Goal: Task Accomplishment & Management: Manage account settings

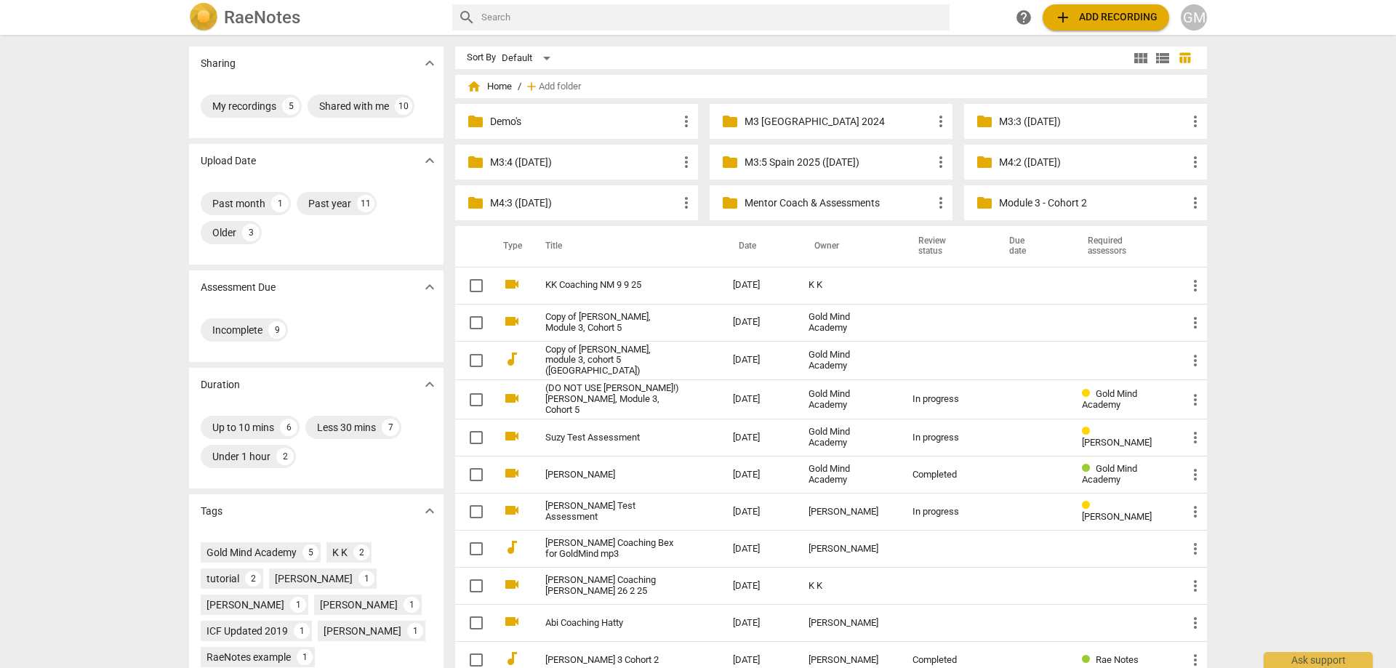
click at [1237, 228] on div "Sharing expand_more My recordings 5 Shared with me 10 Upload Date expand_more P…" at bounding box center [698, 352] width 1396 height 632
click at [1271, 214] on div "Sharing expand_more My recordings 5 Shared with me 10 Upload Date expand_more P…" at bounding box center [698, 352] width 1396 height 632
drag, startPoint x: 1275, startPoint y: 202, endPoint x: 1279, endPoint y: 210, distance: 8.8
click at [1276, 202] on div "Sharing expand_more My recordings 5 Shared with me 10 Upload Date expand_more P…" at bounding box center [698, 352] width 1396 height 632
click at [1280, 209] on div "Sharing expand_more My recordings 5 Shared with me 10 Upload Date expand_more P…" at bounding box center [698, 352] width 1396 height 632
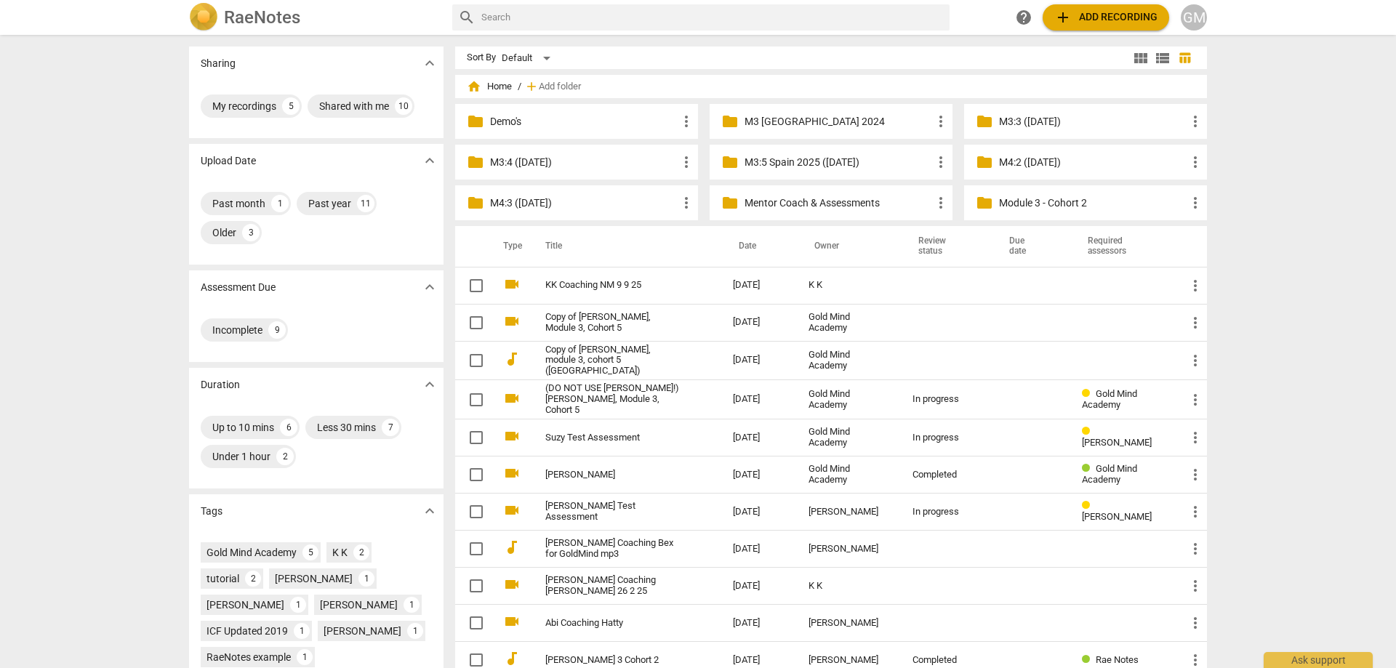
click at [1264, 210] on div "Sharing expand_more My recordings 5 Shared with me 10 Upload Date expand_more P…" at bounding box center [698, 352] width 1396 height 632
click at [1240, 236] on div "Sharing expand_more My recordings 5 Shared with me 10 Upload Date expand_more P…" at bounding box center [698, 352] width 1396 height 632
click at [1250, 209] on div "Sharing expand_more My recordings 5 Shared with me 10 Upload Date expand_more P…" at bounding box center [698, 352] width 1396 height 632
click at [816, 204] on p "Mentor Coach & Assessments" at bounding box center [838, 203] width 188 height 15
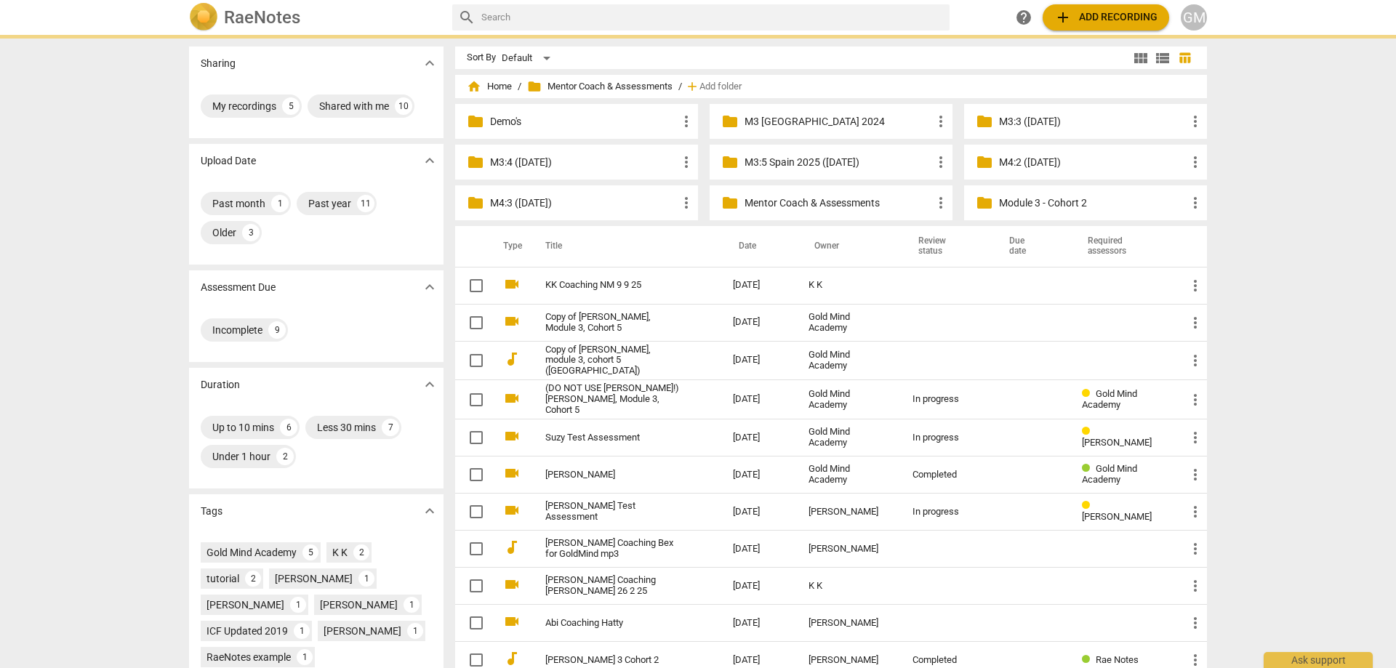
click at [816, 204] on p "Mentor Coach & Assessments" at bounding box center [838, 203] width 188 height 15
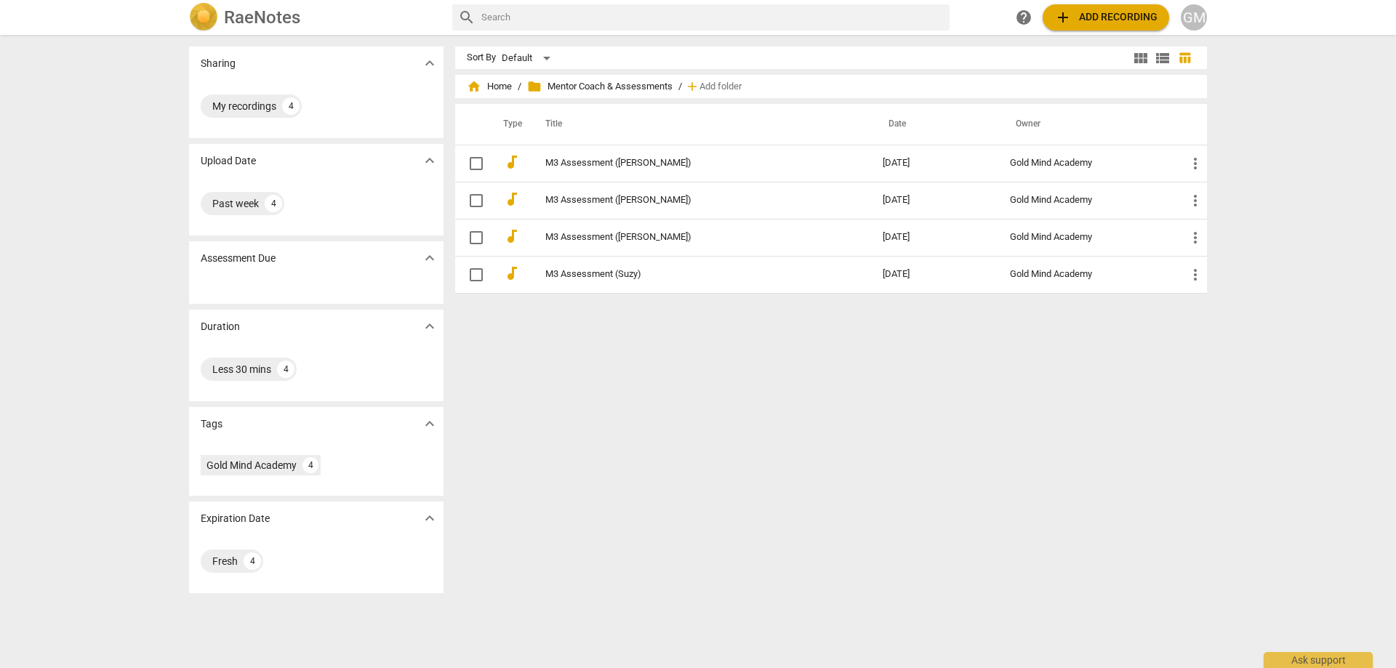
click at [659, 357] on div "Sort By Default view_module view_list table_chart home Home / folder Mentor Coa…" at bounding box center [836, 352] width 763 height 610
click at [646, 349] on div "Sort By Default view_module view_list table_chart home Home / folder Mentor Coa…" at bounding box center [836, 352] width 763 height 610
click at [962, 357] on div "Sort By Default view_module view_list table_chart home Home / folder Mentor Coa…" at bounding box center [836, 352] width 763 height 610
click at [936, 352] on div "Sort By Default view_module view_list table_chart home Home / folder Mentor Coa…" at bounding box center [836, 352] width 763 height 610
click at [674, 157] on td "M3 Assessment ([PERSON_NAME])" at bounding box center [699, 163] width 343 height 37
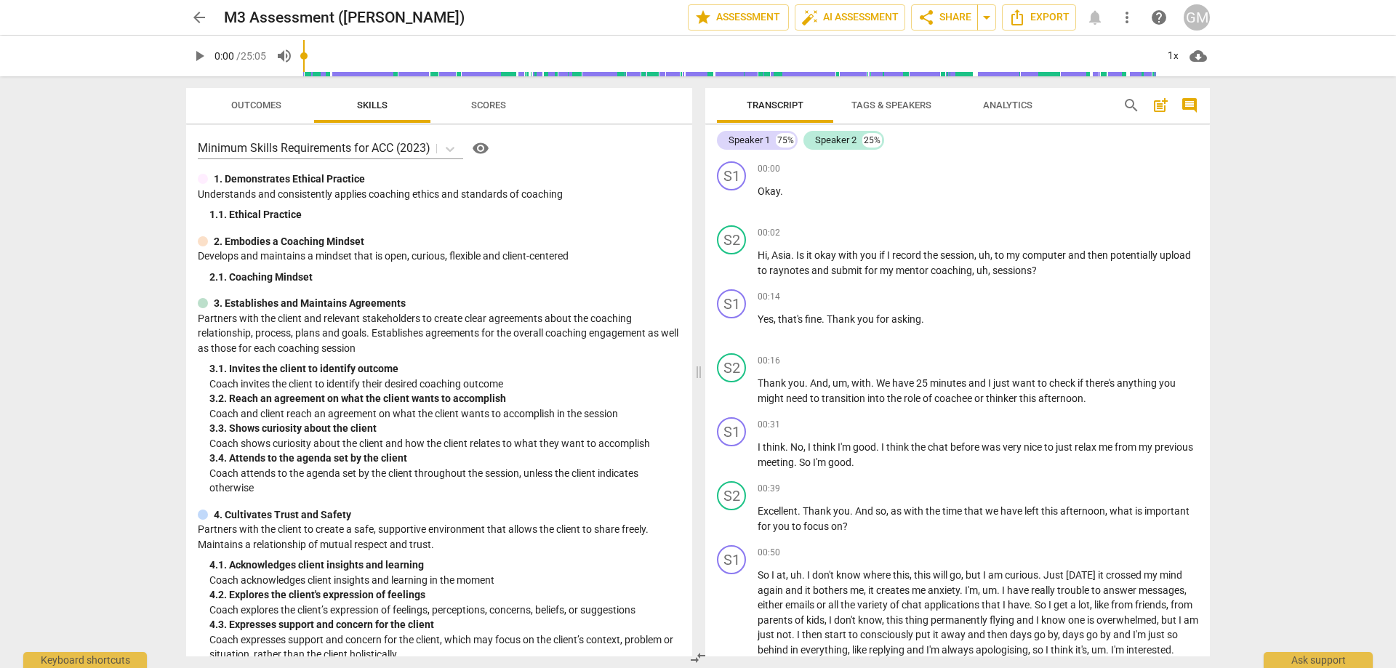
click at [102, 203] on div "arrow_back M3 Assessment (Emma) edit star Assessment auto_fix_high AI Assessmen…" at bounding box center [698, 334] width 1396 height 668
click at [115, 254] on div "arrow_back M3 Assessment (Emma) edit star Assessment auto_fix_high AI Assessmen…" at bounding box center [698, 334] width 1396 height 668
click at [102, 234] on div "arrow_back M3 Assessment (Emma) edit star Assessment auto_fix_high AI Assessmen…" at bounding box center [698, 334] width 1396 height 668
click at [199, 56] on span "play_arrow" at bounding box center [198, 55] width 17 height 17
click at [204, 56] on span "pause" at bounding box center [198, 55] width 17 height 17
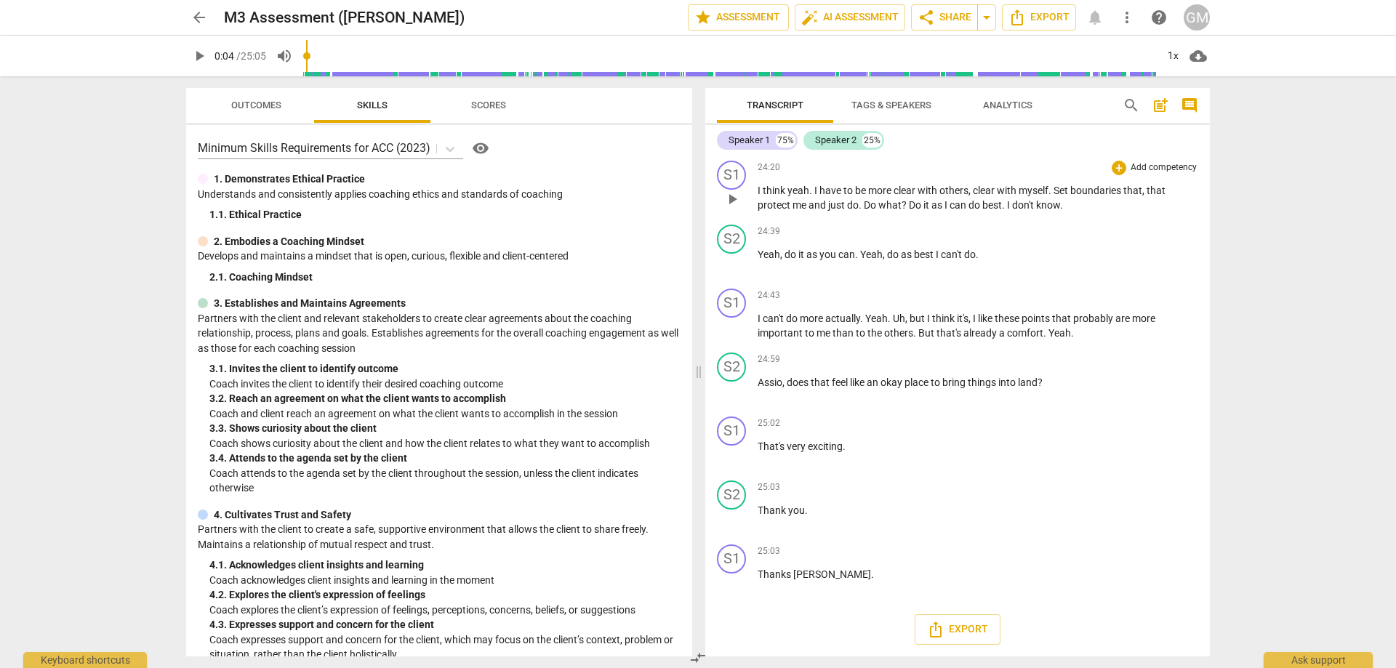
scroll to position [7169, 0]
click at [733, 582] on span "play_arrow" at bounding box center [731, 582] width 17 height 17
type input "1505"
click at [438, 153] on div at bounding box center [450, 148] width 26 height 21
click at [449, 148] on icon at bounding box center [450, 149] width 9 height 5
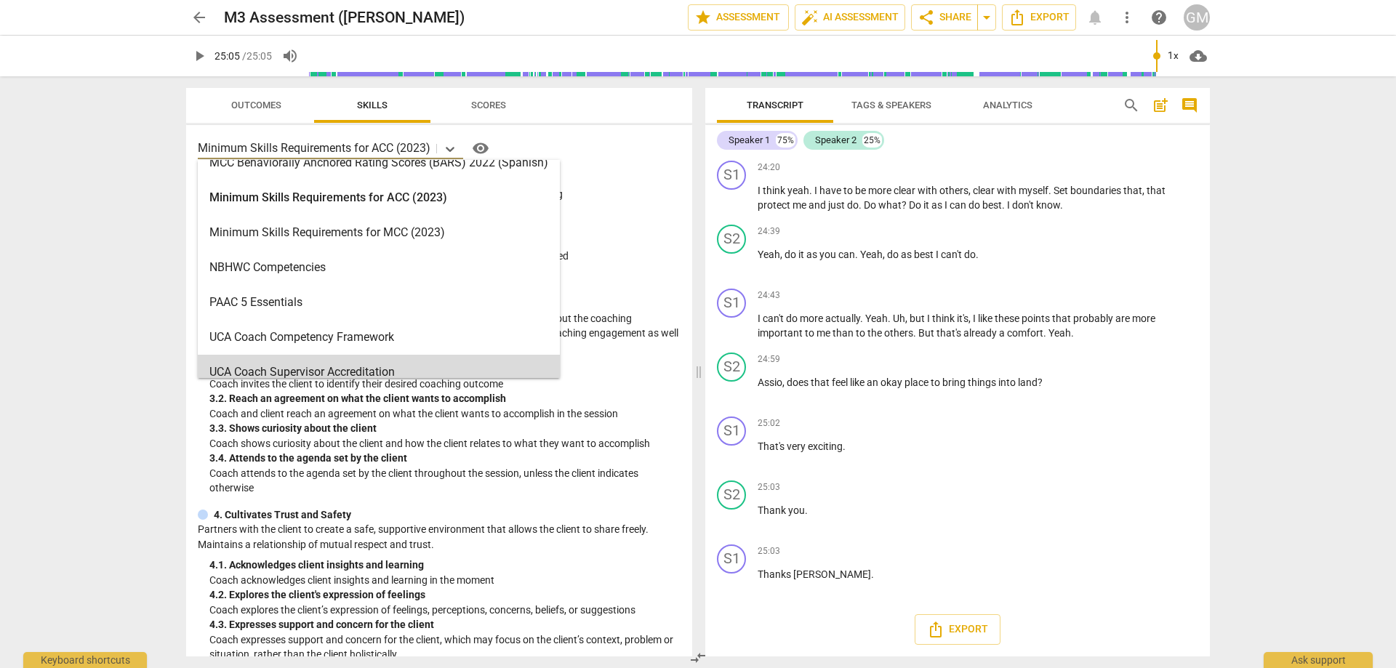
scroll to position [486, 0]
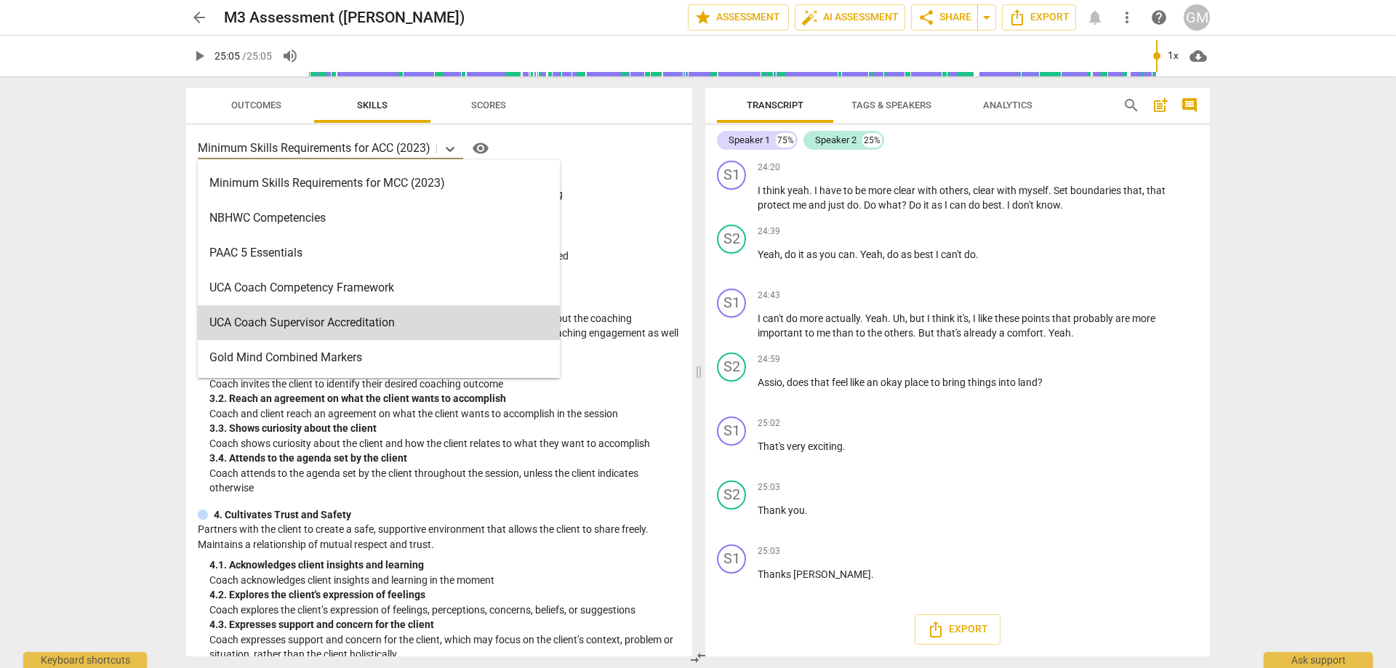
click at [118, 295] on div "arrow_back M3 Assessment (Emma) edit star Assessment auto_fix_high AI Assessmen…" at bounding box center [698, 334] width 1396 height 668
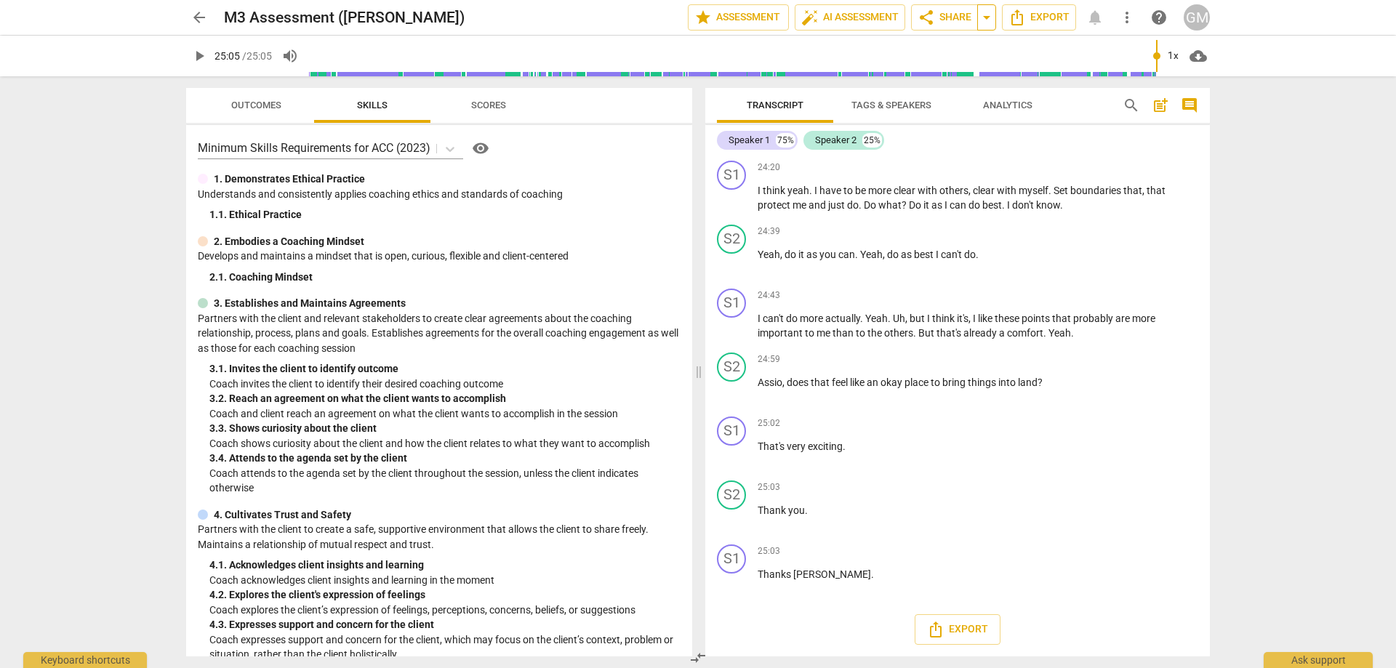
click at [982, 11] on span "arrow_drop_down" at bounding box center [986, 17] width 17 height 17
click at [934, 16] on span "share" at bounding box center [926, 17] width 17 height 17
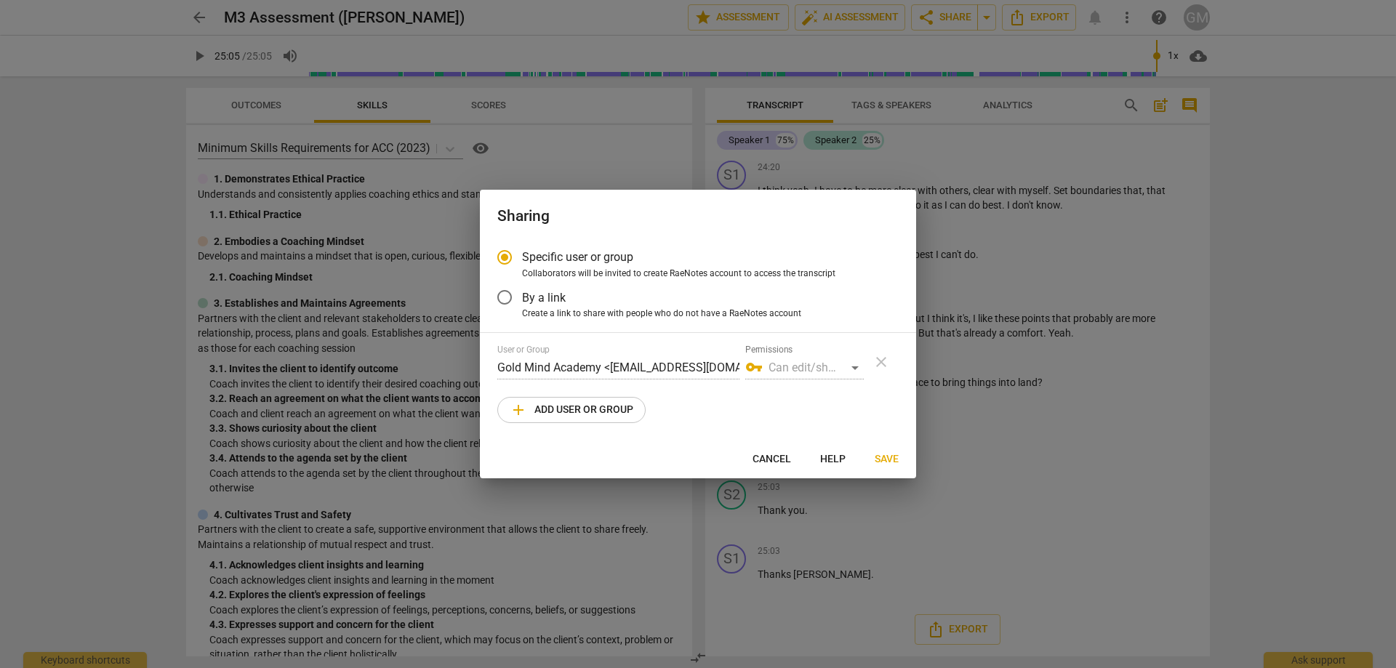
click at [645, 219] on h2 "Sharing" at bounding box center [697, 216] width 401 height 18
click at [624, 216] on h2 "Sharing" at bounding box center [697, 216] width 401 height 18
click at [756, 411] on div "User or Group Gold Mind Academy <hello@goldmindacademy.com> Permissions vpn_key…" at bounding box center [697, 384] width 401 height 79
click at [843, 367] on div "vpn_key Can edit/share" at bounding box center [804, 367] width 119 height 23
click at [854, 367] on div "vpn_key Can edit/share" at bounding box center [804, 367] width 119 height 23
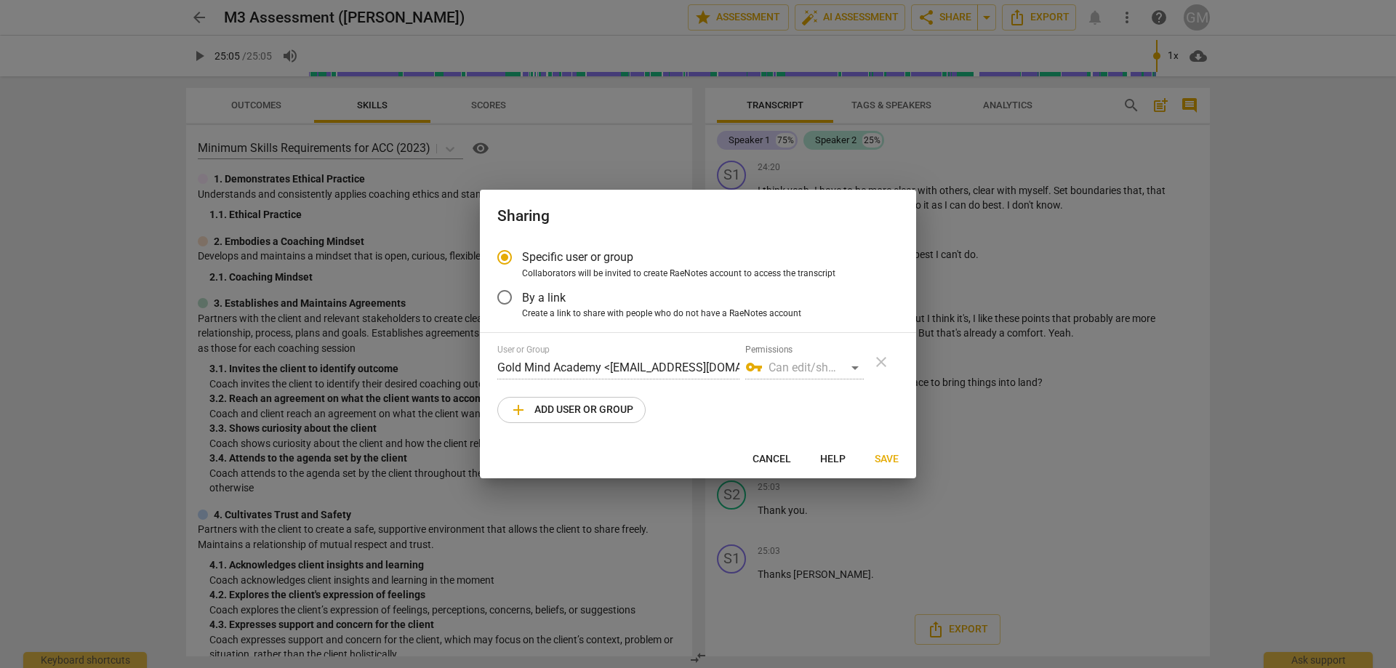
click at [759, 410] on div "User or Group Gold Mind Academy <hello@goldmindacademy.com> Permissions vpn_key…" at bounding box center [697, 384] width 401 height 79
click at [591, 408] on span "add Add user or group" at bounding box center [572, 409] width 124 height 17
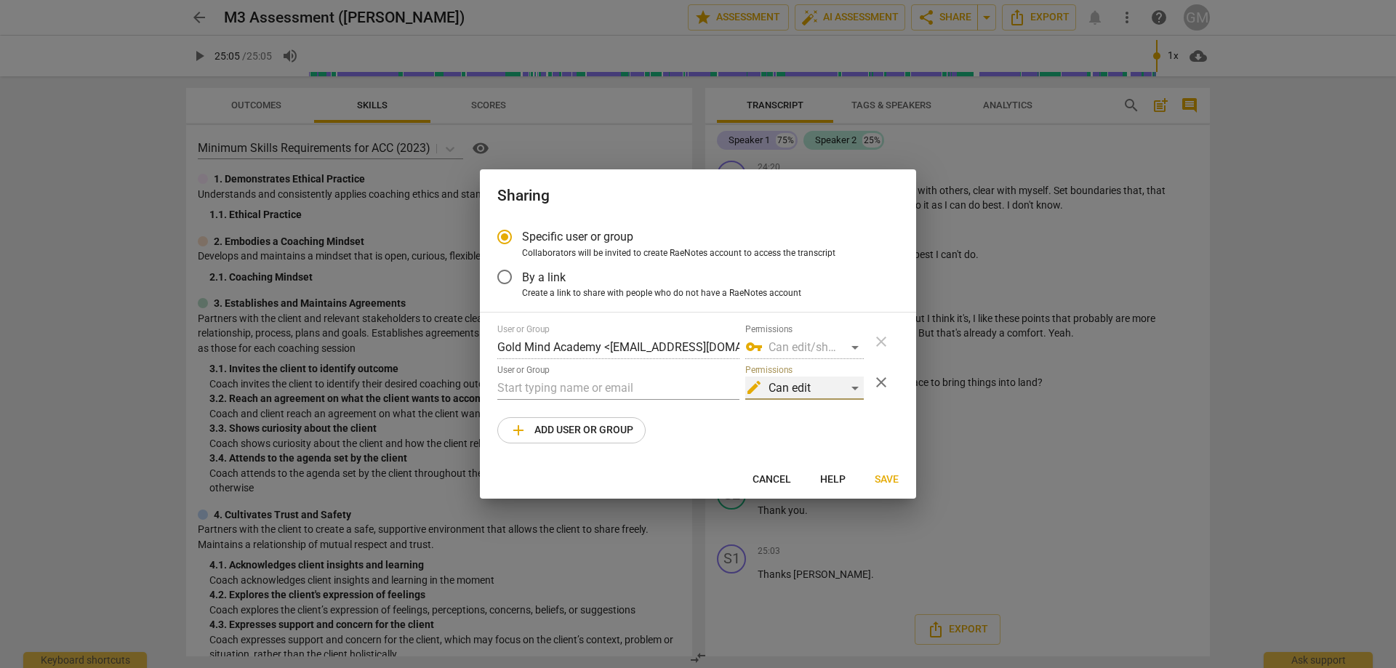
click at [829, 388] on div "edit Can edit" at bounding box center [804, 388] width 119 height 23
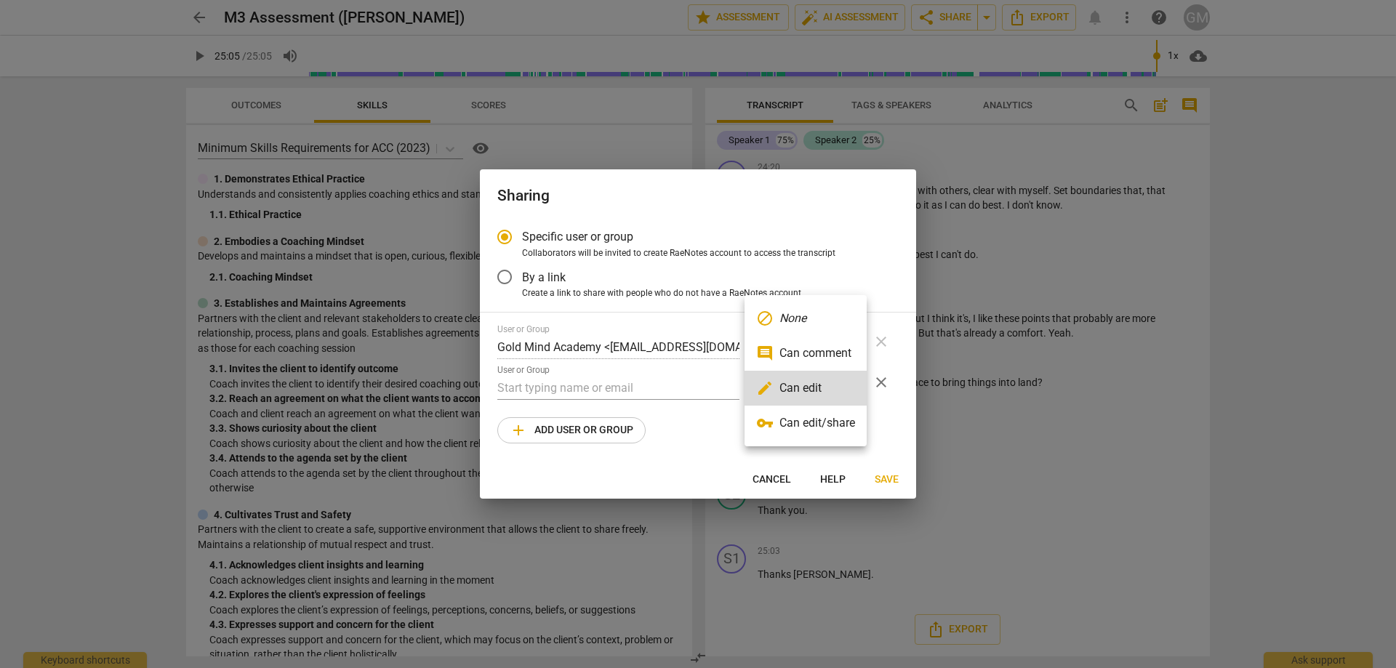
click at [838, 424] on li "vpn_key Can edit/share" at bounding box center [805, 423] width 122 height 35
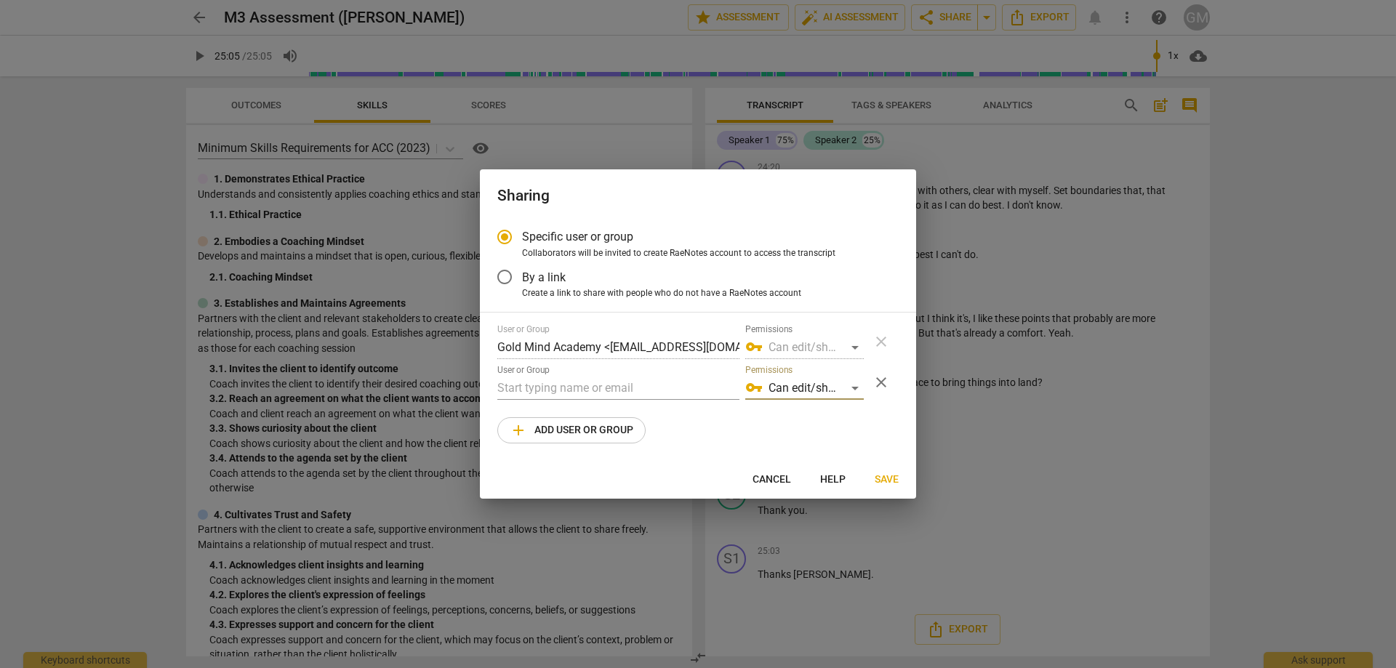
click at [734, 423] on div "User or Group Gold Mind Academy <hello@goldmindacademy.com> Permissions vpn_key…" at bounding box center [697, 383] width 401 height 119
click at [819, 388] on div "vpn_key Can edit/share" at bounding box center [804, 388] width 119 height 23
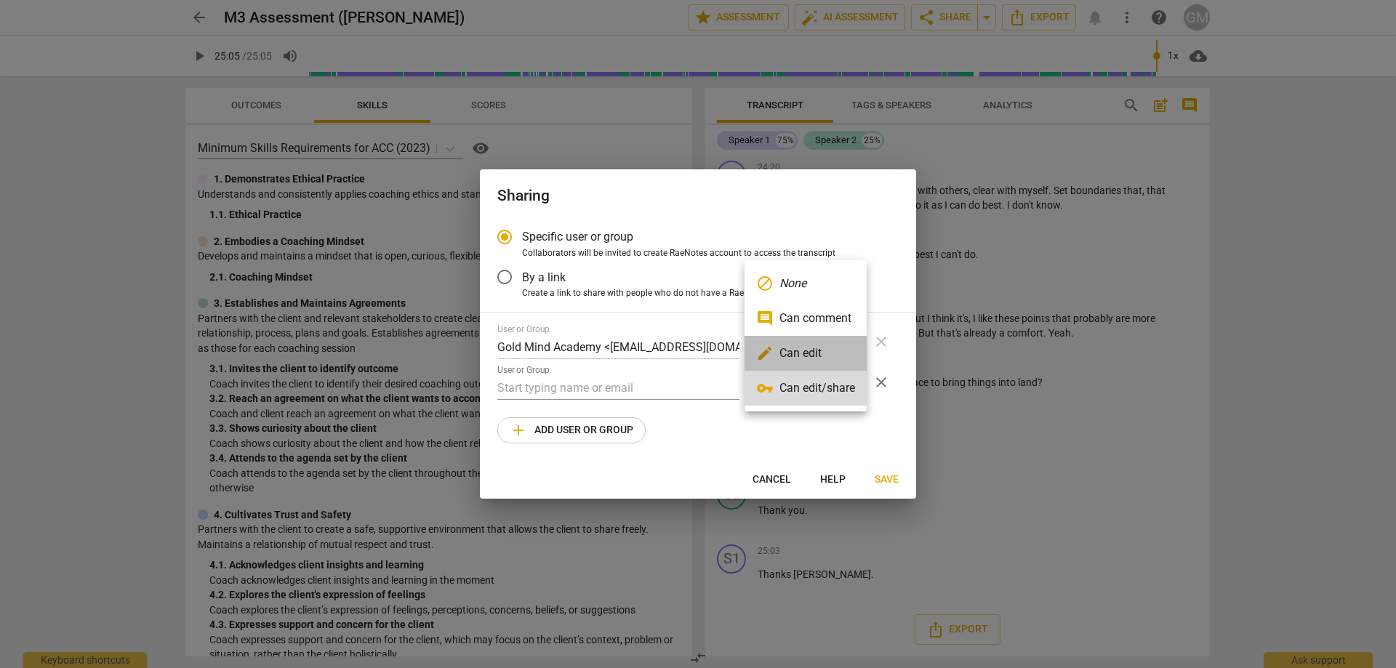
click at [812, 348] on li "edit Can edit" at bounding box center [805, 353] width 122 height 35
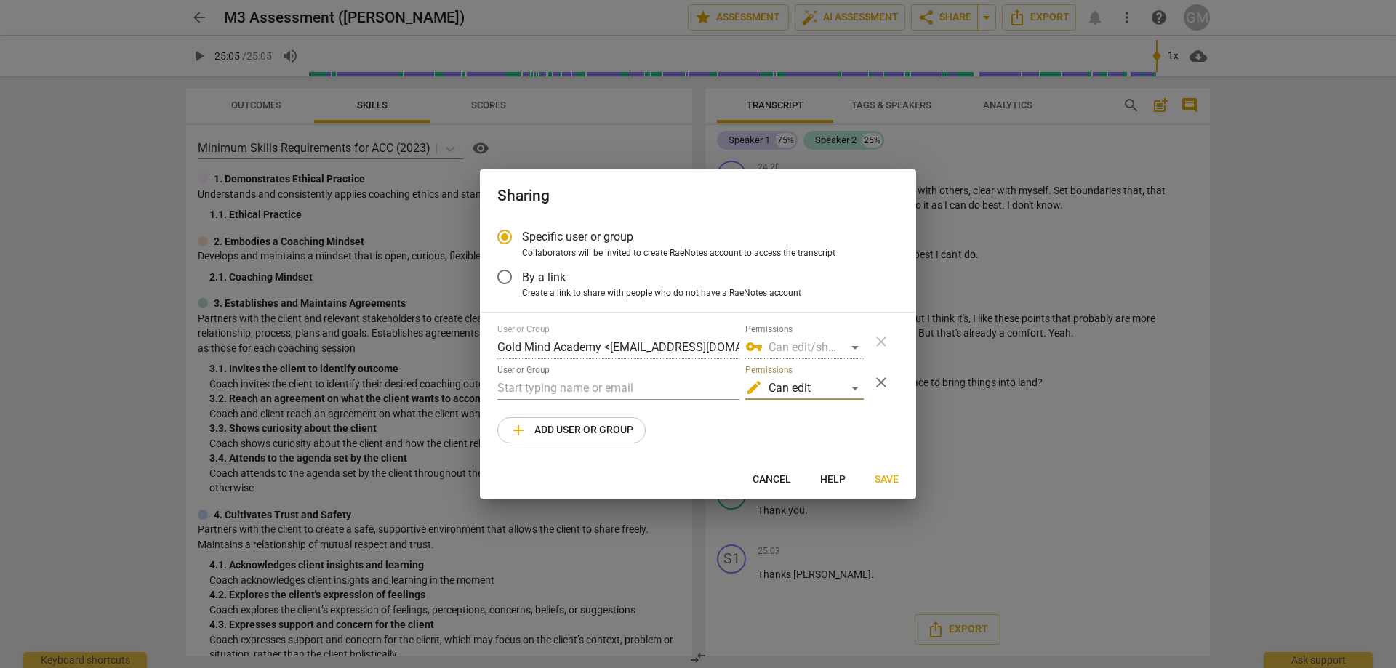
click at [770, 418] on div "User or Group Gold Mind Academy <hello@goldmindacademy.com> Permissions vpn_key…" at bounding box center [697, 383] width 401 height 119
click at [720, 407] on div "User or Group Gold Mind Academy <hello@goldmindacademy.com> Permissions vpn_key…" at bounding box center [697, 383] width 401 height 119
click at [766, 474] on span "Cancel" at bounding box center [771, 480] width 39 height 15
radio input "false"
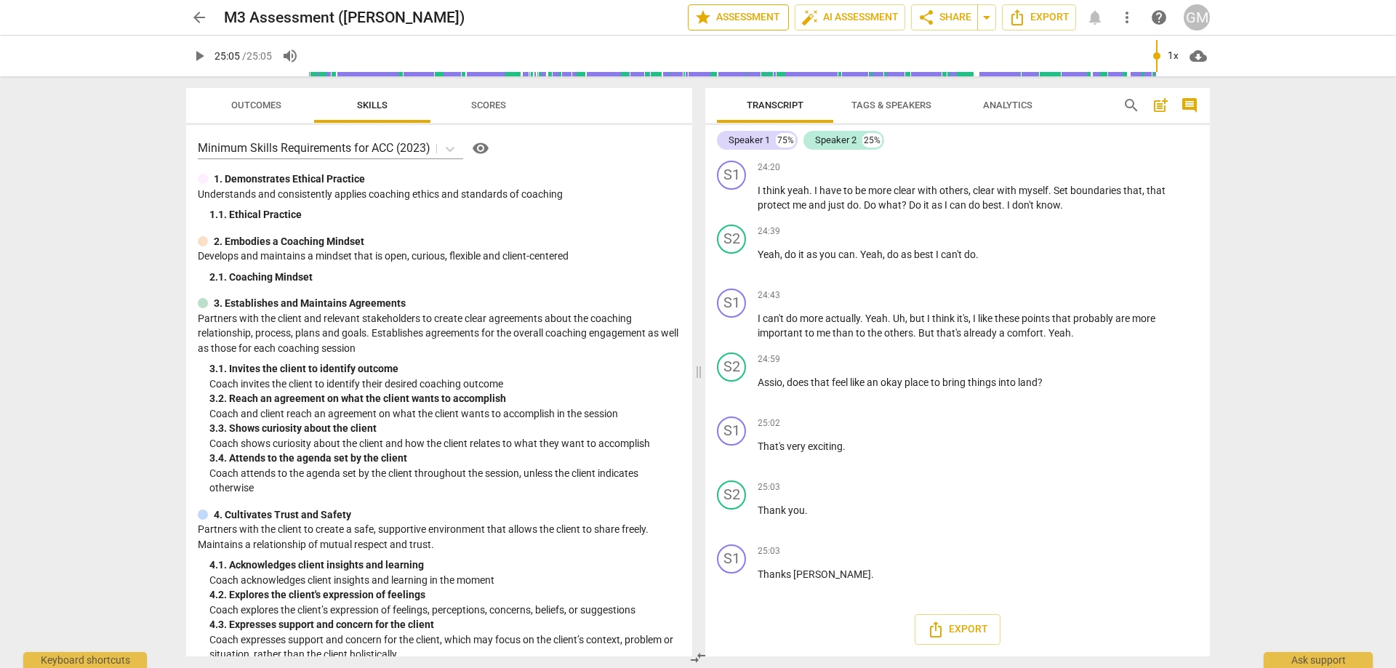
click at [739, 15] on span "star Assessment" at bounding box center [738, 17] width 88 height 17
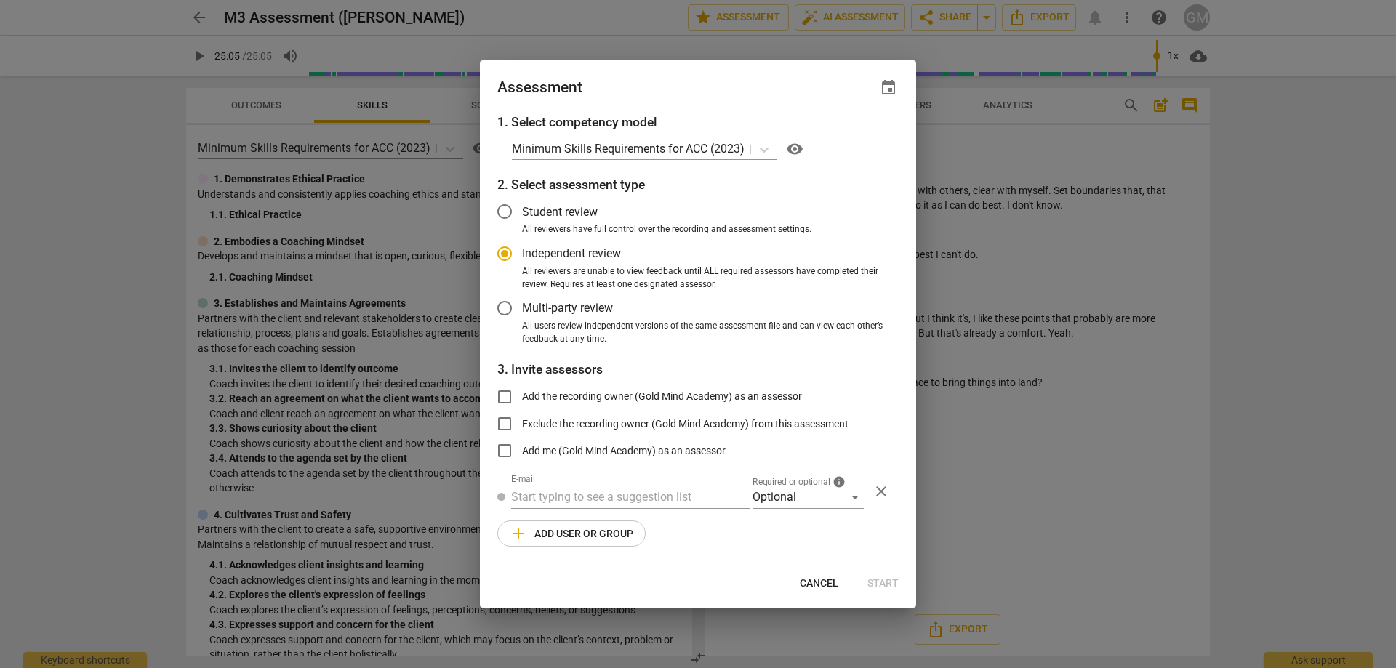
click at [886, 87] on span "event" at bounding box center [888, 87] width 17 height 17
click at [723, 96] on div at bounding box center [698, 334] width 1396 height 668
click at [708, 99] on div "Assessment event" at bounding box center [698, 86] width 436 height 52
click at [699, 94] on div "Assessment event" at bounding box center [697, 88] width 401 height 20
click at [817, 585] on span "Cancel" at bounding box center [819, 584] width 39 height 15
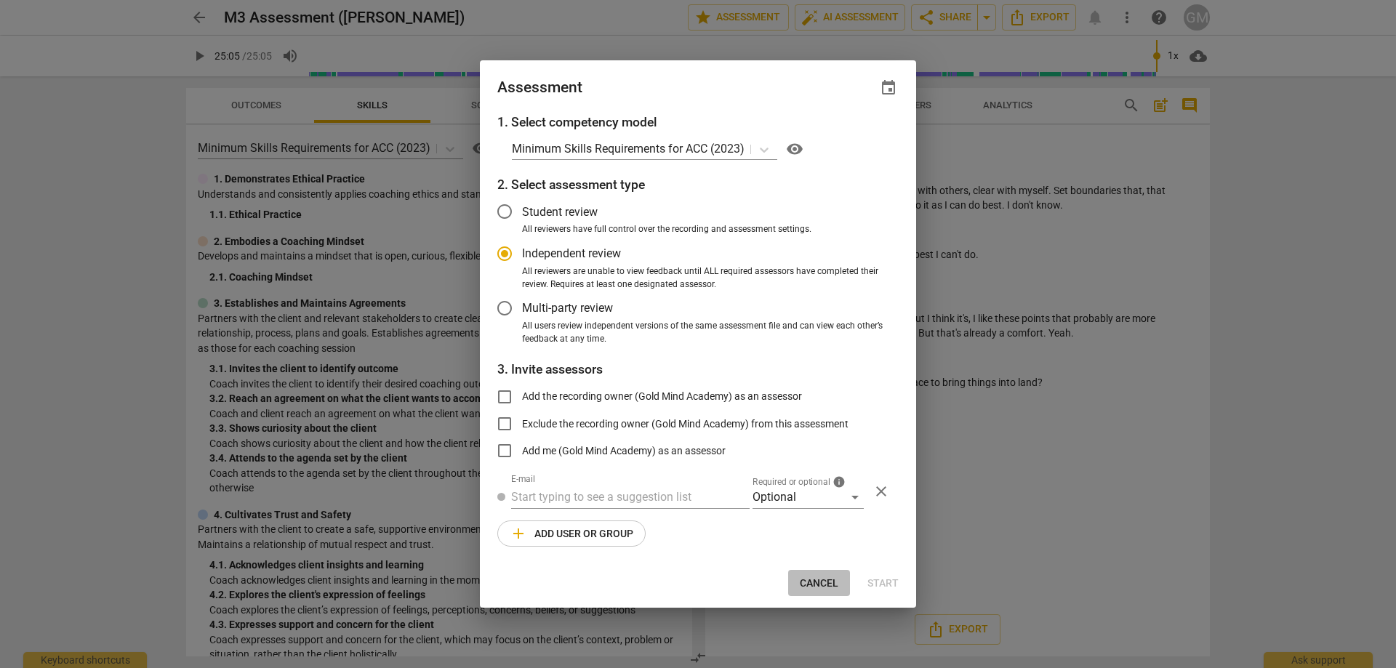
radio input "false"
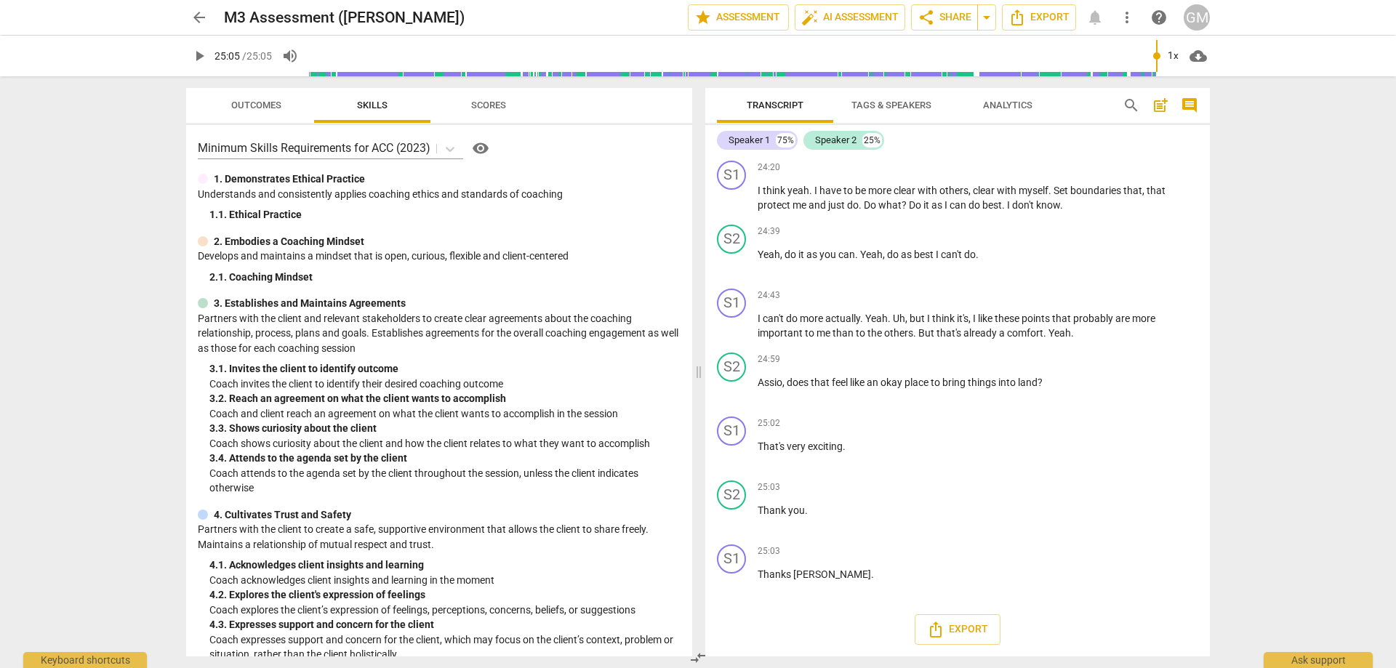
click at [122, 342] on div "arrow_back M3 Assessment (Emma) edit star Assessment auto_fix_high AI Assessmen…" at bounding box center [698, 334] width 1396 height 668
click at [122, 324] on div "arrow_back M3 Assessment (Emma) edit star Assessment auto_fix_high AI Assessmen…" at bounding box center [698, 334] width 1396 height 668
click at [128, 336] on div "arrow_back M3 Assessment (Emma) edit star Assessment auto_fix_high AI Assessmen…" at bounding box center [698, 334] width 1396 height 668
click at [128, 325] on div "arrow_back M3 Assessment (Emma) edit star Assessment auto_fix_high AI Assessmen…" at bounding box center [698, 334] width 1396 height 668
click at [133, 349] on div "arrow_back M3 Assessment (Emma) edit star Assessment auto_fix_high AI Assessmen…" at bounding box center [698, 334] width 1396 height 668
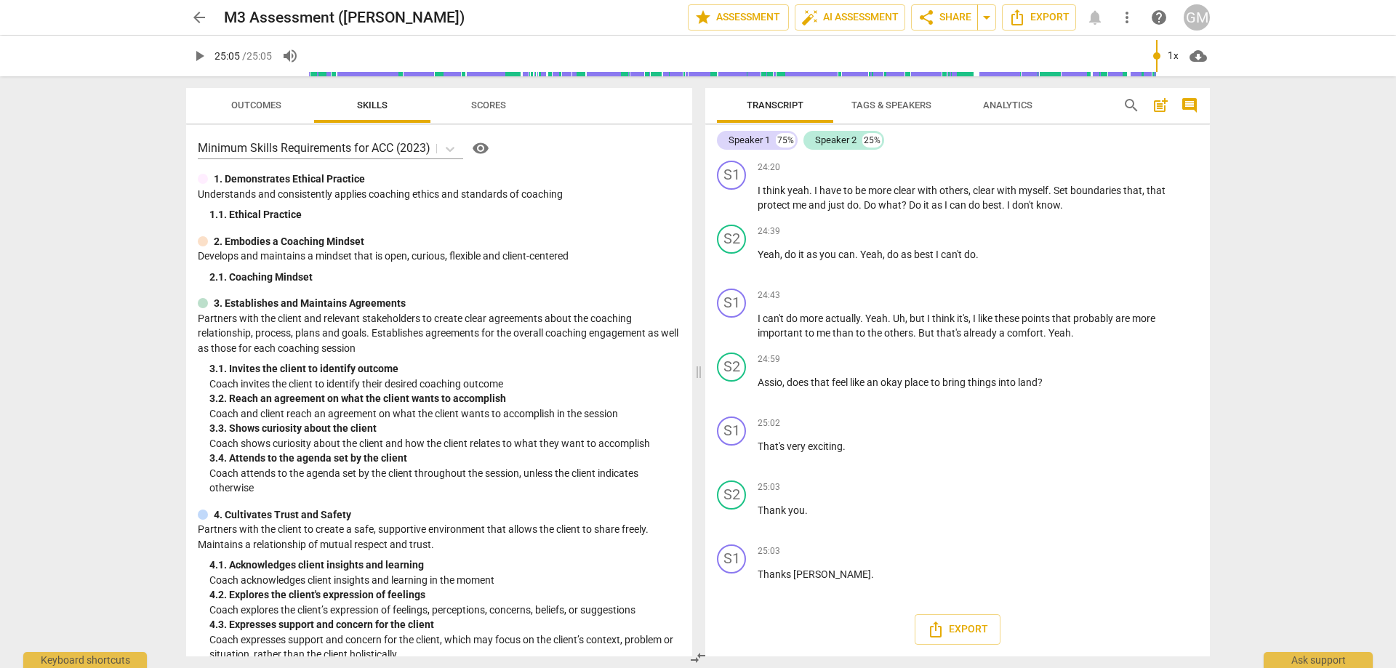
click at [129, 332] on div "arrow_back M3 Assessment (Emma) edit star Assessment auto_fix_high AI Assessmen…" at bounding box center [698, 334] width 1396 height 668
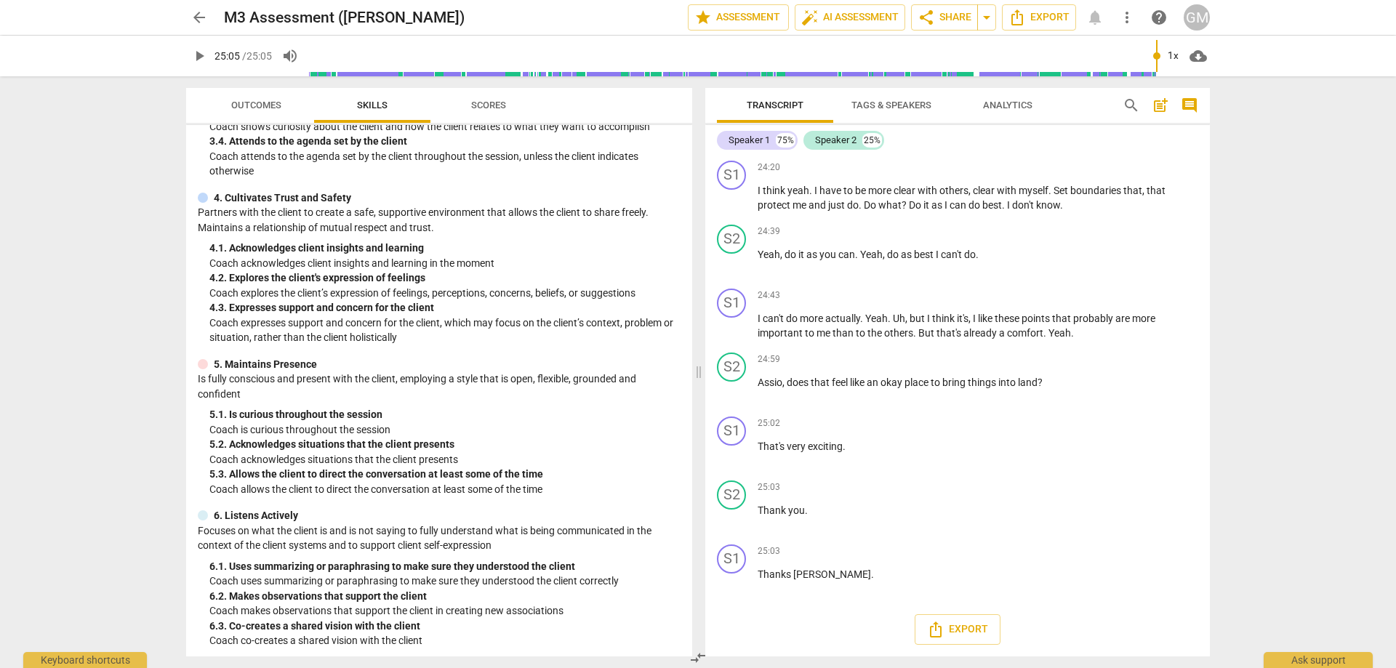
scroll to position [202, 0]
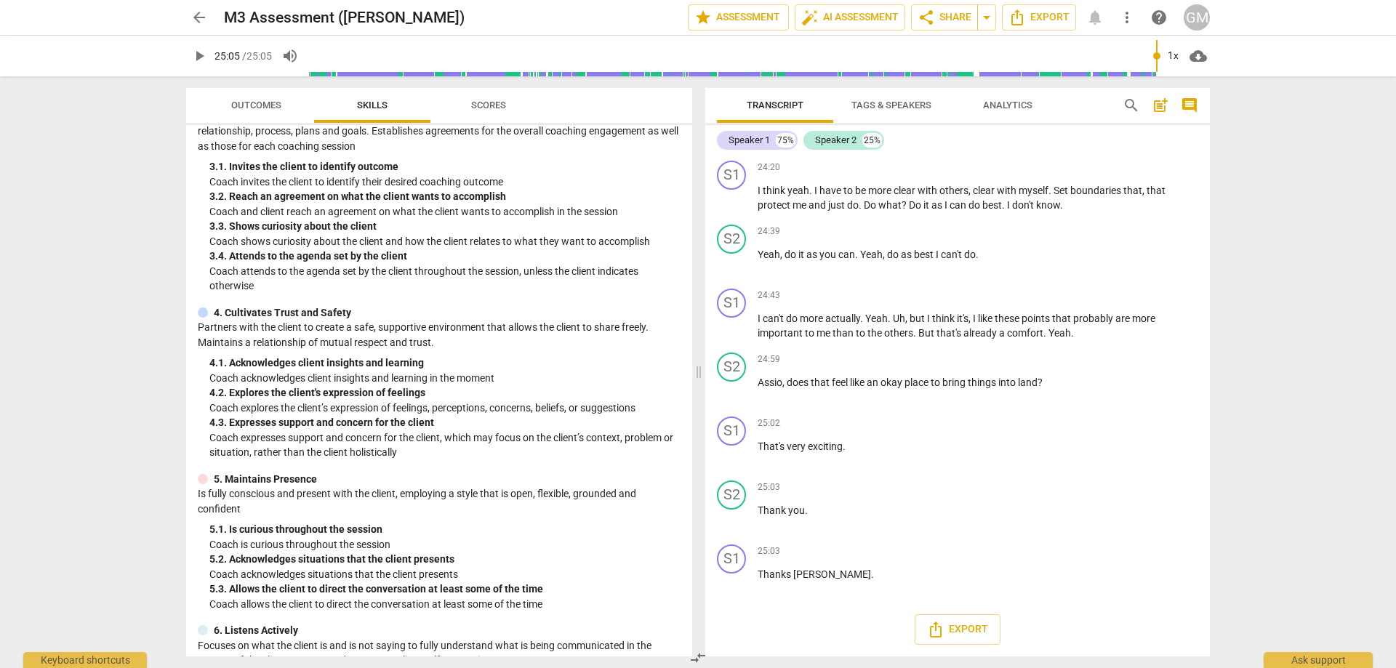
click at [196, 21] on span "arrow_back" at bounding box center [198, 17] width 17 height 17
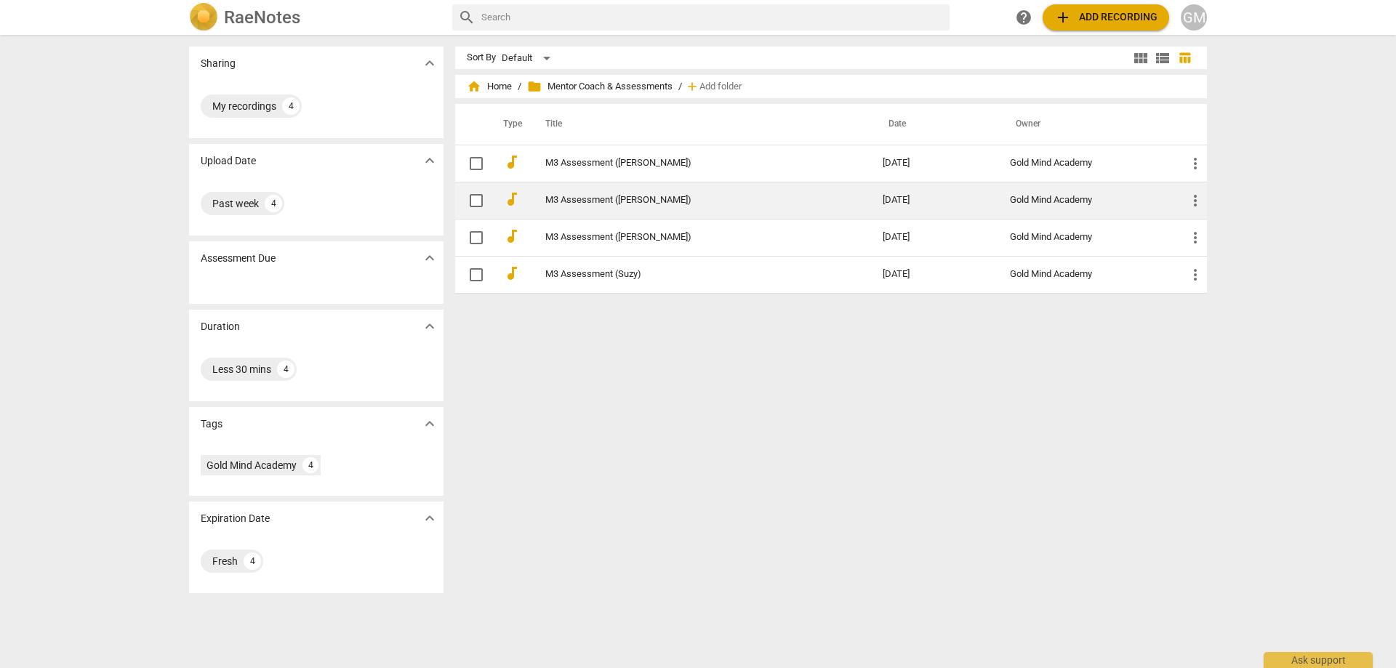
click at [660, 200] on link "M3 Assessment ([PERSON_NAME])" at bounding box center [687, 200] width 285 height 11
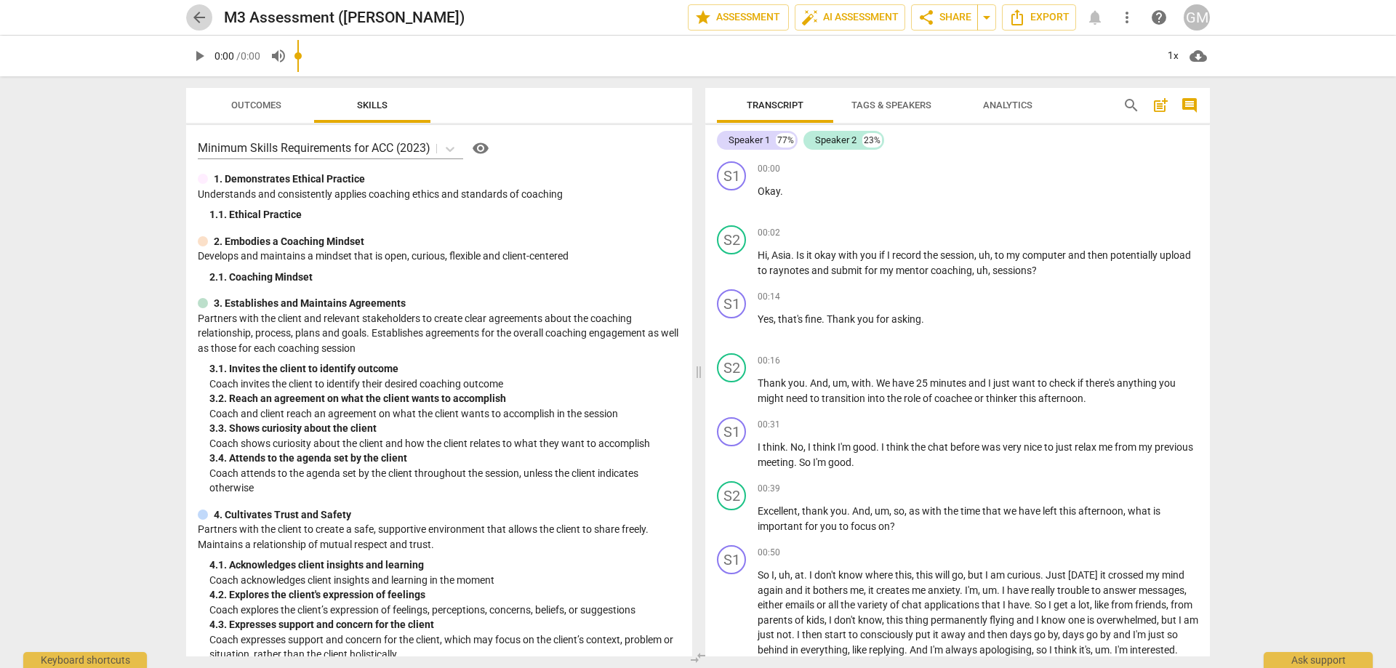
click at [194, 17] on span "arrow_back" at bounding box center [198, 17] width 17 height 17
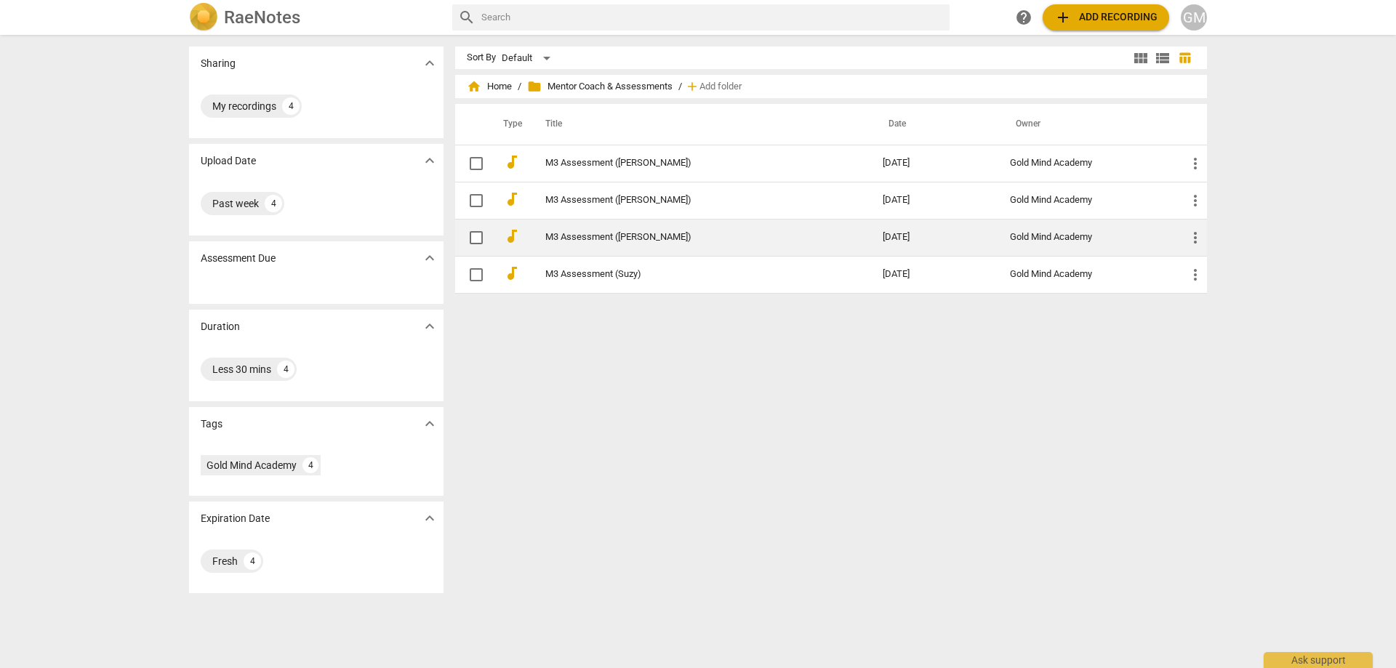
click at [651, 247] on td "M3 Assessment ([PERSON_NAME])" at bounding box center [699, 237] width 343 height 37
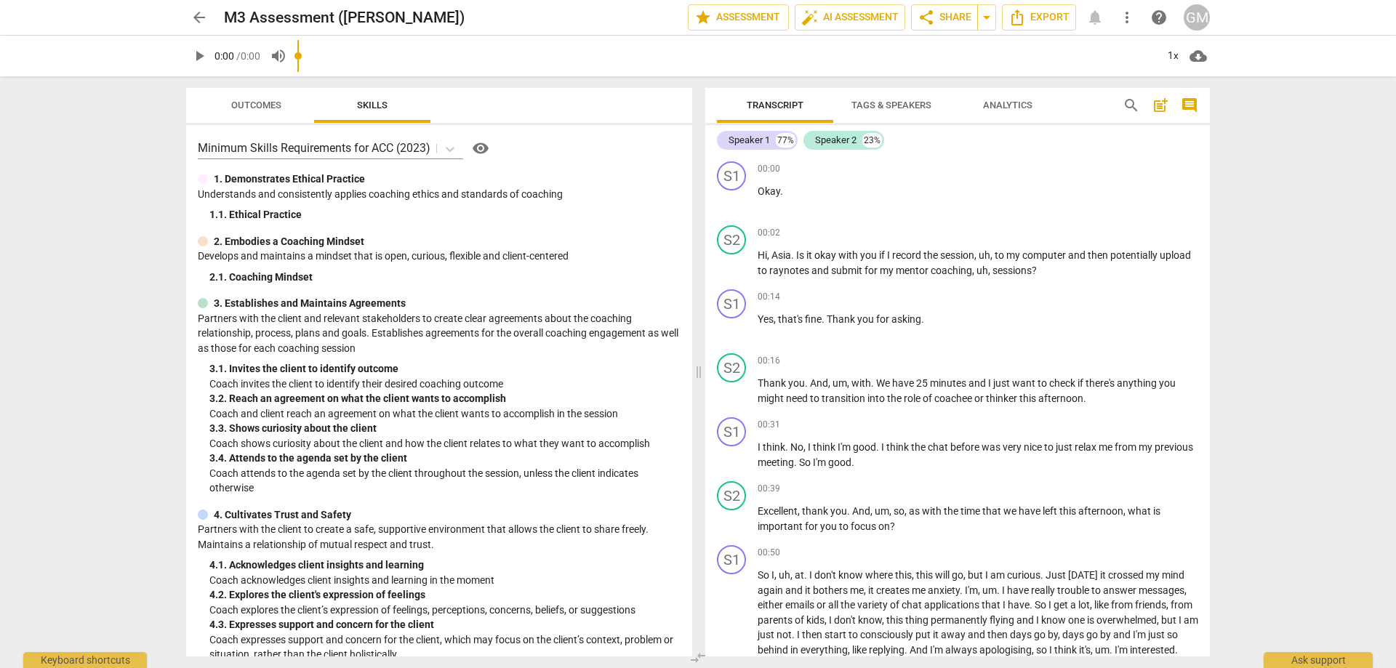
click at [198, 15] on span "arrow_back" at bounding box center [198, 17] width 17 height 17
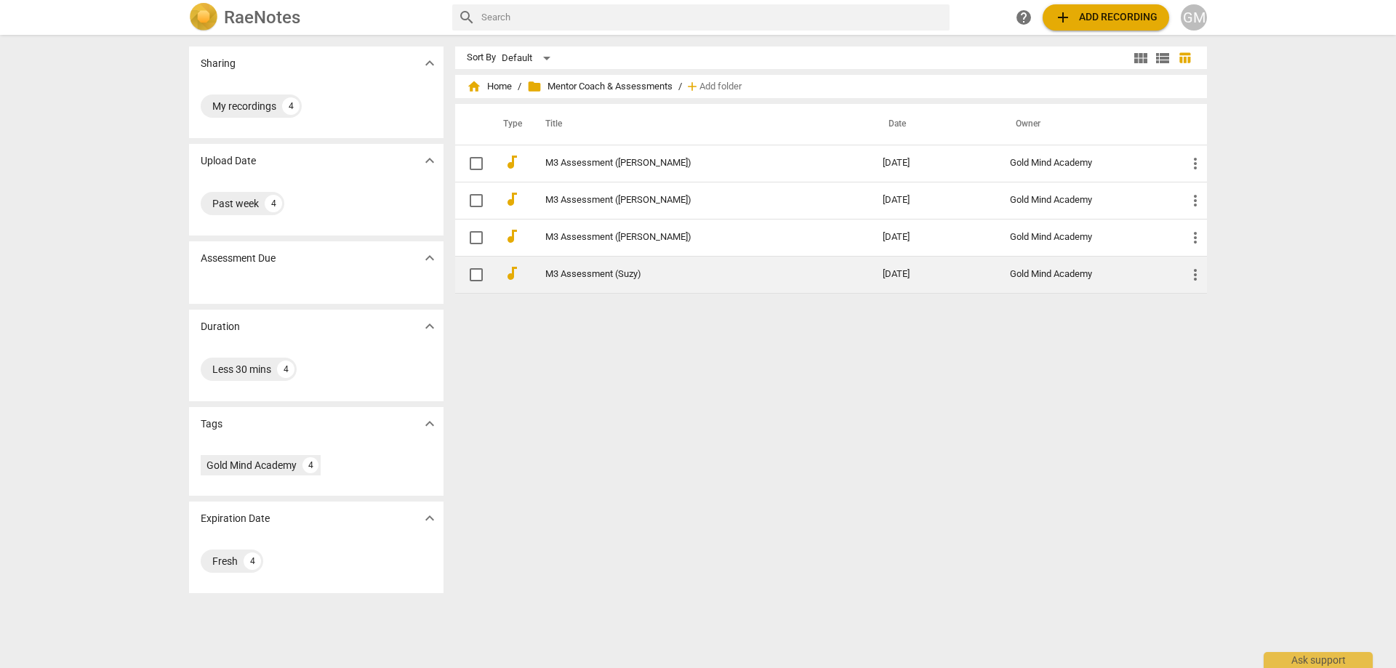
click at [615, 281] on td "M3 Assessment (Suzy)" at bounding box center [699, 274] width 343 height 37
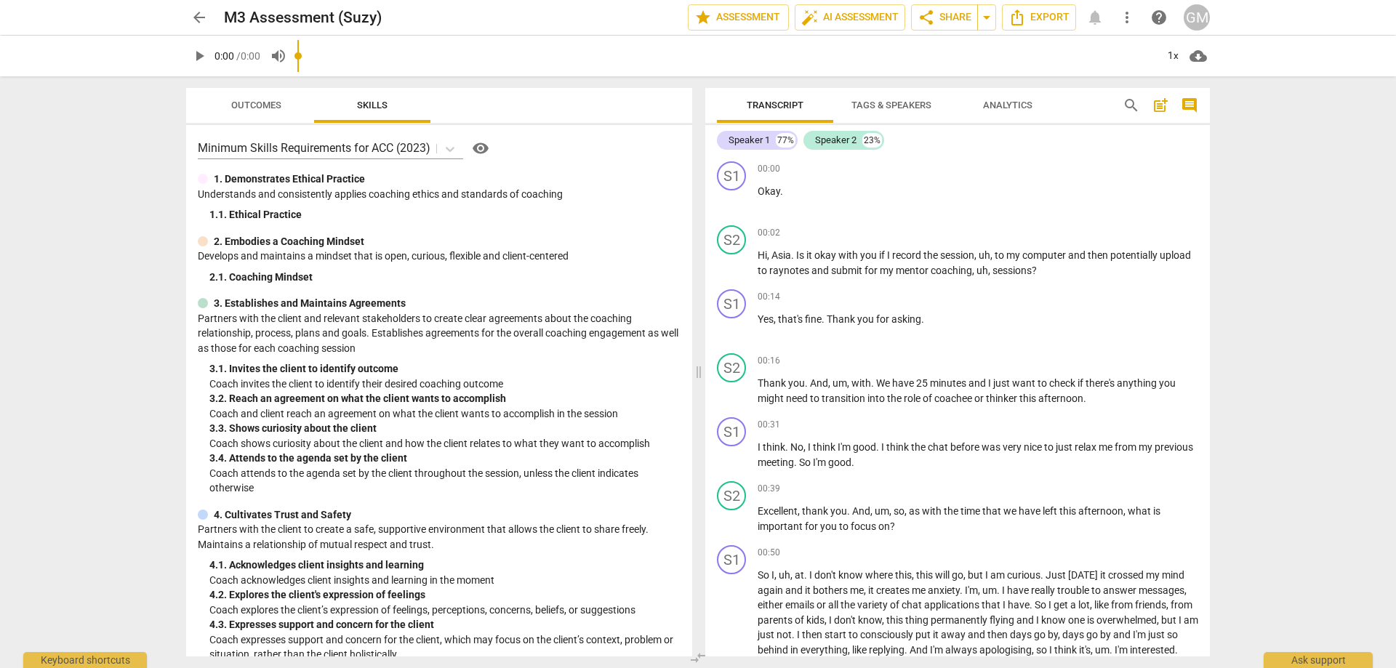
click at [198, 22] on span "arrow_back" at bounding box center [198, 17] width 17 height 17
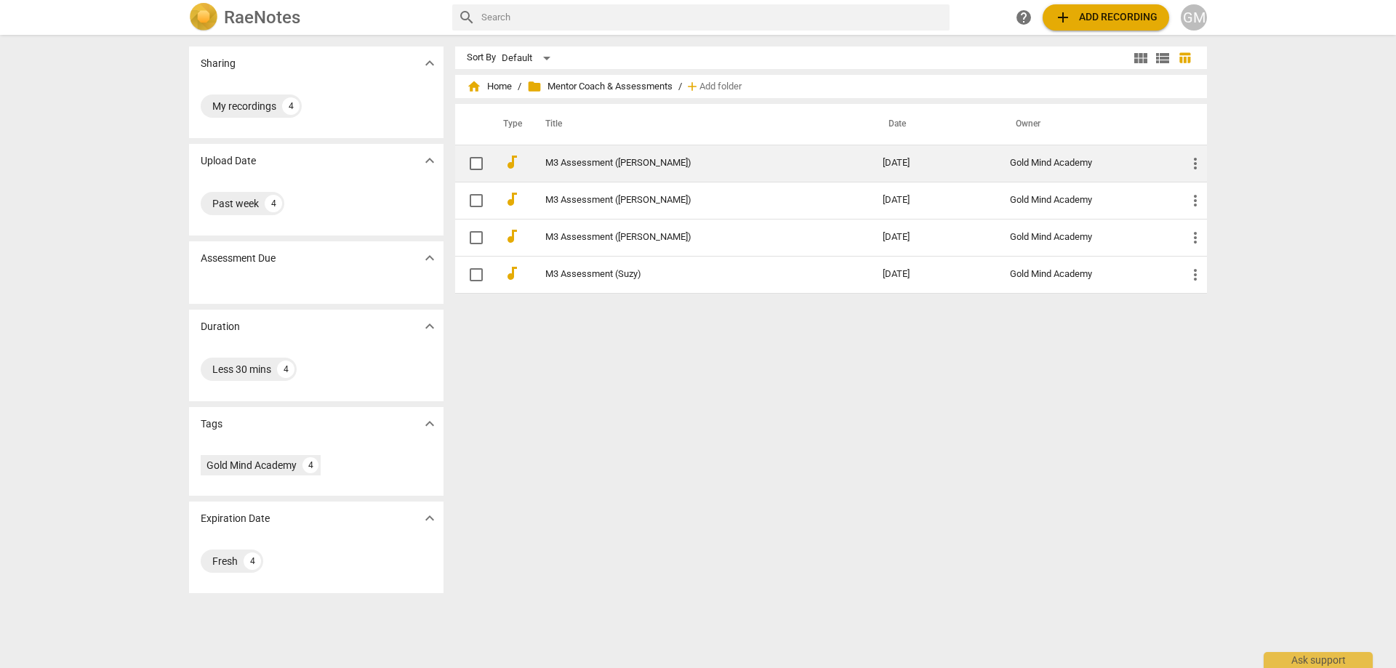
click at [688, 158] on link "M3 Assessment ([PERSON_NAME])" at bounding box center [687, 163] width 285 height 11
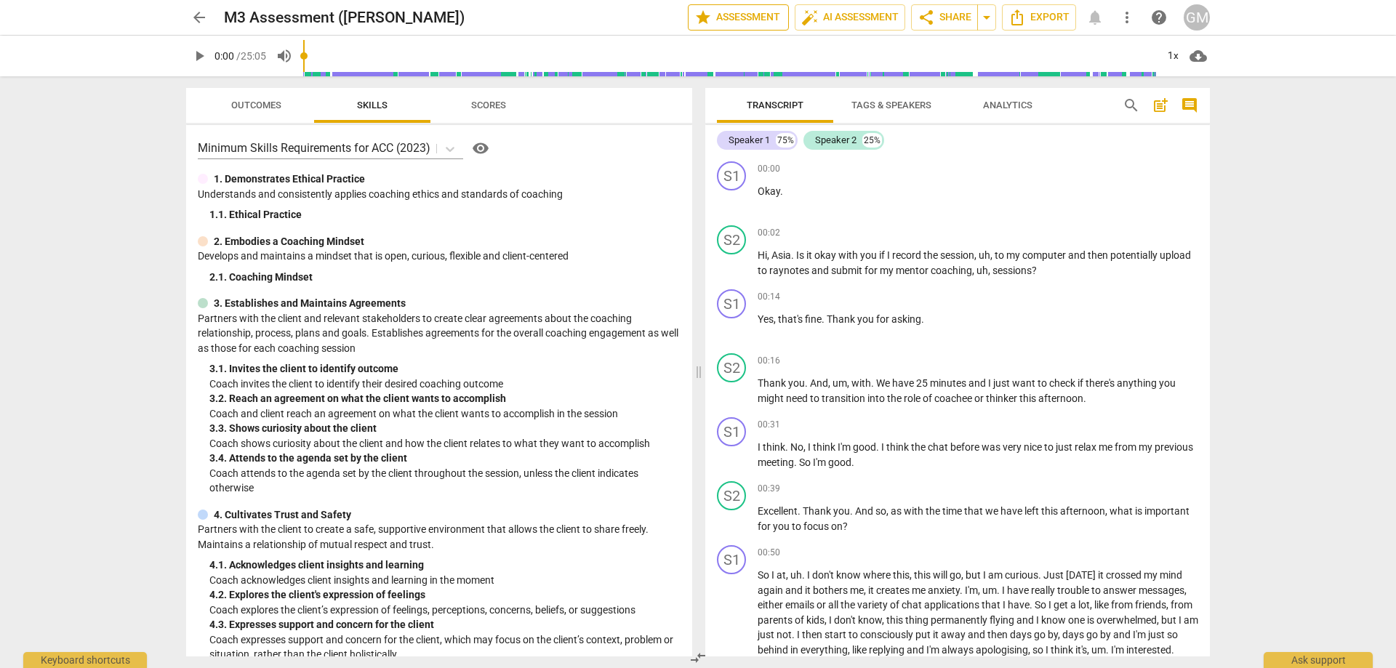
click at [752, 17] on span "star Assessment" at bounding box center [738, 17] width 88 height 17
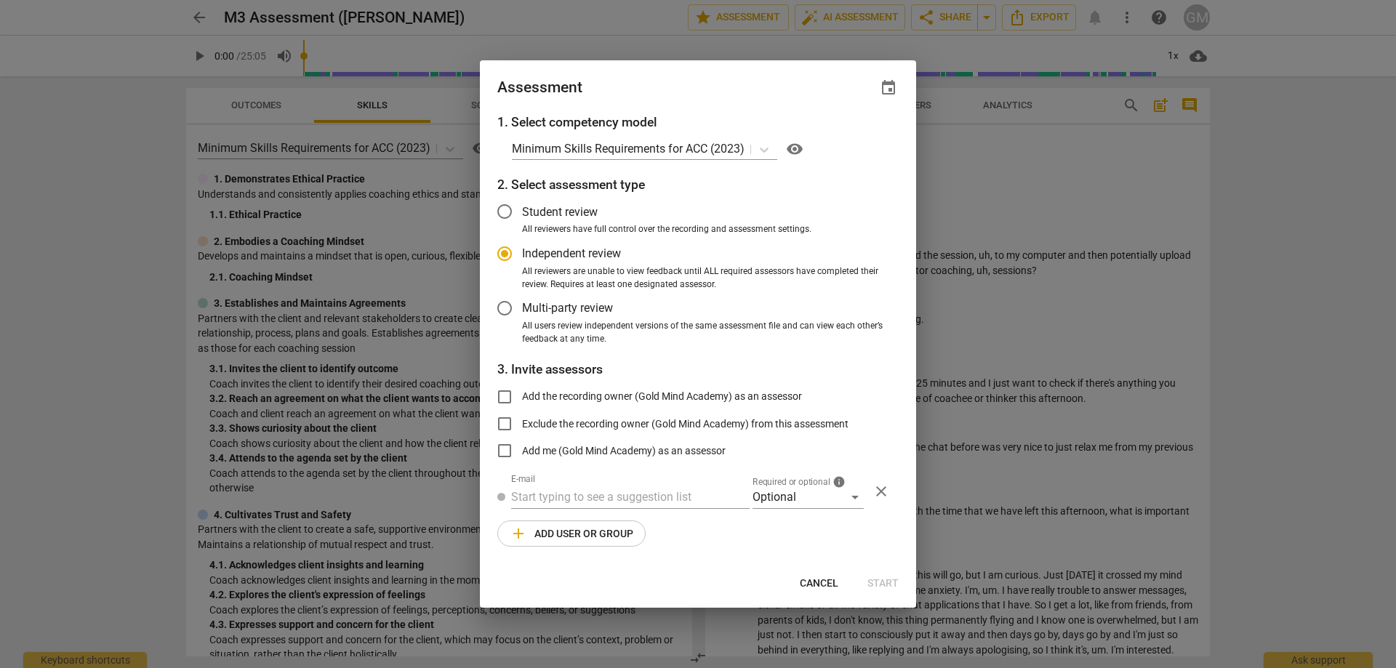
click at [572, 254] on span "Independent review" at bounding box center [571, 253] width 99 height 17
click at [522, 254] on input "Independent review" at bounding box center [504, 253] width 35 height 35
radio input "true"
click at [710, 363] on h3 "3. Invite assessors" at bounding box center [697, 369] width 401 height 19
drag, startPoint x: 699, startPoint y: 362, endPoint x: 626, endPoint y: 397, distance: 81.3
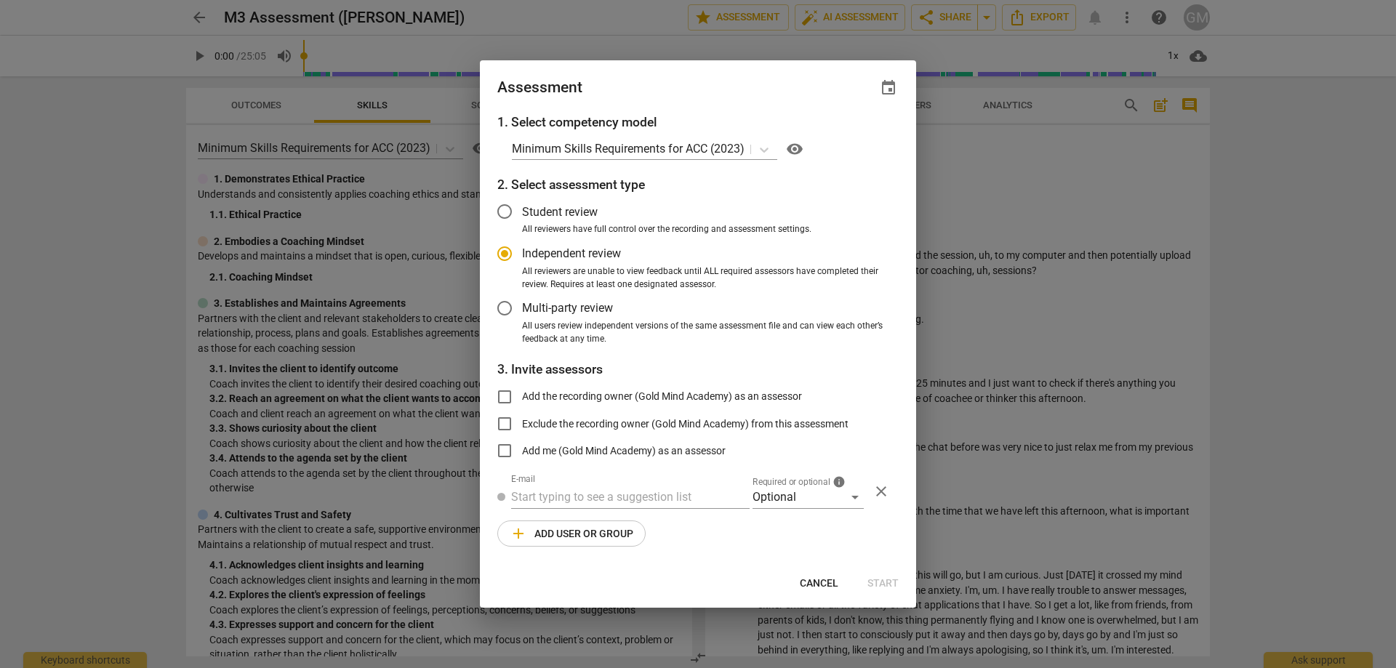
click at [699, 361] on h3 "3. Invite assessors" at bounding box center [697, 369] width 401 height 19
click at [595, 498] on input "text" at bounding box center [630, 497] width 238 height 23
paste input "emma@emmaalexandracoaching.com"
type input "emma@emmaalexandracoaching.com"
click at [742, 543] on div "1. Select competency model Minimum Skills Requirements for ACC (2023) visibilit…" at bounding box center [698, 339] width 436 height 452
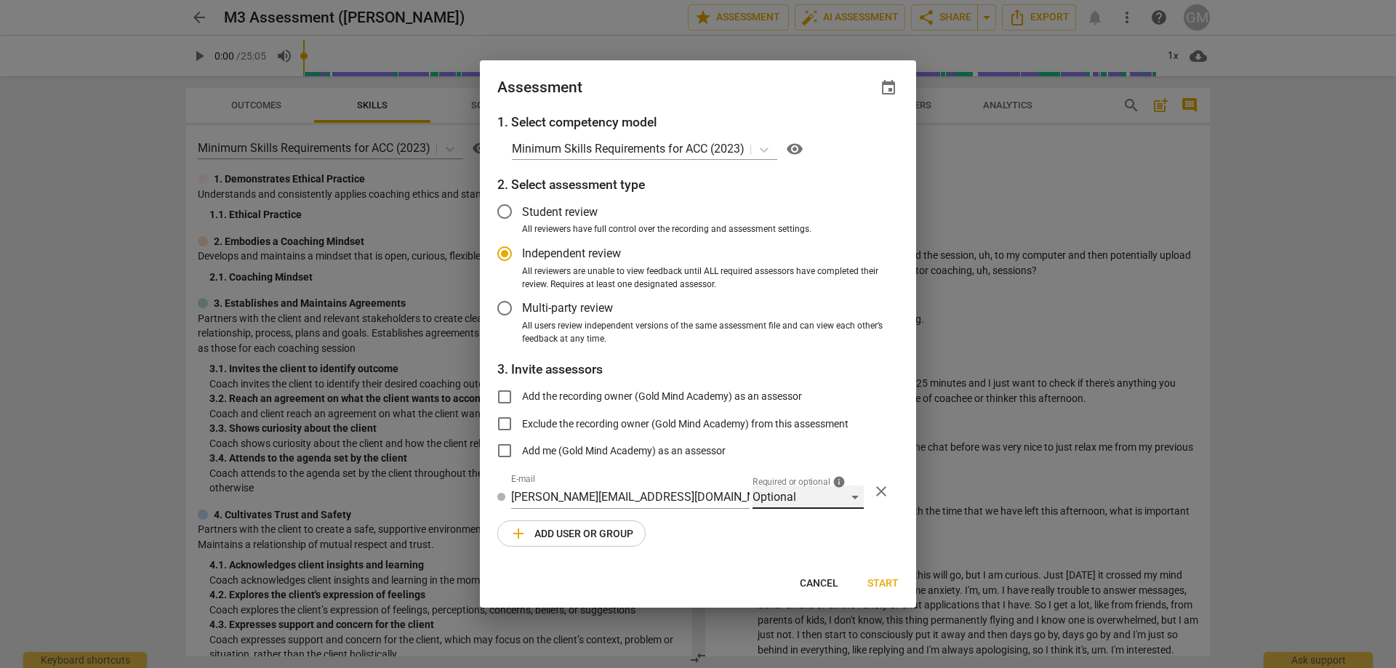
click at [796, 489] on div "Optional" at bounding box center [807, 497] width 111 height 23
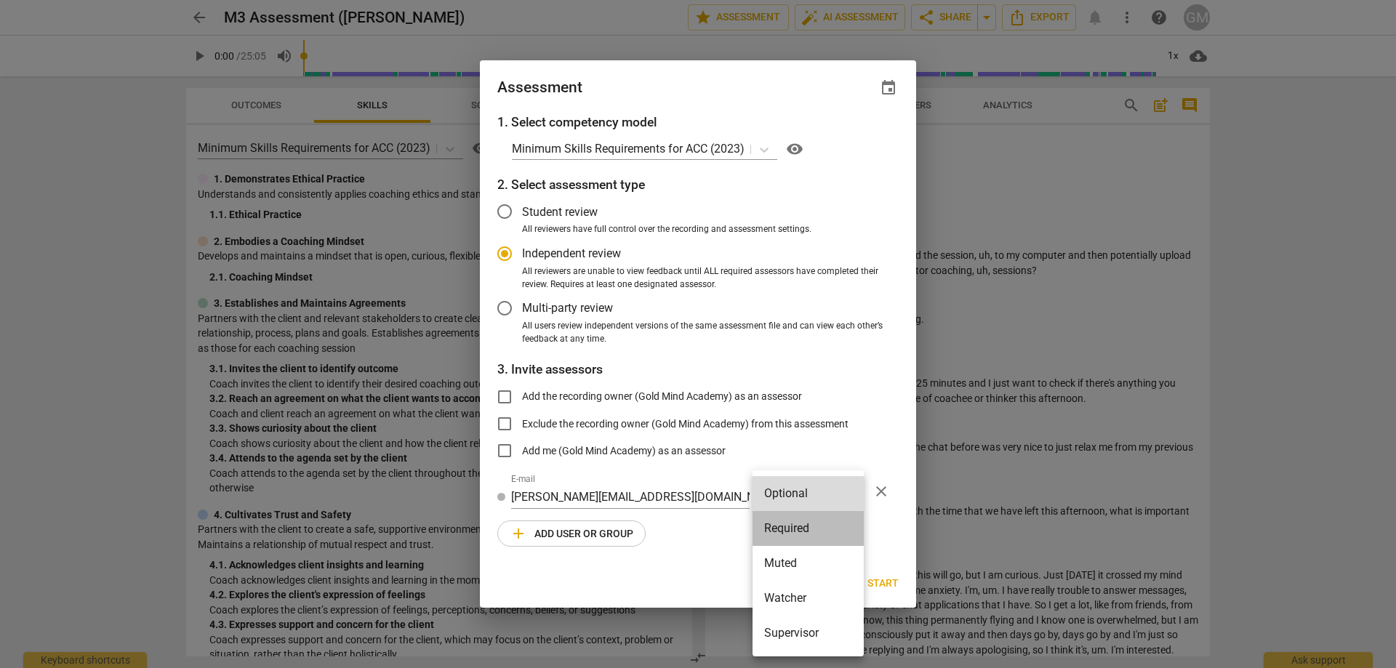
click at [797, 523] on li "Required" at bounding box center [807, 528] width 111 height 35
radio input "false"
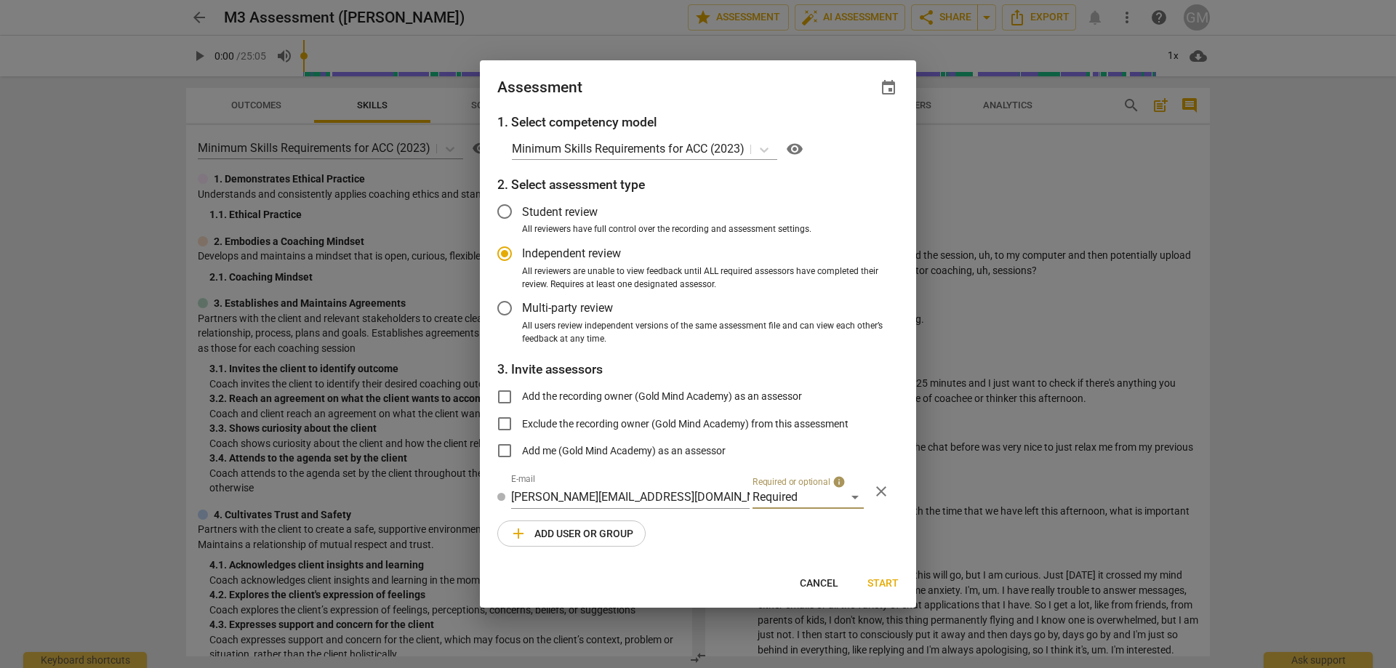
click at [749, 542] on div "1. Select competency model Minimum Skills Requirements for ACC (2023) visibilit…" at bounding box center [698, 339] width 436 height 452
click at [884, 87] on span "event" at bounding box center [888, 87] width 17 height 17
click at [842, 134] on input "date" at bounding box center [801, 137] width 102 height 21
type input "2025-10-01"
click at [770, 321] on div at bounding box center [698, 334] width 1396 height 668
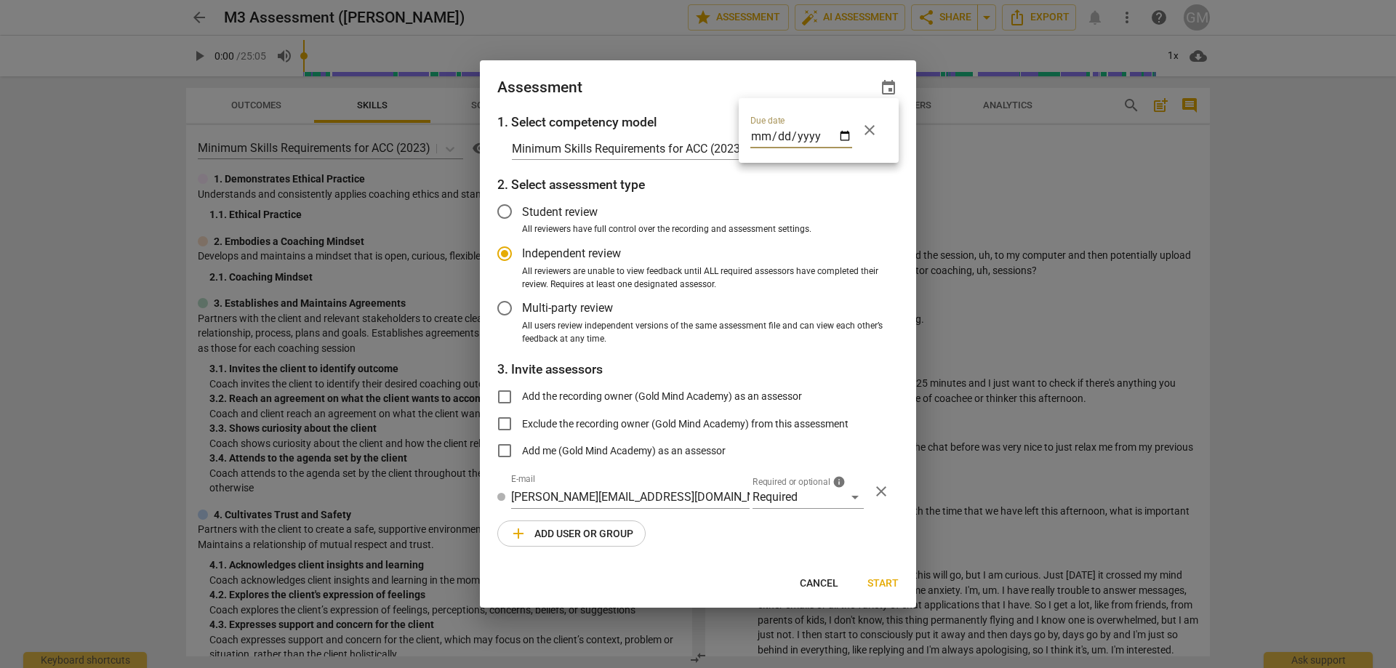
radio input "false"
click at [781, 351] on div "1. Select competency model Minimum Skills Requirements for ACC (2023) visibilit…" at bounding box center [698, 339] width 436 height 452
click at [702, 329] on span "All users review independent versions of the same assessment file and can view …" at bounding box center [704, 332] width 365 height 25
click at [0, 0] on input "All users review independent versions of the same assessment file and can view …" at bounding box center [0, 0] width 0 height 0
radio input "false"
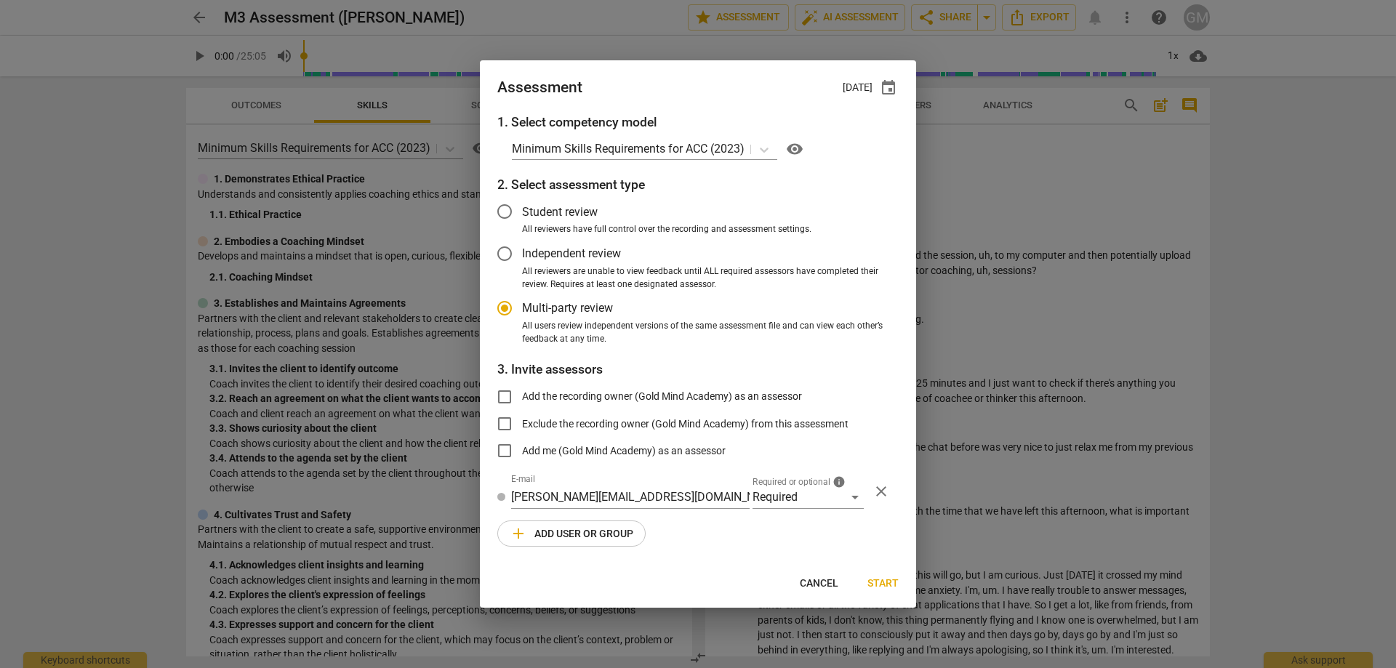
click at [608, 274] on span "All reviewers are unable to view feedback until ALL required assessors have com…" at bounding box center [704, 277] width 365 height 25
click at [0, 0] on input "All reviewers are unable to view feedback until ALL required assessors have com…" at bounding box center [0, 0] width 0 height 0
click at [643, 372] on h3 "3. Invite assessors" at bounding box center [697, 369] width 401 height 19
click at [626, 371] on h3 "3. Invite assessors" at bounding box center [697, 369] width 401 height 19
click at [653, 265] on span "All reviewers are unable to view feedback until ALL required assessors have com…" at bounding box center [704, 277] width 365 height 25
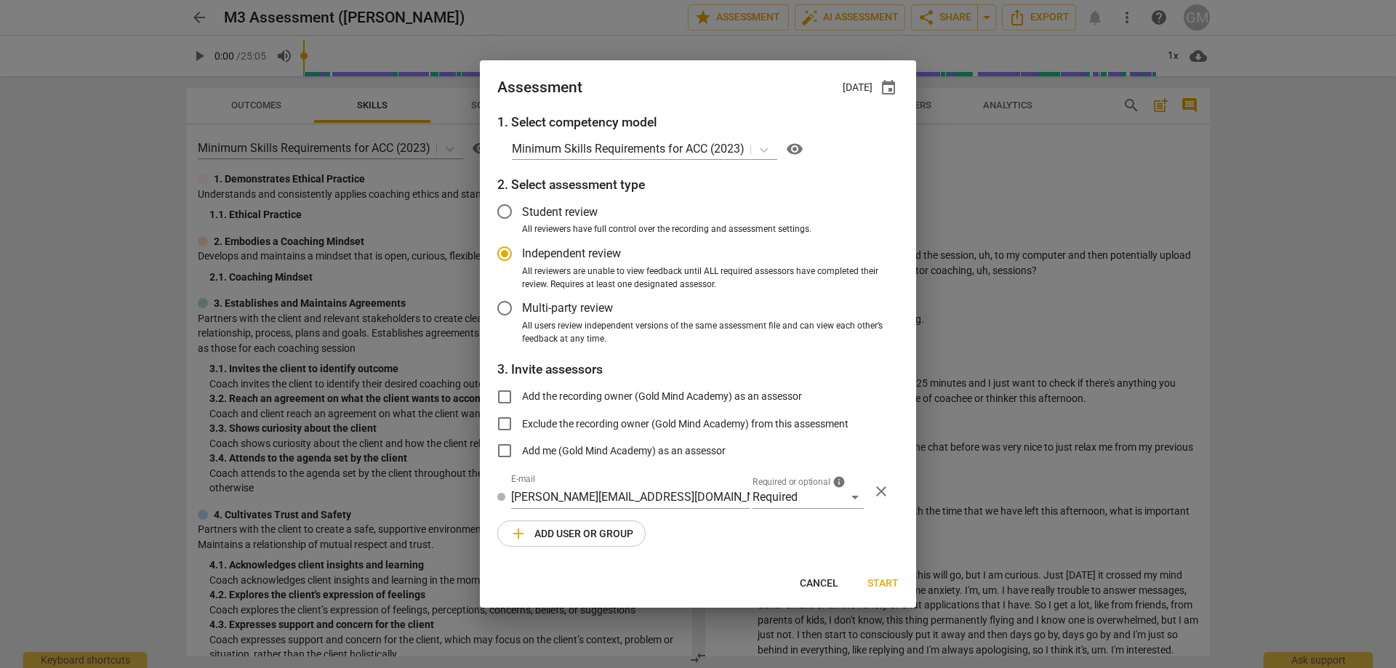
click at [0, 0] on input "All reviewers are unable to view feedback until ALL required assessors have com…" at bounding box center [0, 0] width 0 height 0
click at [758, 549] on div "1. Select competency model Minimum Skills Requirements for ACC (2023) visibilit…" at bounding box center [698, 339] width 436 height 452
click at [747, 541] on div "1. Select competency model Minimum Skills Requirements for ACC (2023) visibilit…" at bounding box center [698, 339] width 436 height 452
click at [877, 586] on span "Start" at bounding box center [882, 584] width 31 height 15
radio input "false"
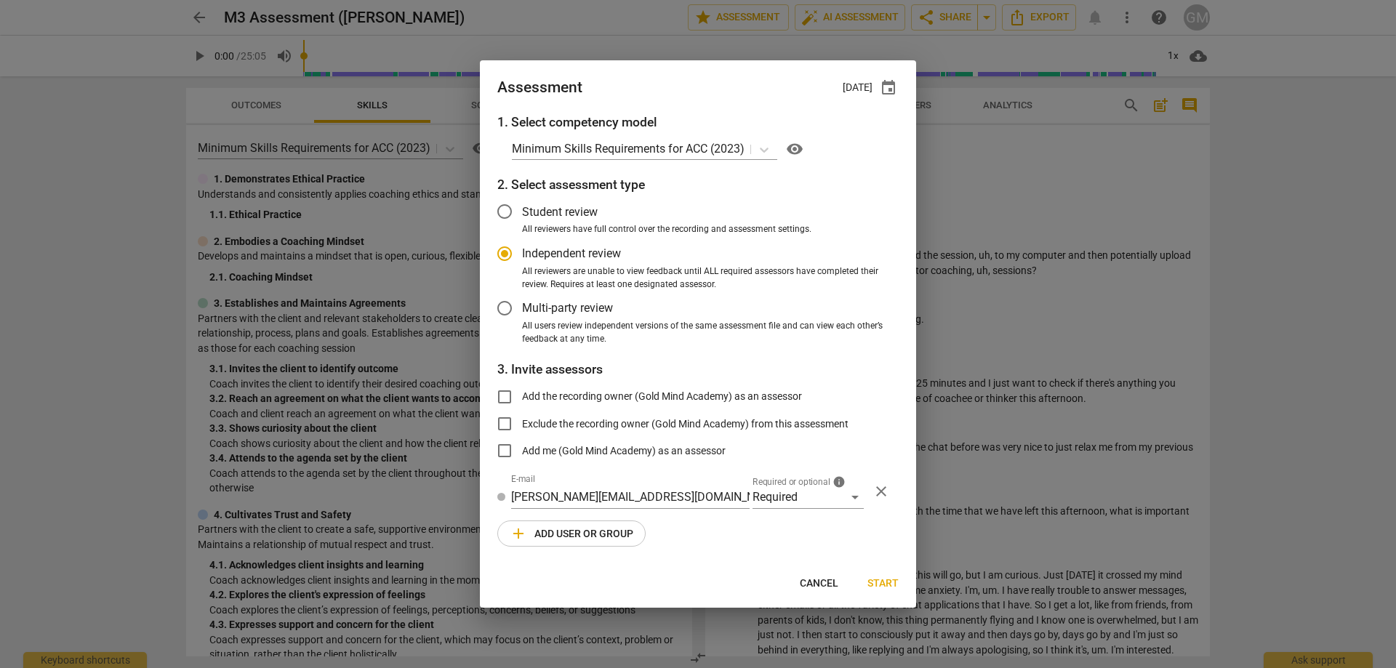
type input "[PERSON_NAME] <[PERSON_NAME][EMAIL_ADDRESS][DOMAIN_NAME]>"
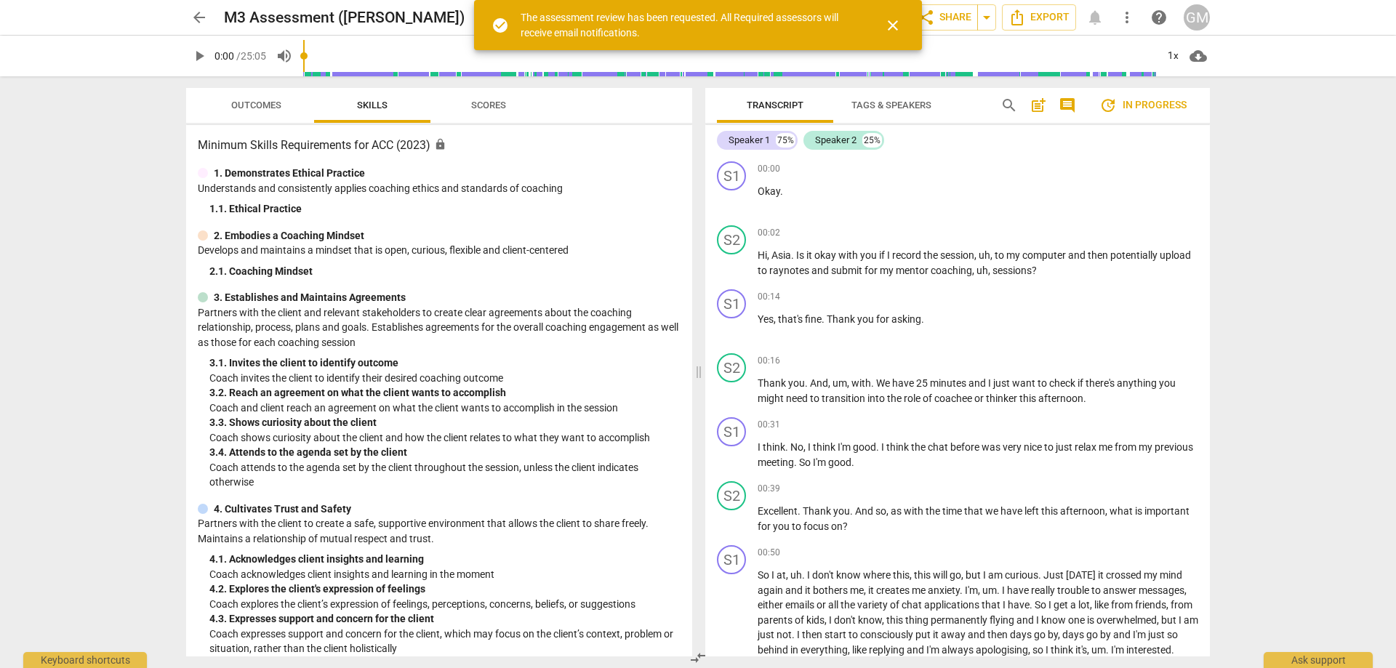
click at [197, 20] on span "arrow_back" at bounding box center [198, 17] width 17 height 17
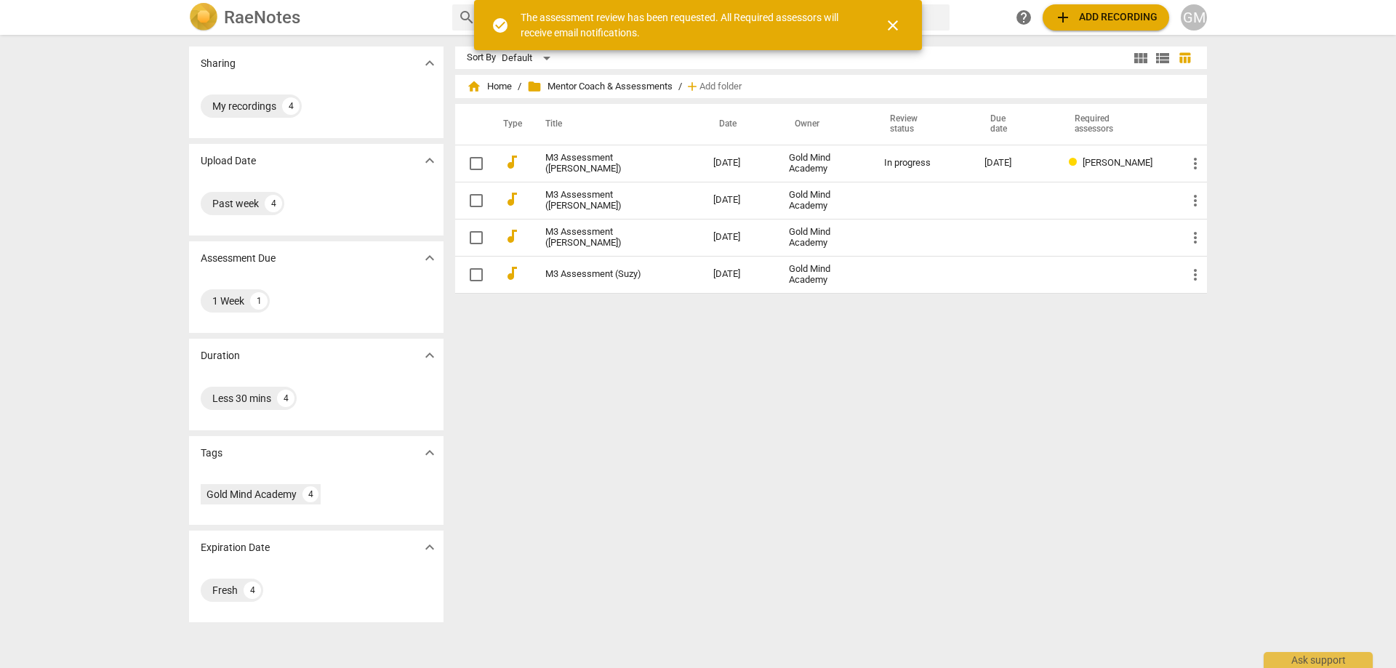
click at [642, 362] on div "Sort By Default view_module view_list table_chart home Home / folder Mentor Coa…" at bounding box center [836, 352] width 763 height 610
click at [625, 358] on div "Sort By Default view_module view_list table_chart home Home / folder Mentor Coa…" at bounding box center [836, 352] width 763 height 610
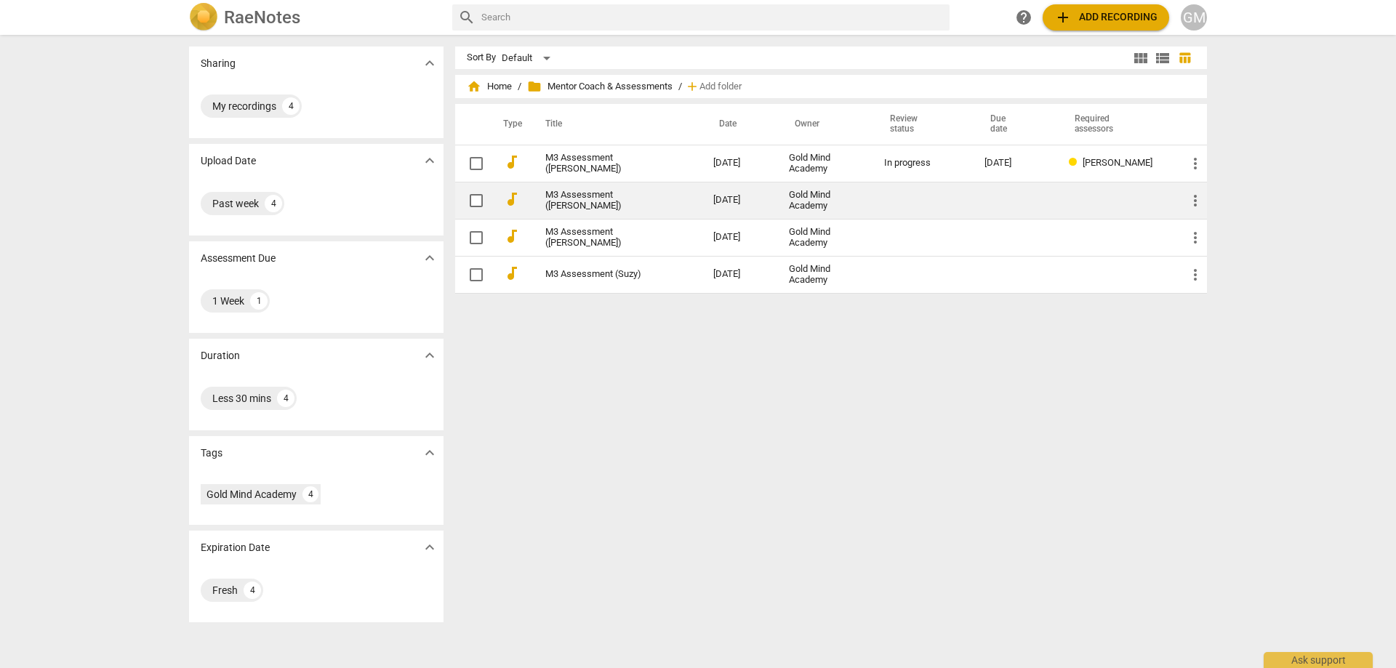
click at [598, 206] on link "M3 Assessment ([PERSON_NAME])" at bounding box center [603, 201] width 116 height 22
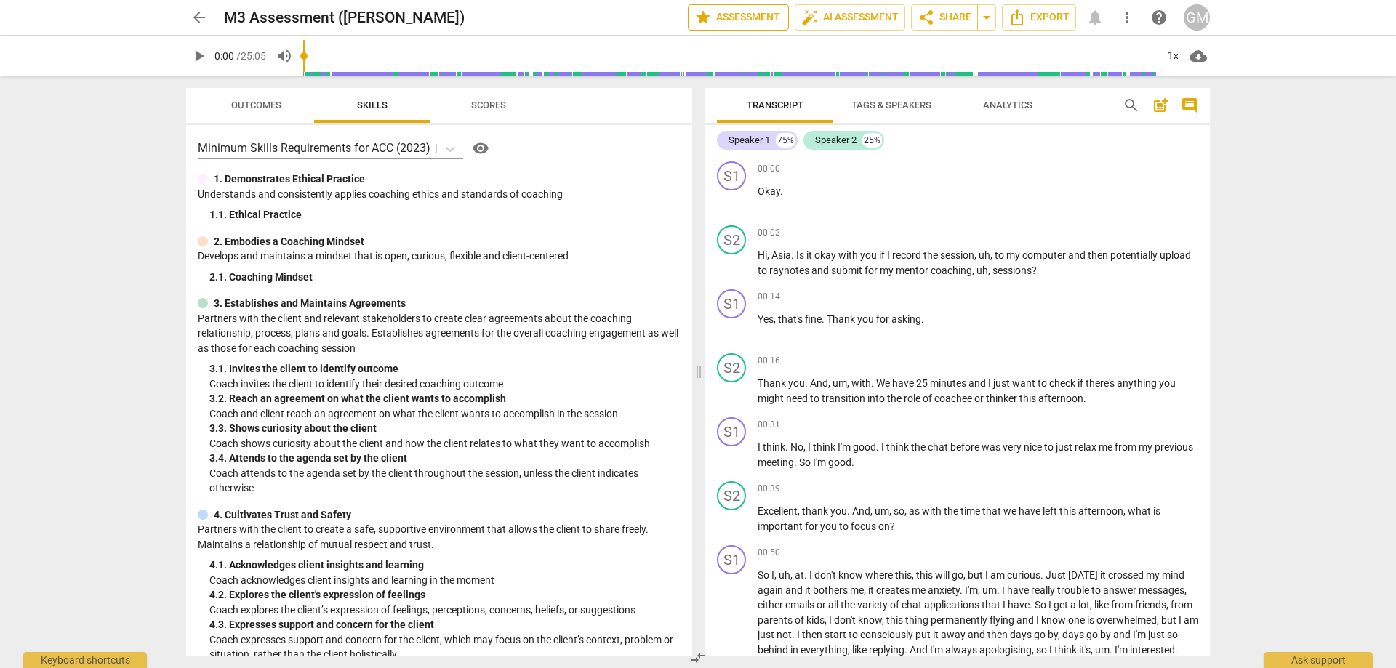
click at [743, 12] on span "star Assessment" at bounding box center [738, 17] width 88 height 17
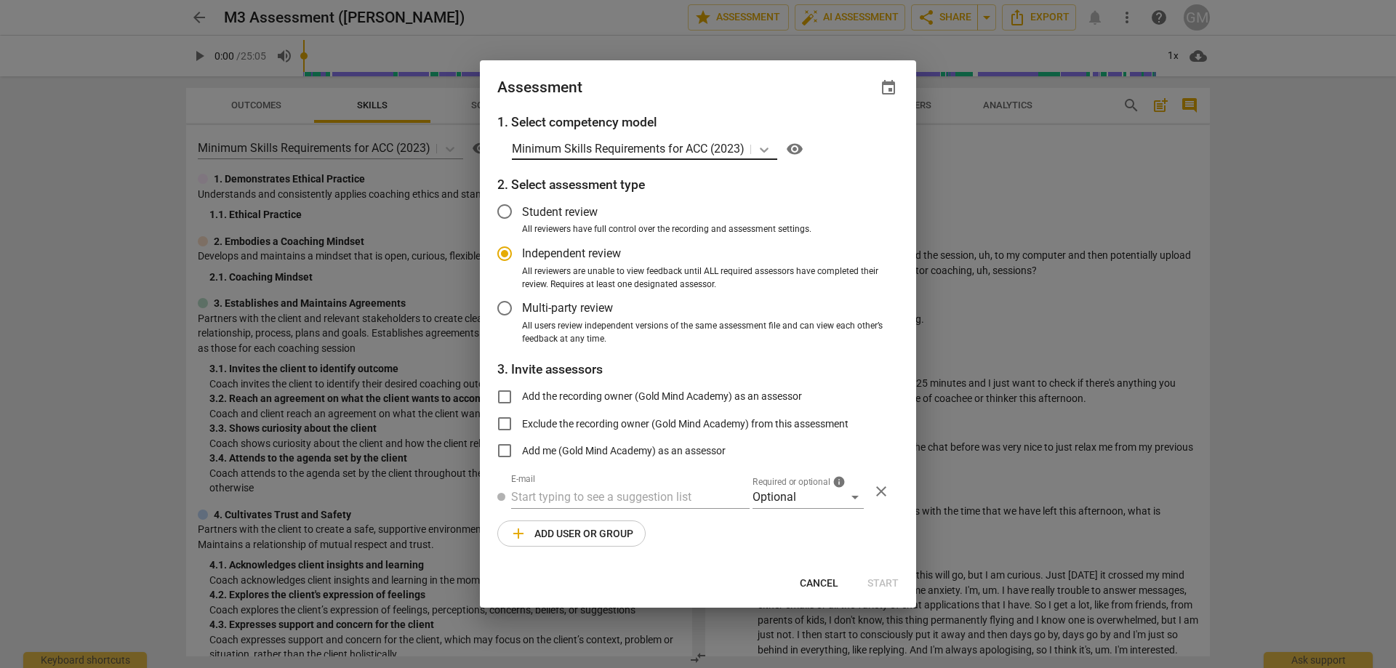
radio input "false"
click at [581, 487] on input "text" at bounding box center [630, 497] width 238 height 23
paste input "contact@paulinealberts.com"
type input "contact@paulinealberts.com"
click at [786, 495] on div "Optional" at bounding box center [807, 497] width 111 height 23
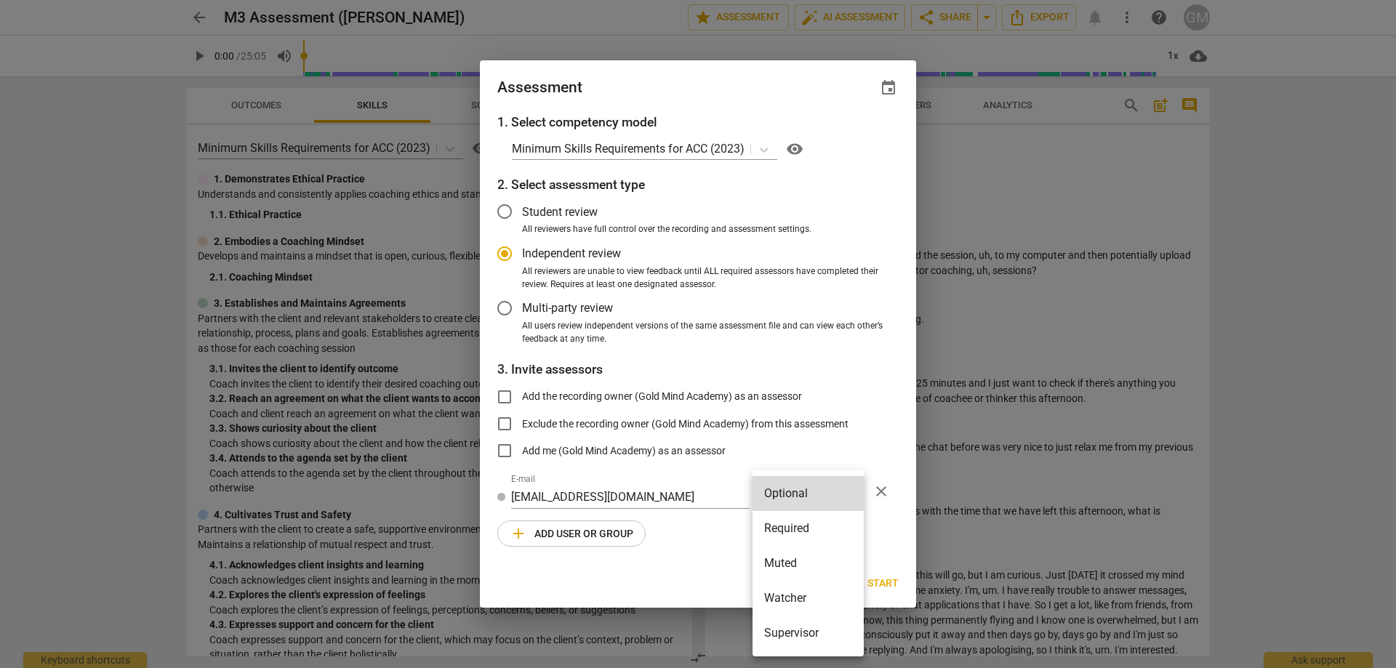
click at [803, 527] on li "Required" at bounding box center [807, 528] width 111 height 35
radio input "false"
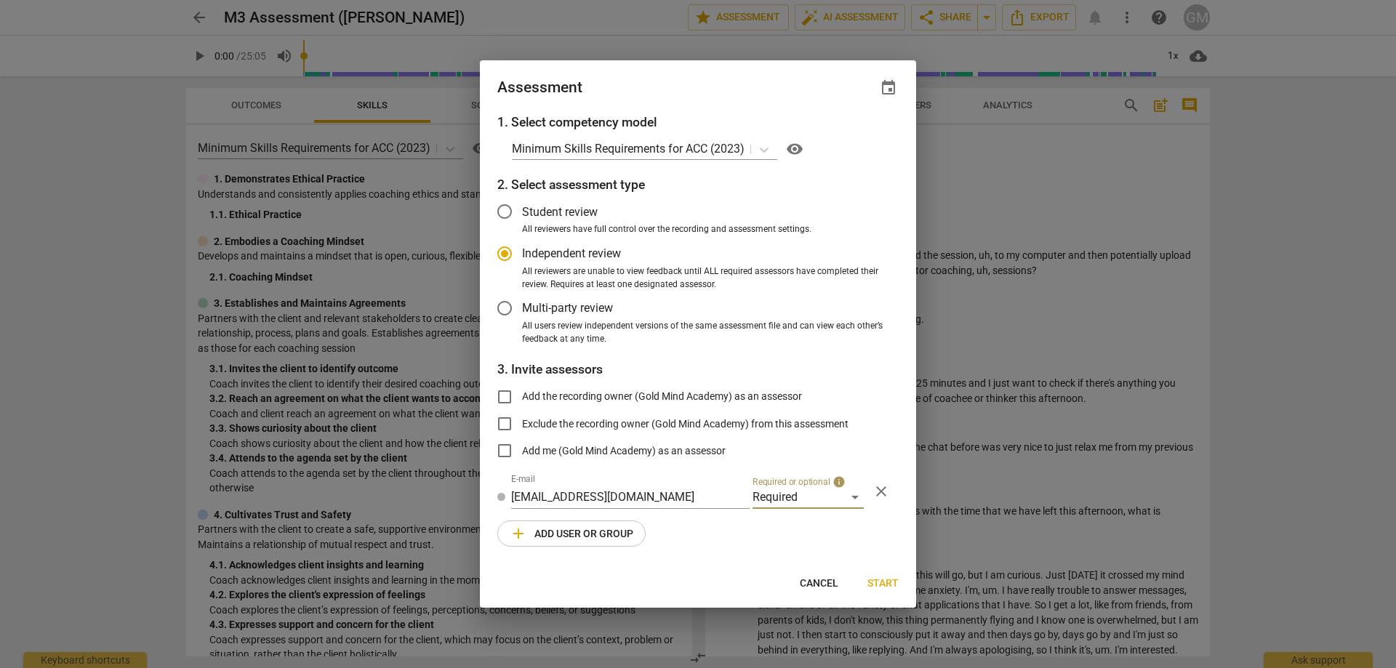
click at [742, 542] on div "1. Select competency model Minimum Skills Requirements for ACC (2023) visibilit…" at bounding box center [698, 339] width 436 height 452
click at [888, 87] on span "event" at bounding box center [888, 87] width 17 height 17
click at [844, 134] on input "date" at bounding box center [801, 137] width 102 height 21
type input "2025-10-01"
click at [752, 533] on div at bounding box center [698, 334] width 1396 height 668
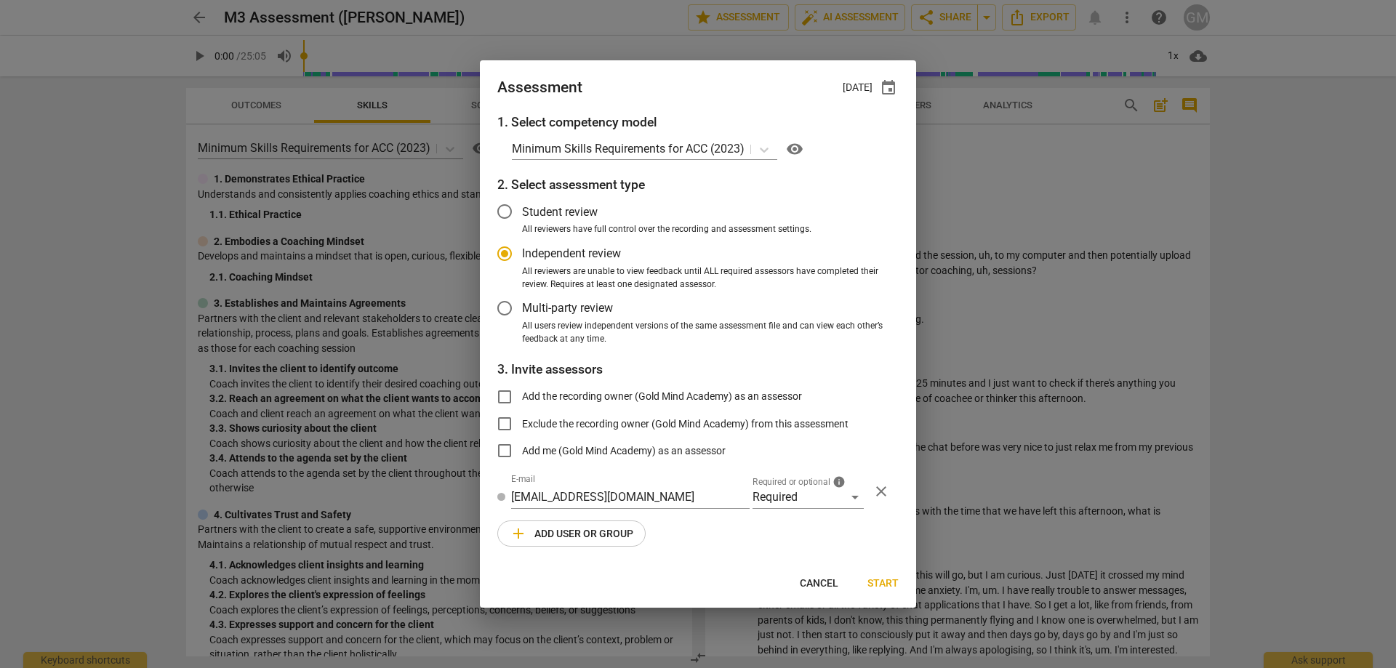
click at [886, 90] on span "event" at bounding box center [888, 87] width 17 height 17
click at [730, 539] on div at bounding box center [698, 334] width 1396 height 668
click at [880, 579] on span "Start" at bounding box center [882, 584] width 31 height 15
radio input "false"
type input "Gold Mind Academy <[EMAIL_ADDRESS][DOMAIN_NAME]>"
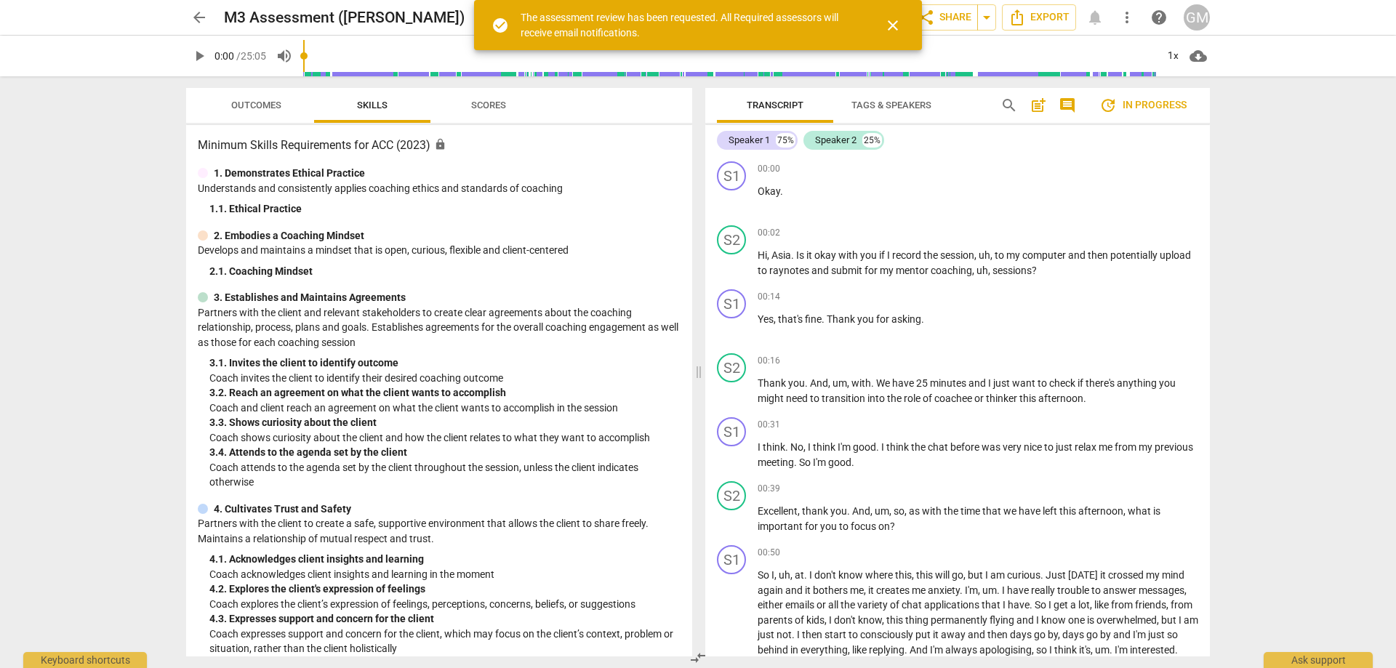
click at [208, 19] on span "arrow_back" at bounding box center [199, 17] width 26 height 17
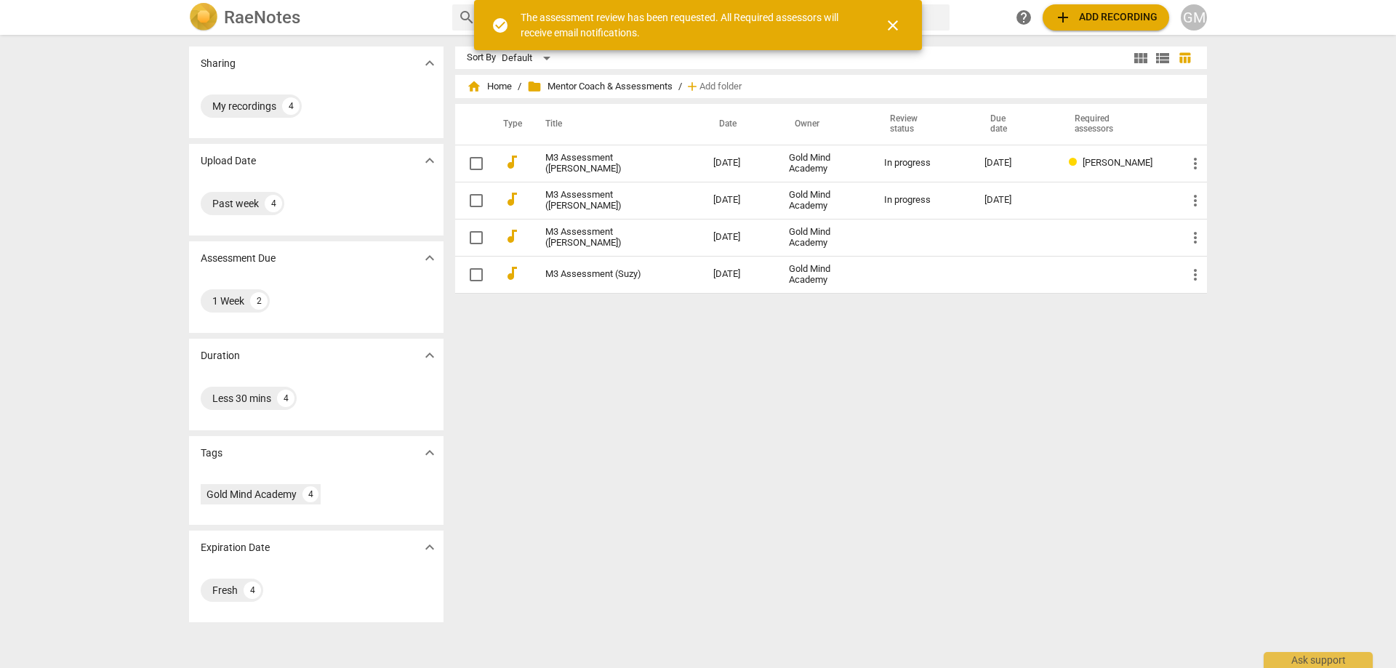
click at [667, 395] on div "Sort By Default view_module view_list table_chart home Home / folder Mentor Coa…" at bounding box center [836, 352] width 763 height 610
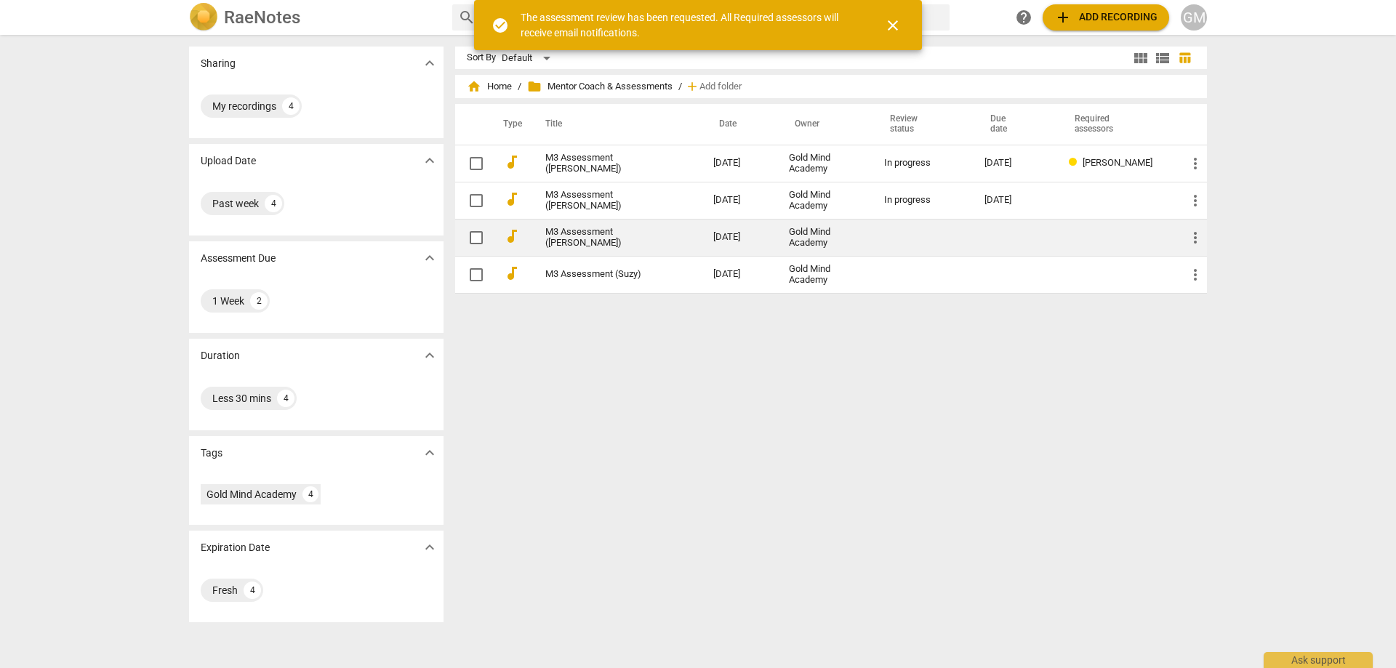
click at [600, 234] on link "M3 Assessment ([PERSON_NAME])" at bounding box center [603, 238] width 116 height 22
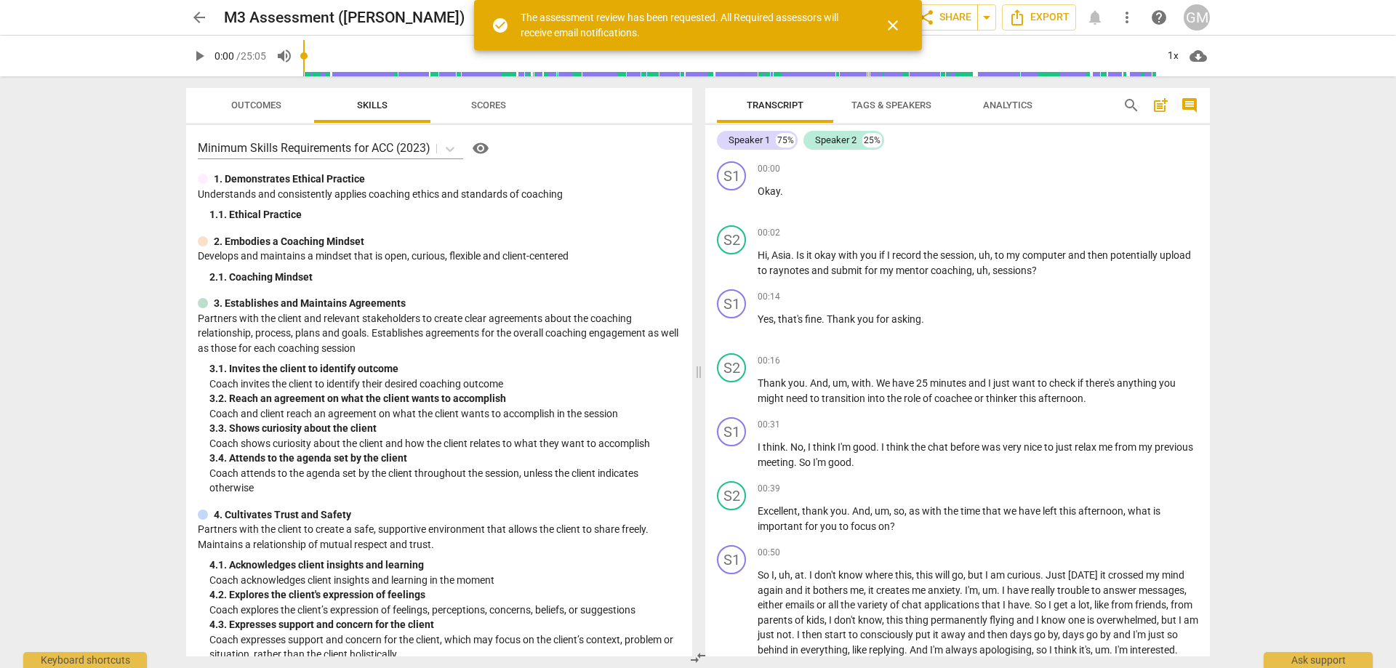
click at [1248, 175] on div "arrow_back M3 Assessment (Lynne) edit star Assessment auto_fix_high AI Assessme…" at bounding box center [698, 334] width 1396 height 668
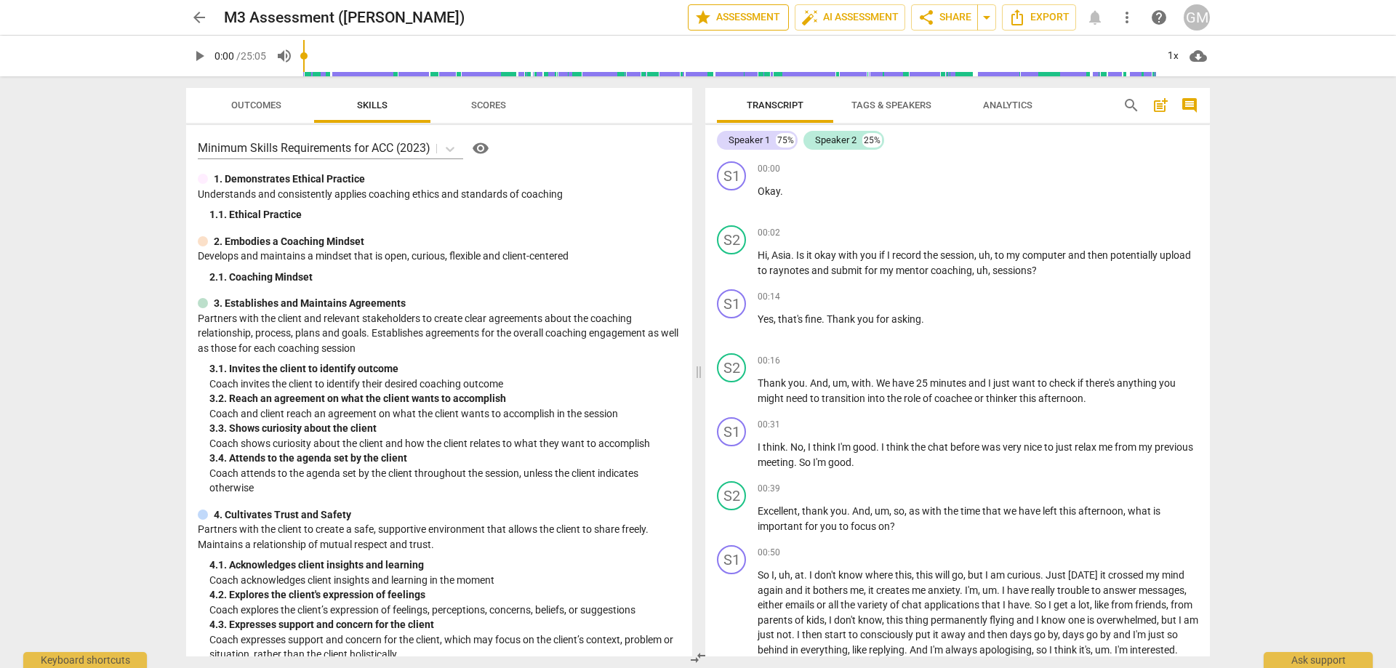
click at [758, 14] on span "star Assessment" at bounding box center [738, 17] width 88 height 17
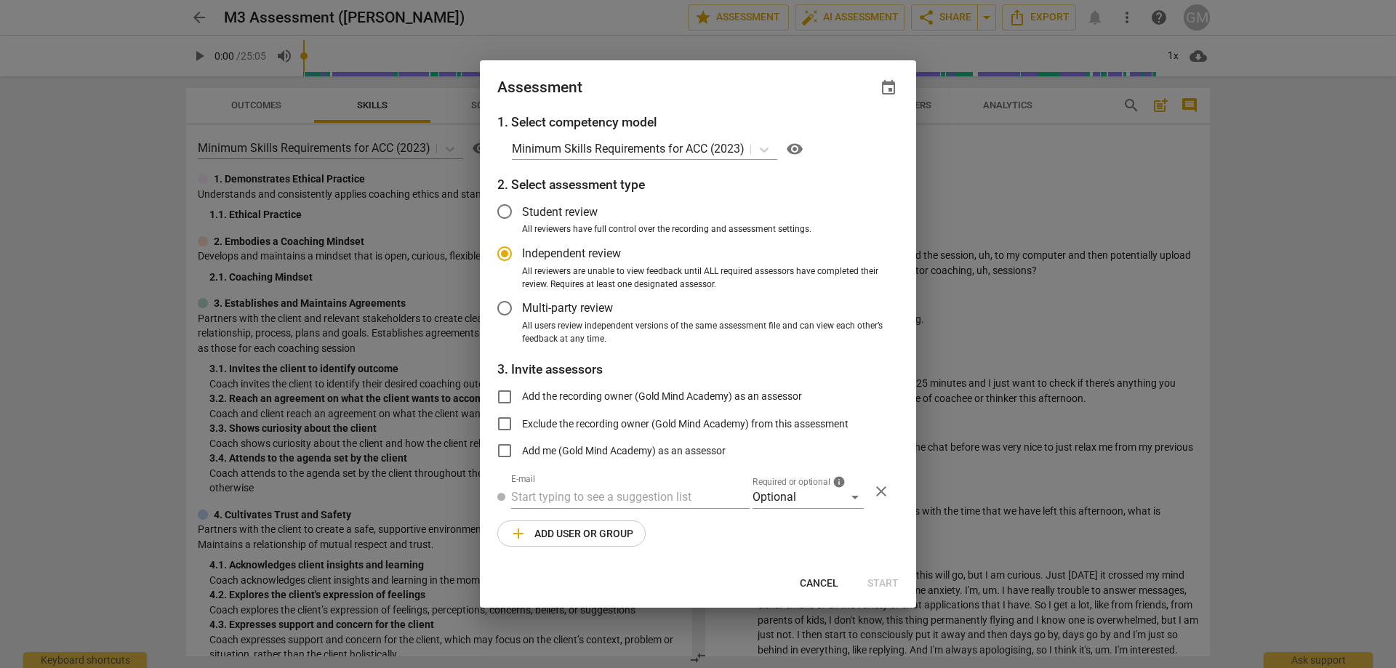
radio input "false"
click at [569, 490] on input "text" at bounding box center [630, 497] width 238 height 23
paste input "lynne@communicationcoaching.org"
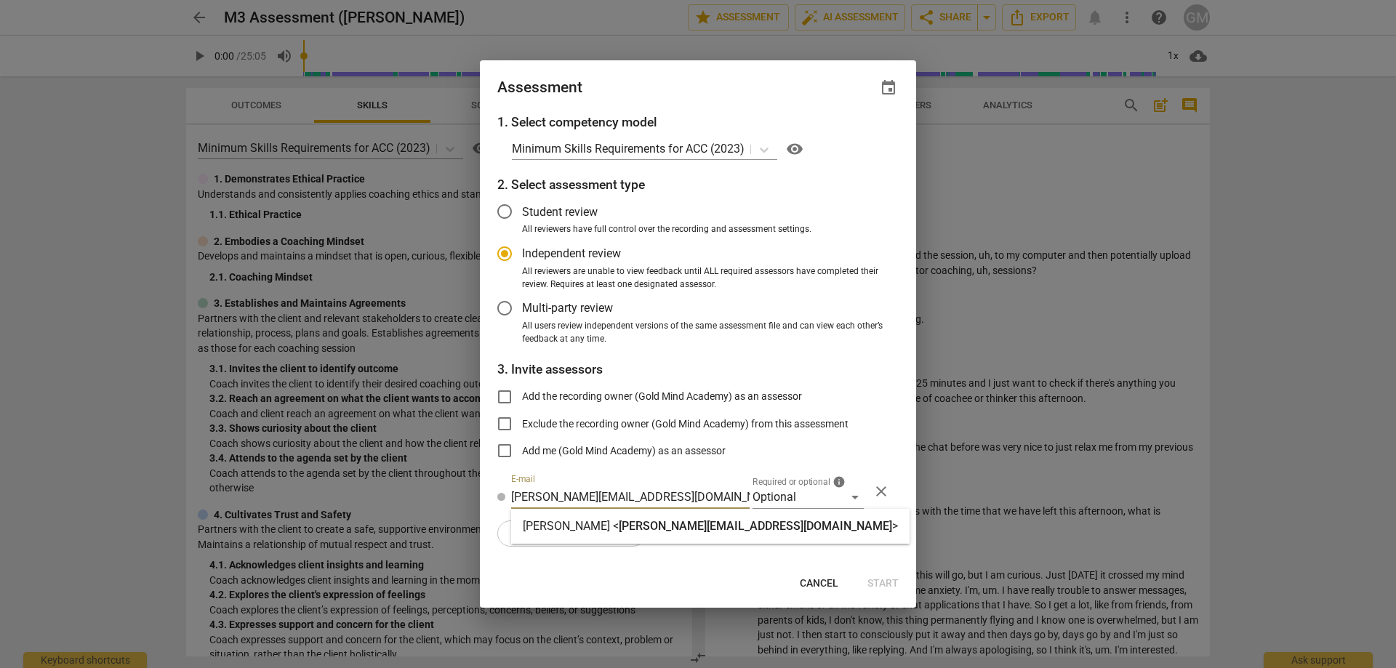
type input "lynne@communicationcoaching.org"
radio input "false"
click at [882, 89] on span "event" at bounding box center [888, 87] width 17 height 17
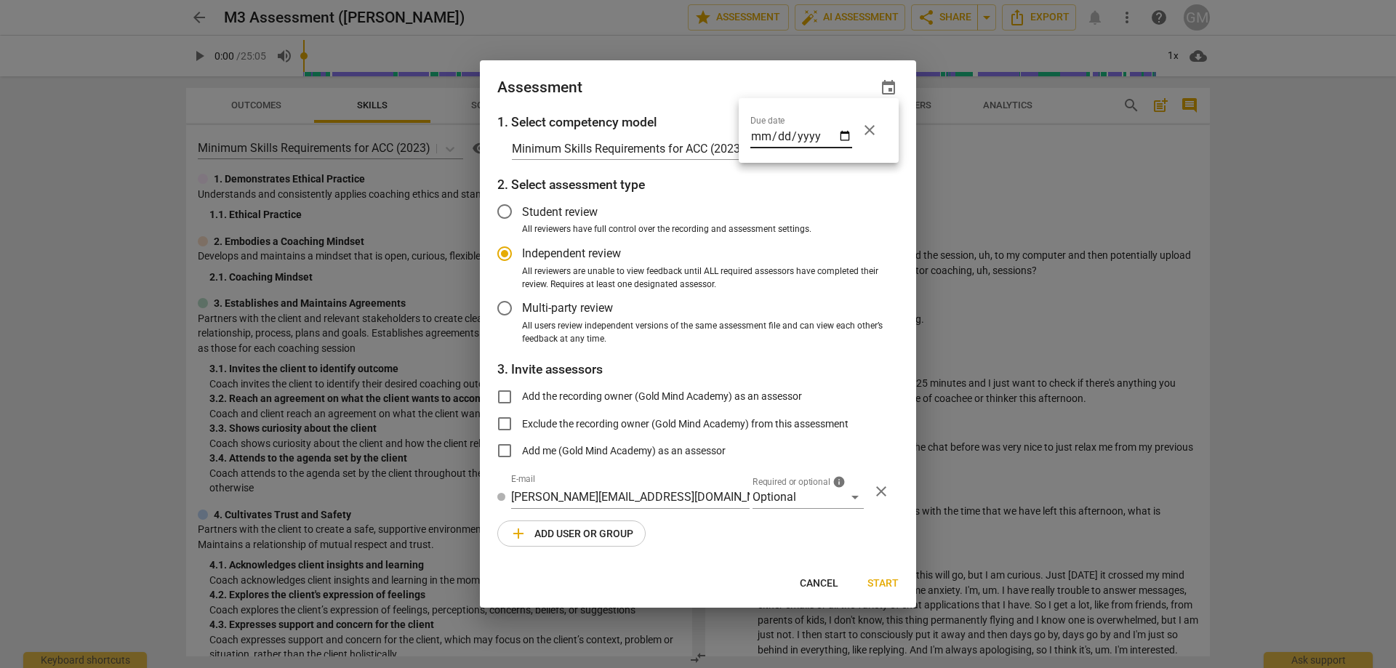
click at [848, 128] on input "date" at bounding box center [801, 137] width 102 height 21
click at [843, 135] on input "date" at bounding box center [801, 137] width 102 height 21
type input "2025-10-01"
click at [767, 538] on div at bounding box center [698, 334] width 1396 height 668
click at [798, 500] on div "Optional" at bounding box center [807, 497] width 111 height 23
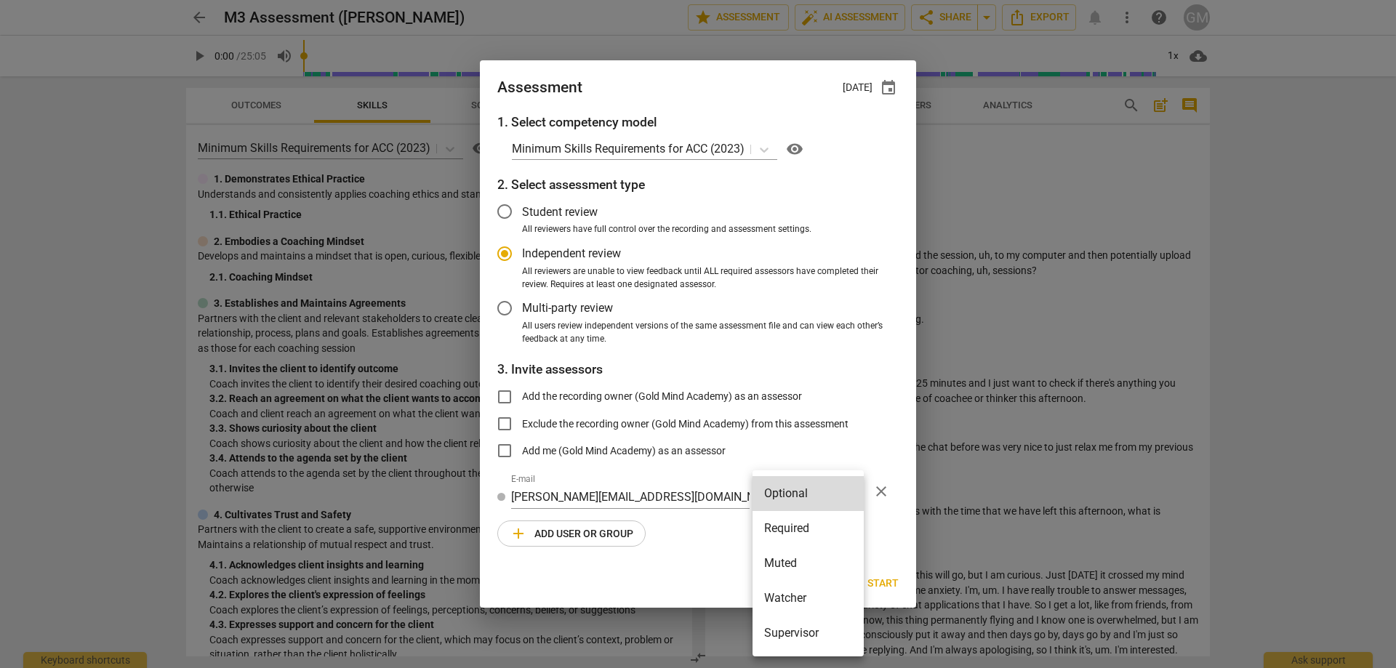
click at [797, 525] on li "Required" at bounding box center [807, 528] width 111 height 35
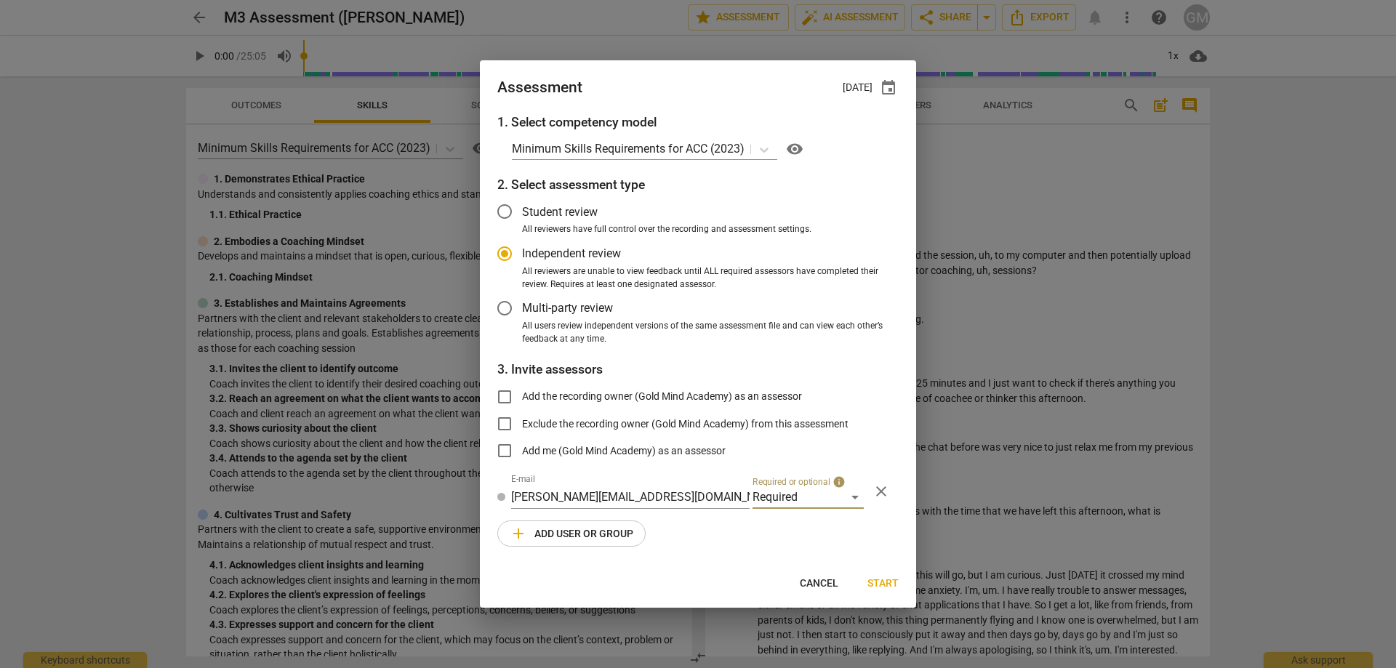
click at [755, 537] on div "1. Select competency model Minimum Skills Requirements for ACC (2023) visibilit…" at bounding box center [698, 339] width 436 height 452
click at [894, 590] on button "Start" at bounding box center [883, 583] width 55 height 26
radio input "false"
type input "Lynne Tapper <lynne@communicationcoaching.org>"
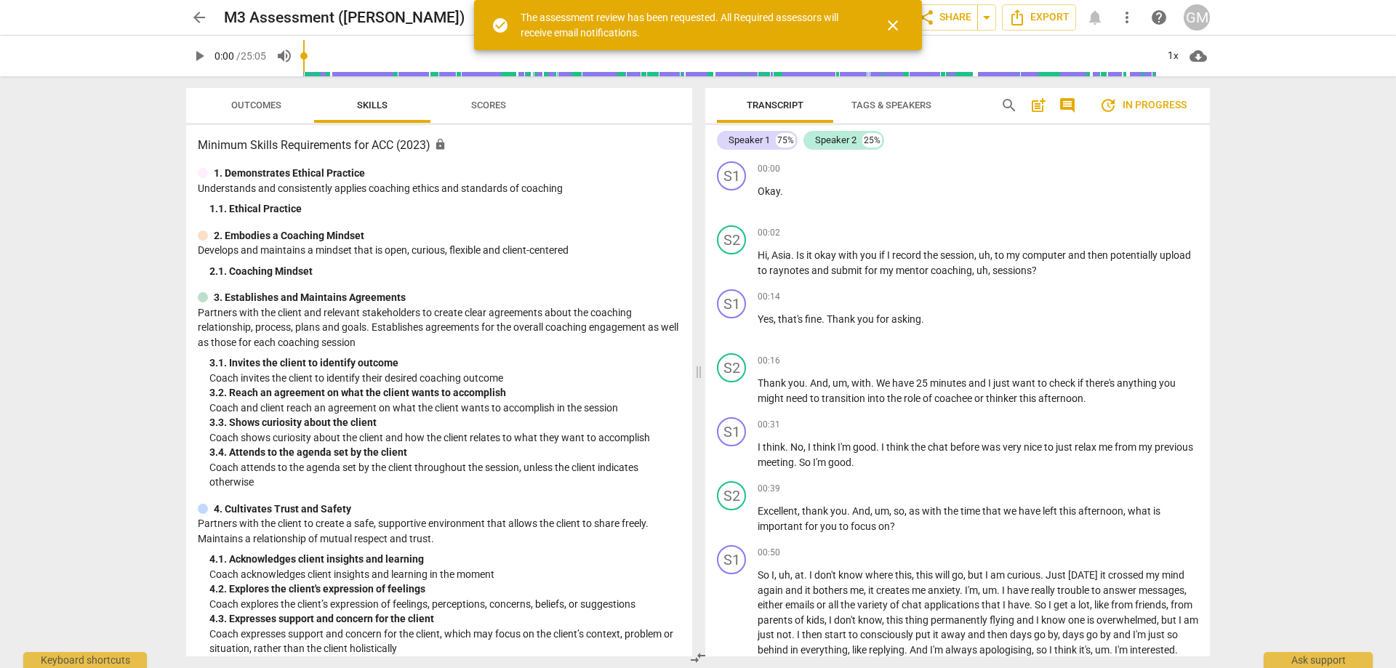
click at [209, 17] on span "arrow_back" at bounding box center [199, 17] width 26 height 17
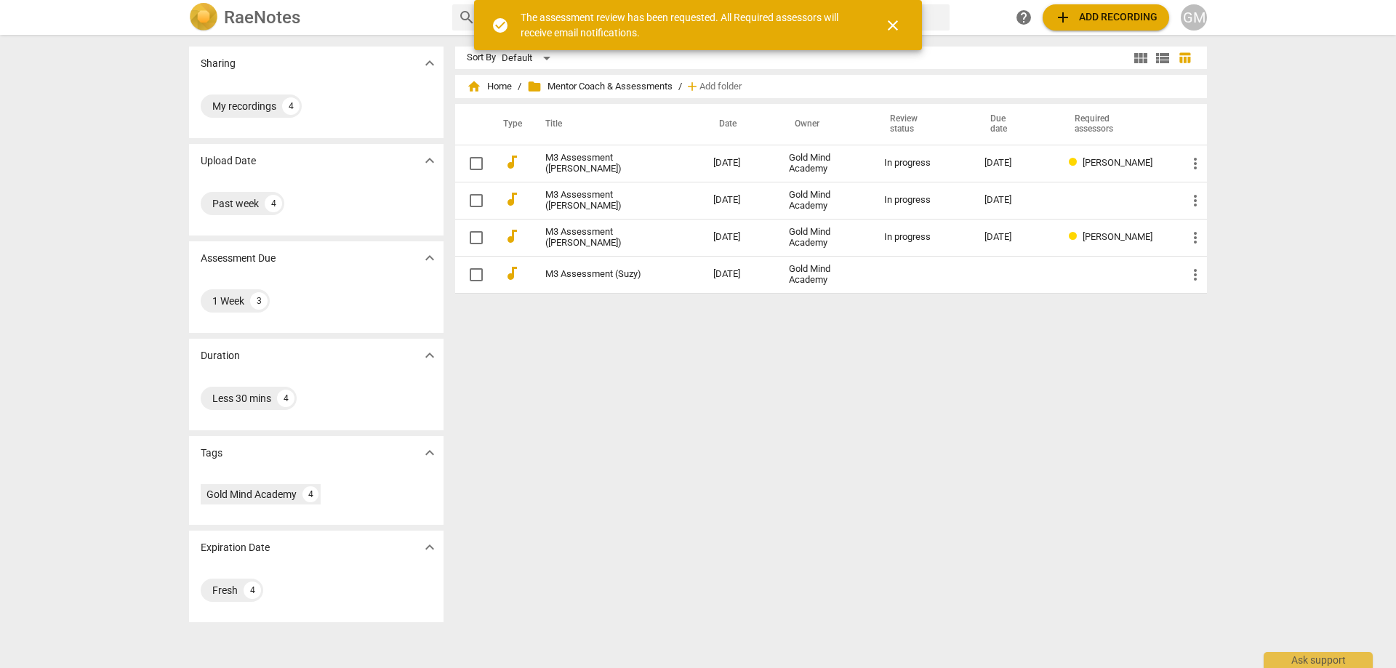
click at [916, 451] on div "Sort By Default view_module view_list table_chart home Home / folder Mentor Coa…" at bounding box center [836, 352] width 763 height 610
click at [883, 443] on div "Sort By Default view_module view_list table_chart home Home / folder Mentor Coa…" at bounding box center [836, 352] width 763 height 610
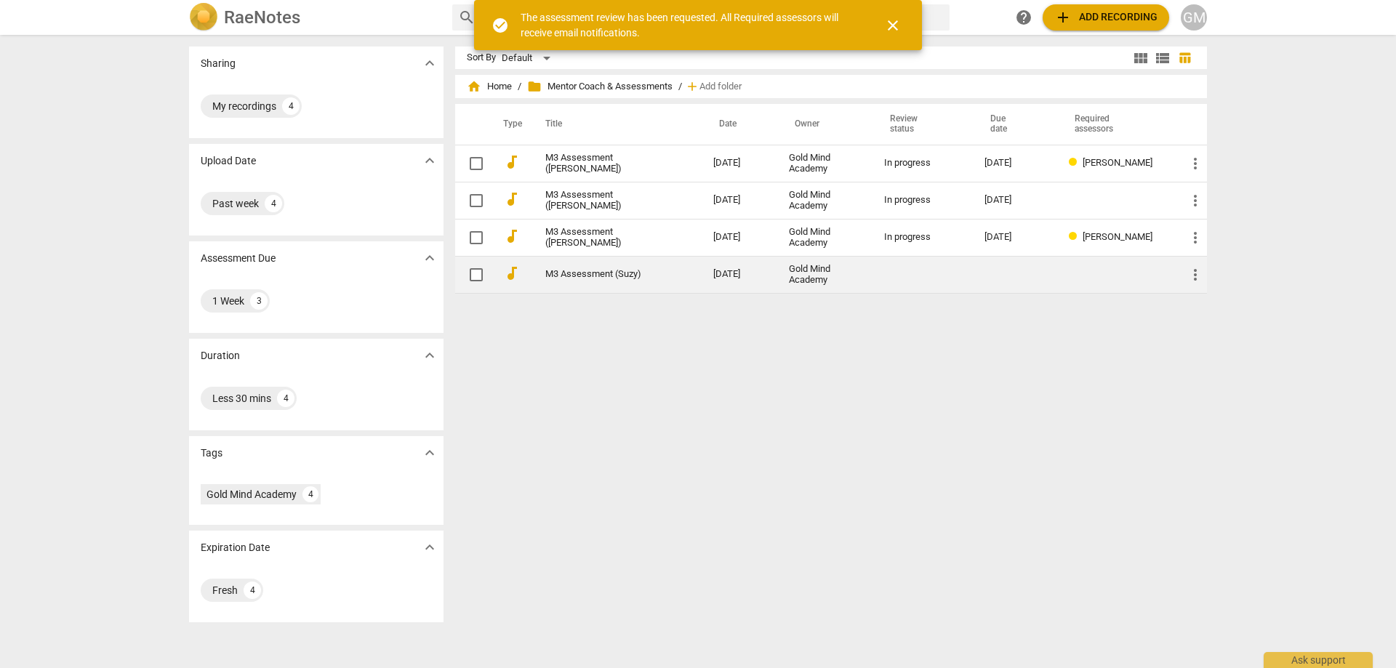
click at [604, 274] on link "M3 Assessment (Suzy)" at bounding box center [603, 274] width 116 height 11
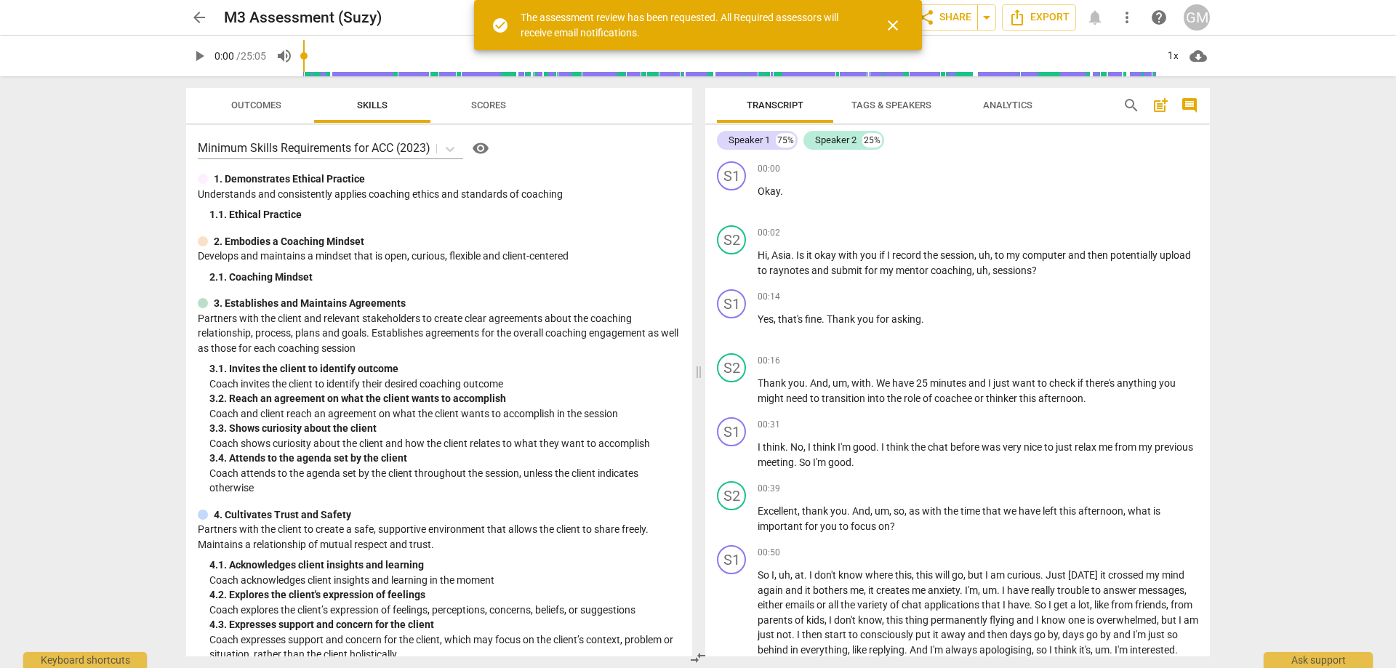
click at [896, 25] on span "close" at bounding box center [892, 25] width 17 height 17
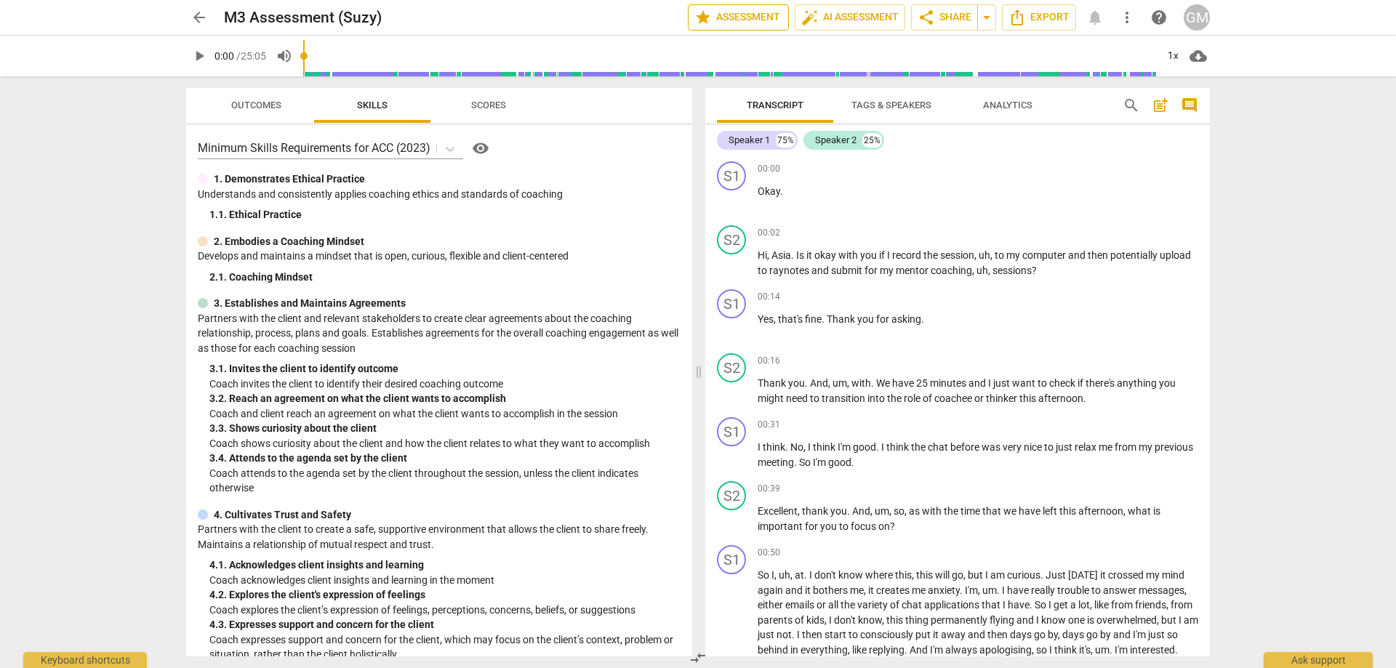
click at [703, 20] on span "star" at bounding box center [702, 17] width 17 height 17
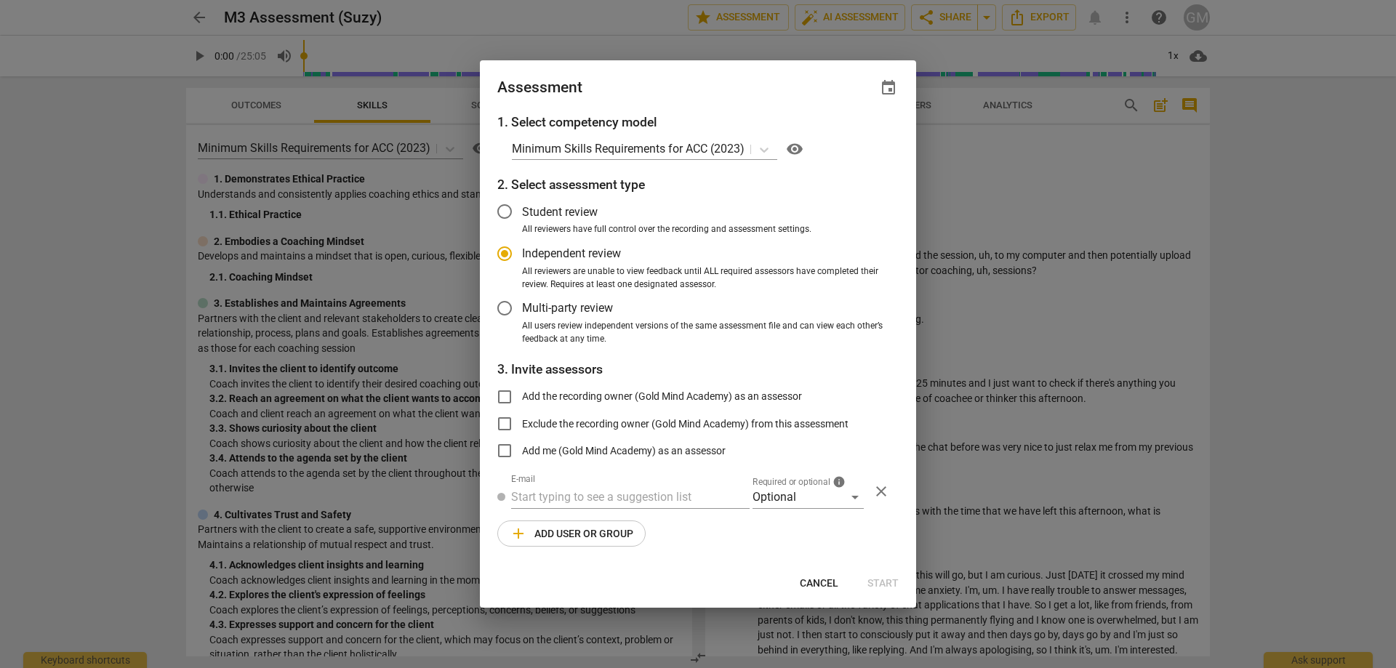
radio input "false"
click at [569, 495] on input "text" at bounding box center [630, 497] width 238 height 23
paste input "suzy@technicolour.co.uk"
type input "suzy@technicolour.co.uk"
click at [793, 496] on div "Optional" at bounding box center [807, 497] width 111 height 23
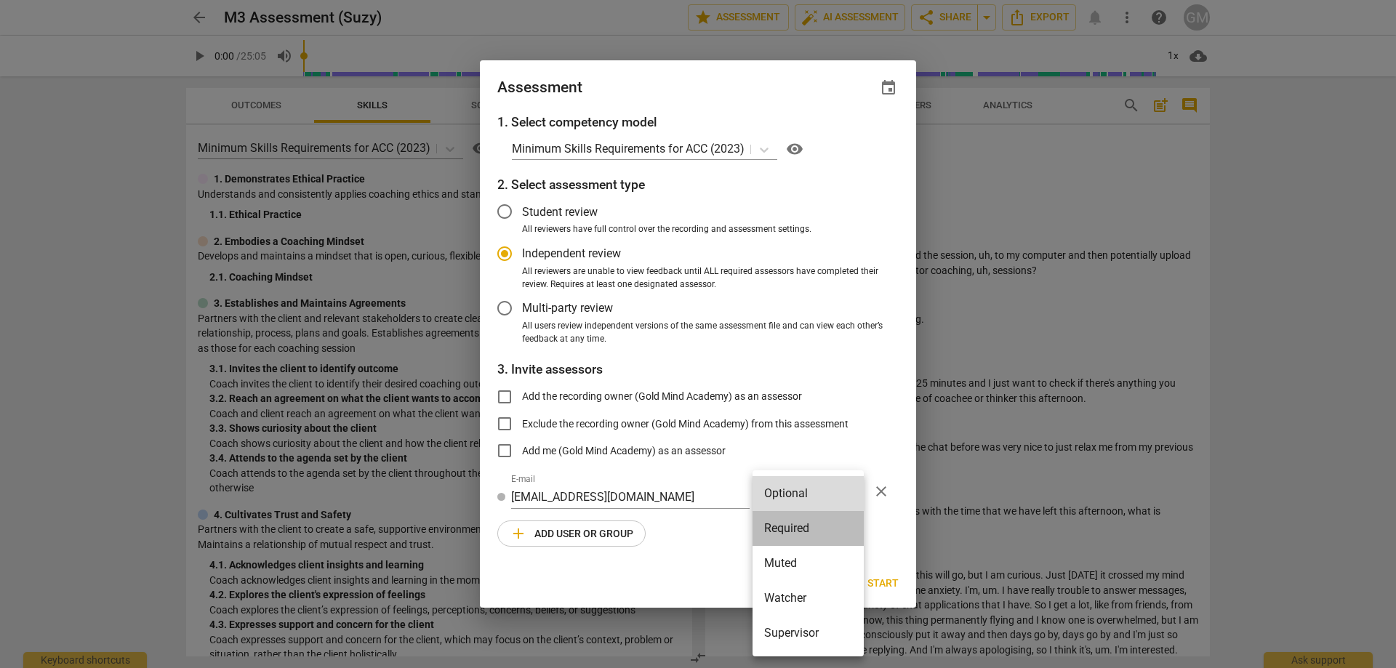
click at [801, 527] on li "Required" at bounding box center [807, 528] width 111 height 35
radio input "false"
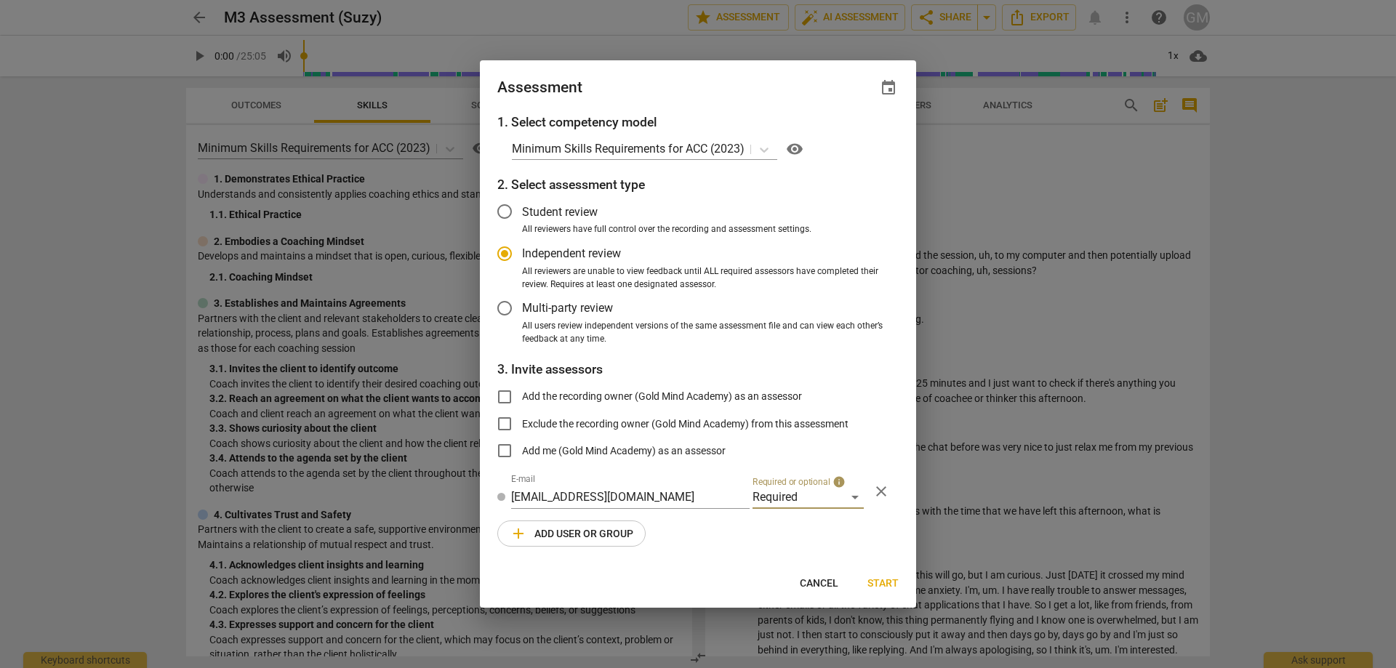
click at [886, 78] on button "event" at bounding box center [888, 88] width 20 height 20
click at [843, 135] on input "date" at bounding box center [801, 137] width 102 height 21
type input "2025-10-01"
click at [746, 534] on div at bounding box center [698, 334] width 1396 height 668
click at [728, 534] on div "1. Select competency model Minimum Skills Requirements for ACC (2023) visibilit…" at bounding box center [698, 339] width 436 height 452
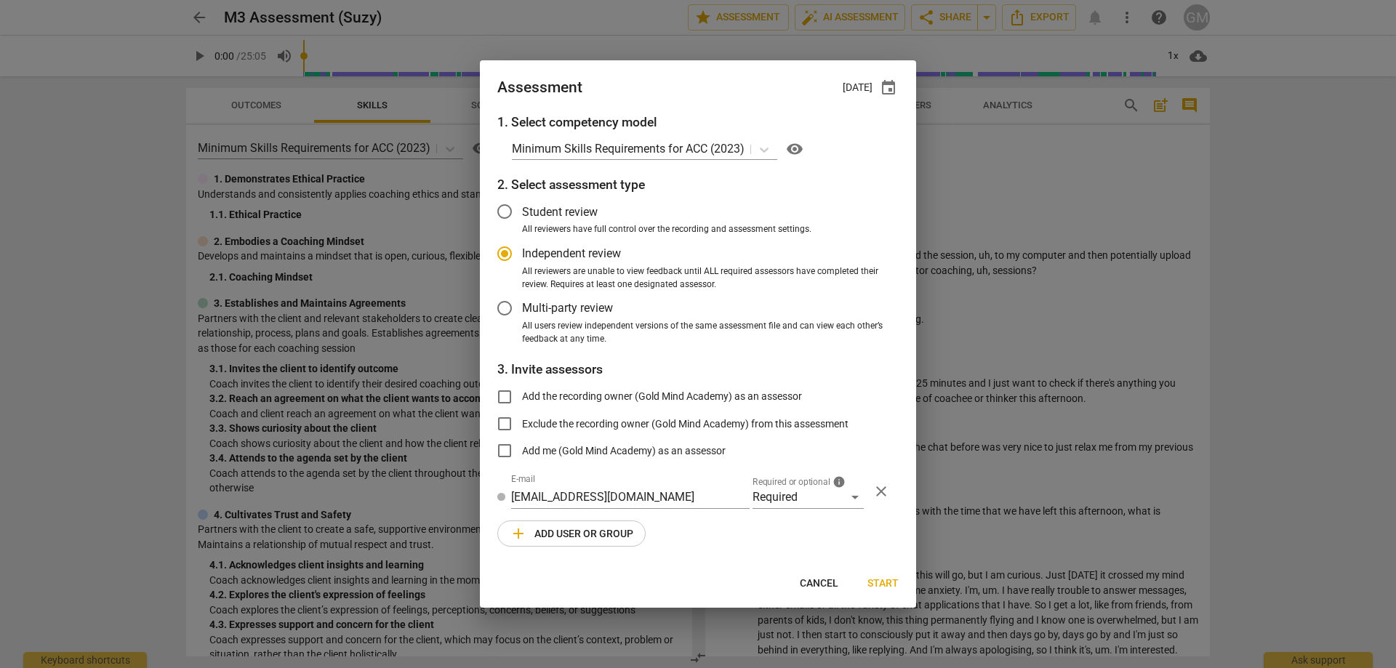
click at [889, 582] on span "Start" at bounding box center [882, 584] width 31 height 15
radio input "false"
type input "Suzy Jackson <suzy@technicolour.co.uk>"
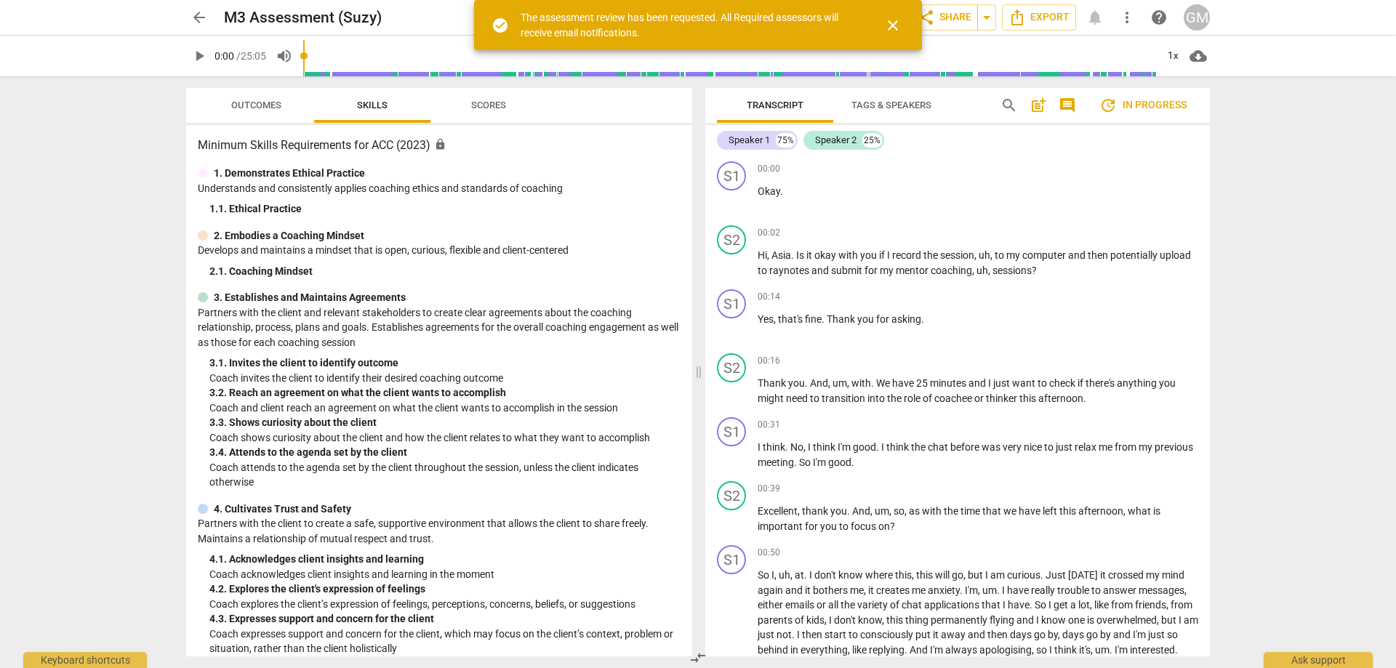
click at [206, 16] on span "arrow_back" at bounding box center [198, 17] width 17 height 17
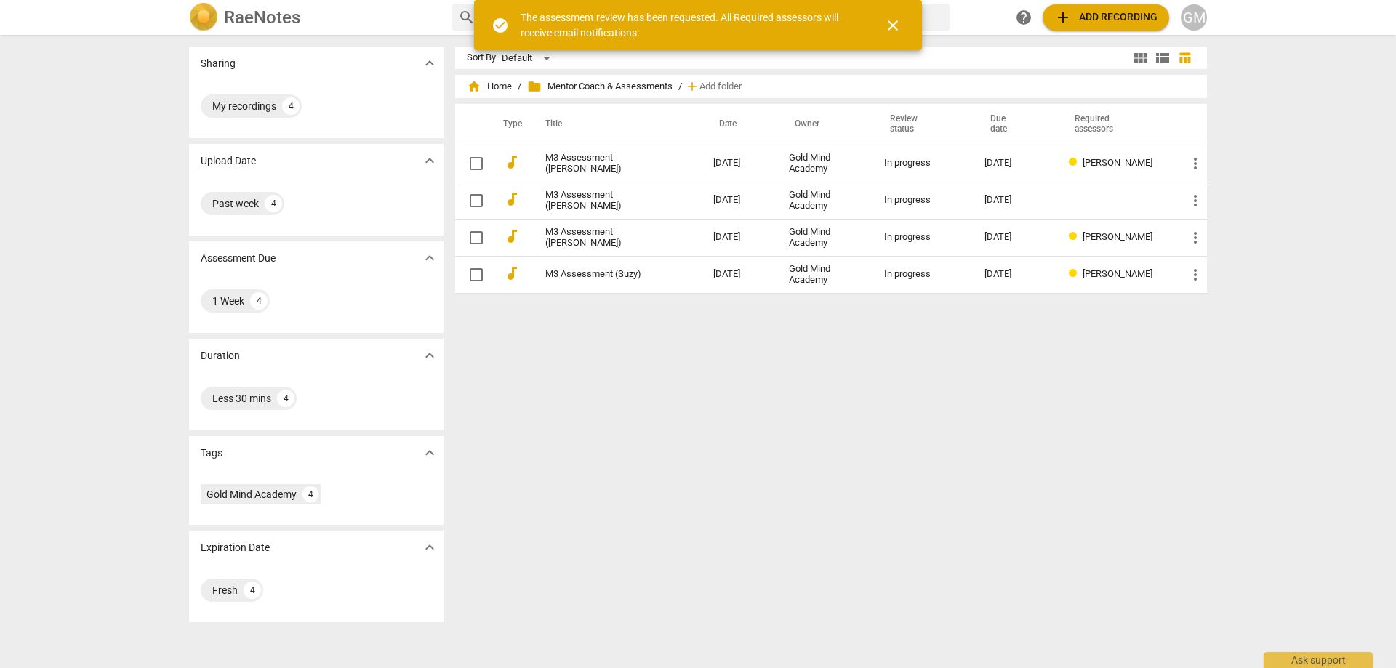
click at [916, 432] on div "Sort By Default view_module view_list table_chart home Home / folder Mentor Coa…" at bounding box center [836, 352] width 763 height 610
click at [866, 427] on div "Sort By Default view_module view_list table_chart home Home / folder Mentor Coa…" at bounding box center [836, 352] width 763 height 610
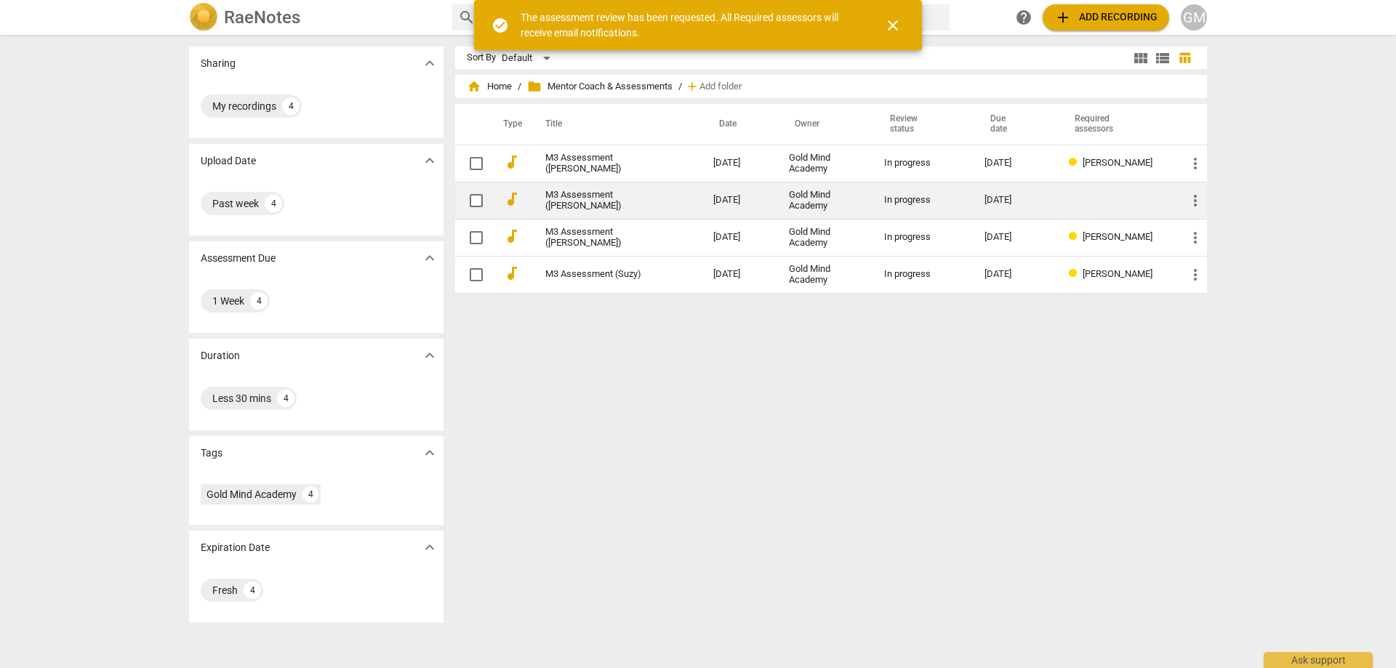
click at [1077, 201] on td at bounding box center [1116, 200] width 118 height 37
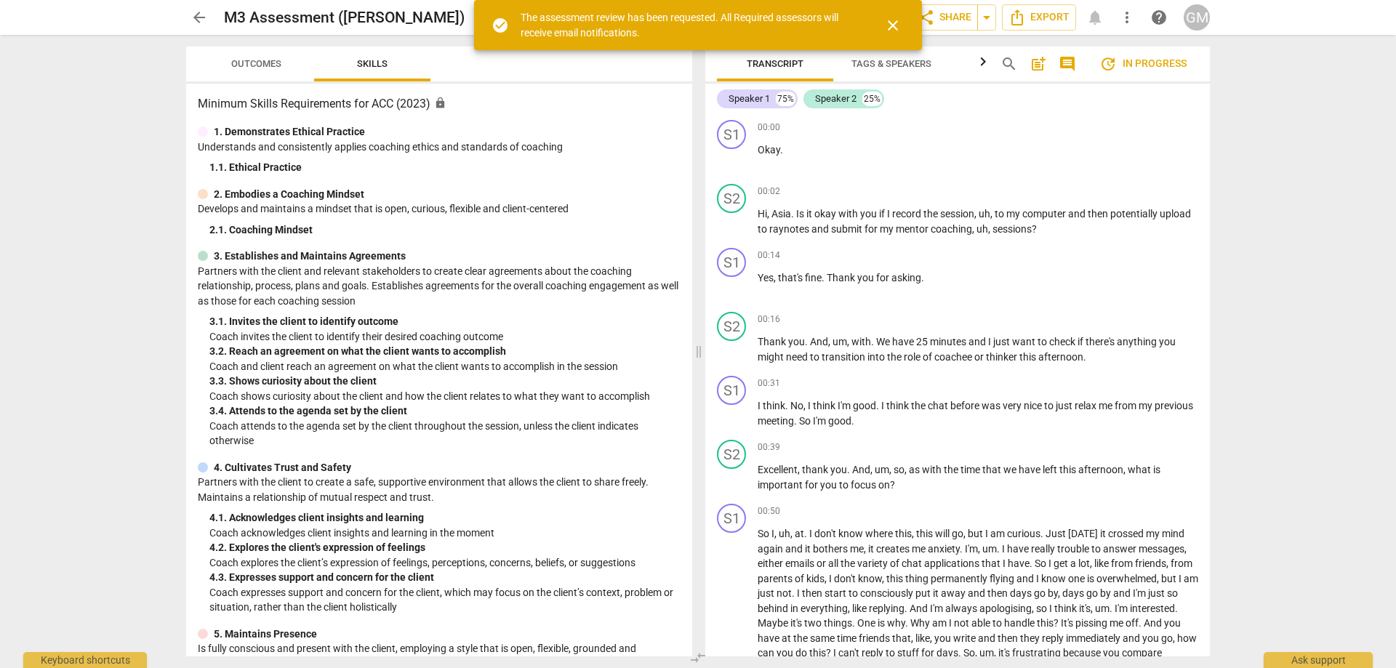
click at [893, 23] on span "close" at bounding box center [892, 25] width 17 height 17
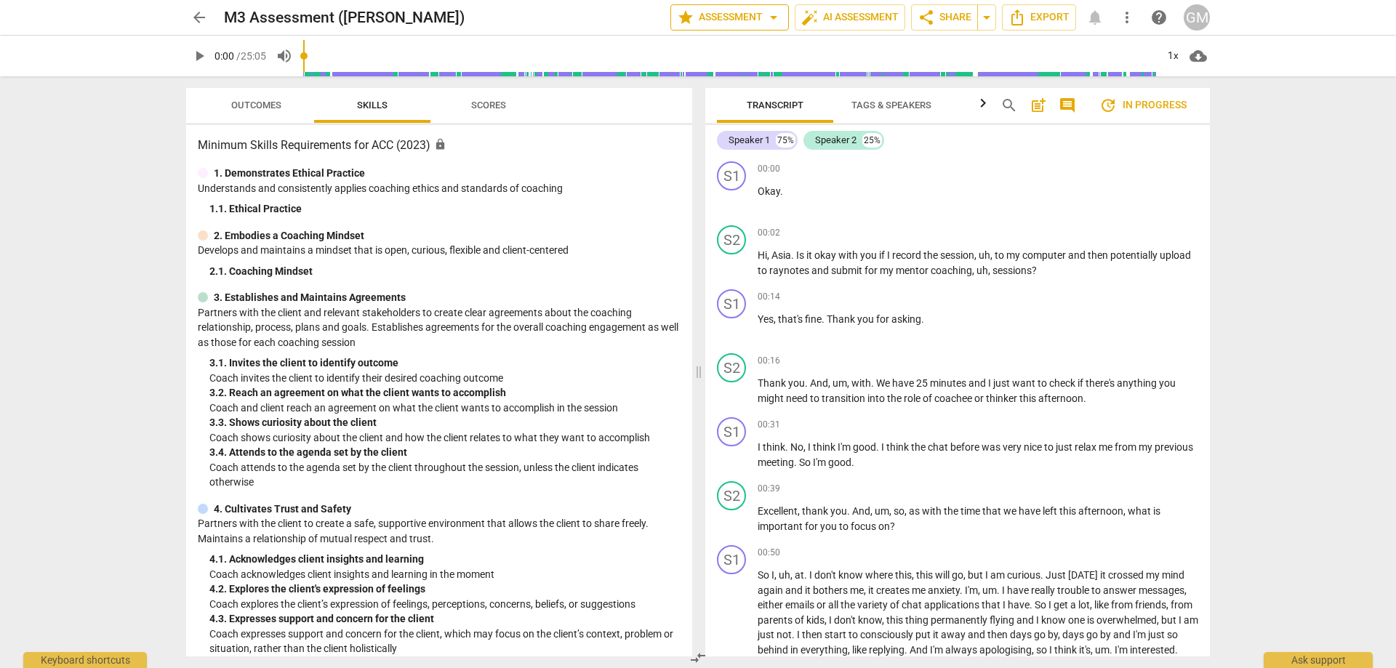
click at [717, 18] on span "star Assessment arrow_drop_down" at bounding box center [729, 17] width 105 height 17
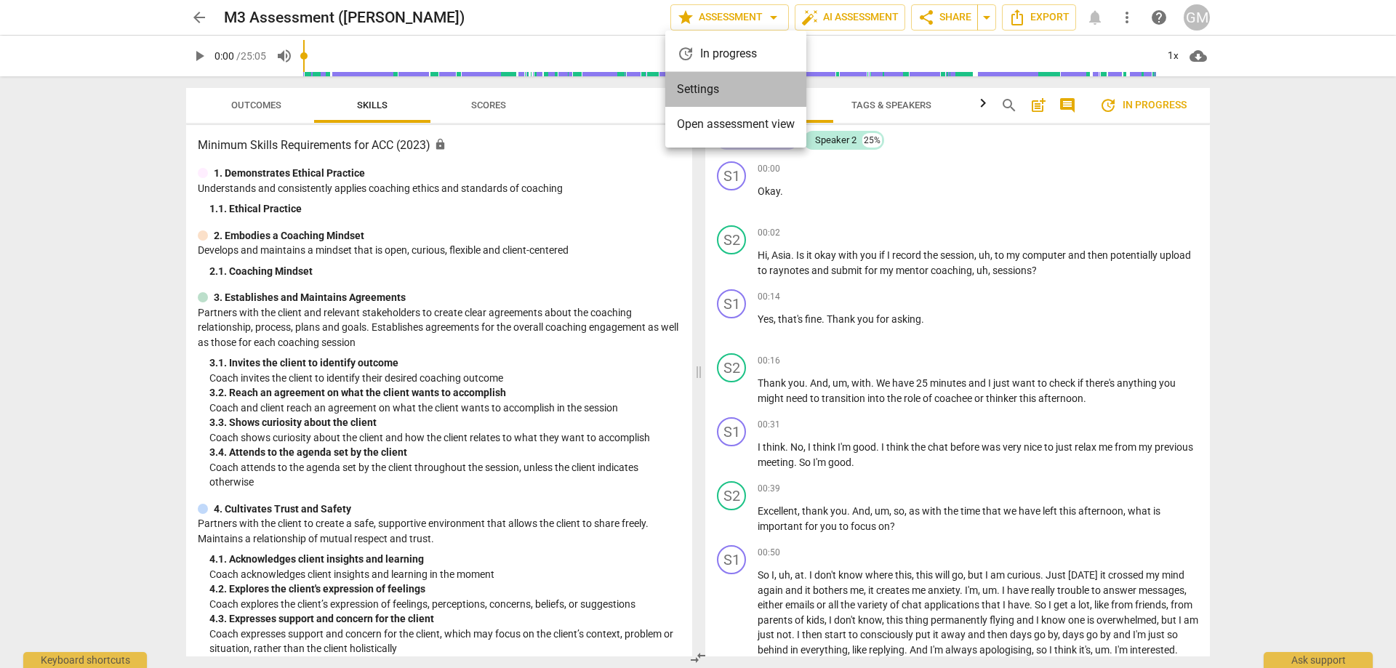
click at [735, 90] on li "Settings" at bounding box center [735, 89] width 141 height 35
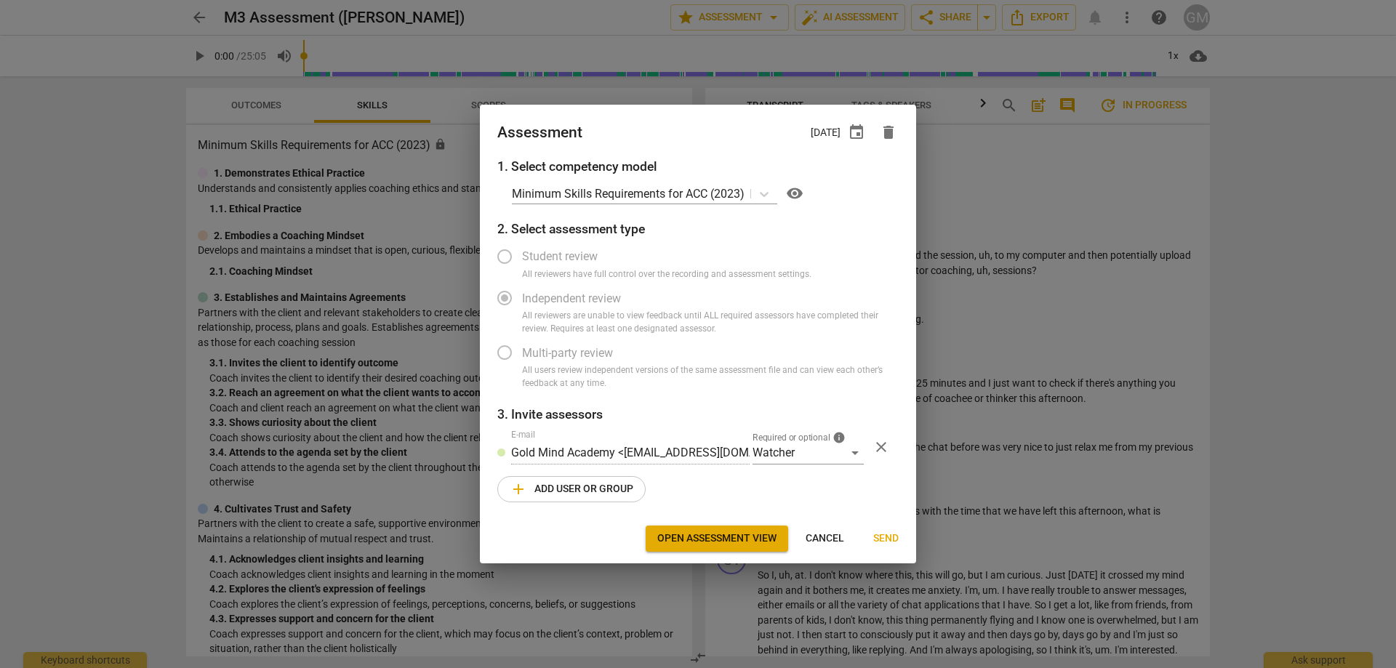
click at [94, 208] on div at bounding box center [698, 334] width 1396 height 668
radio input "false"
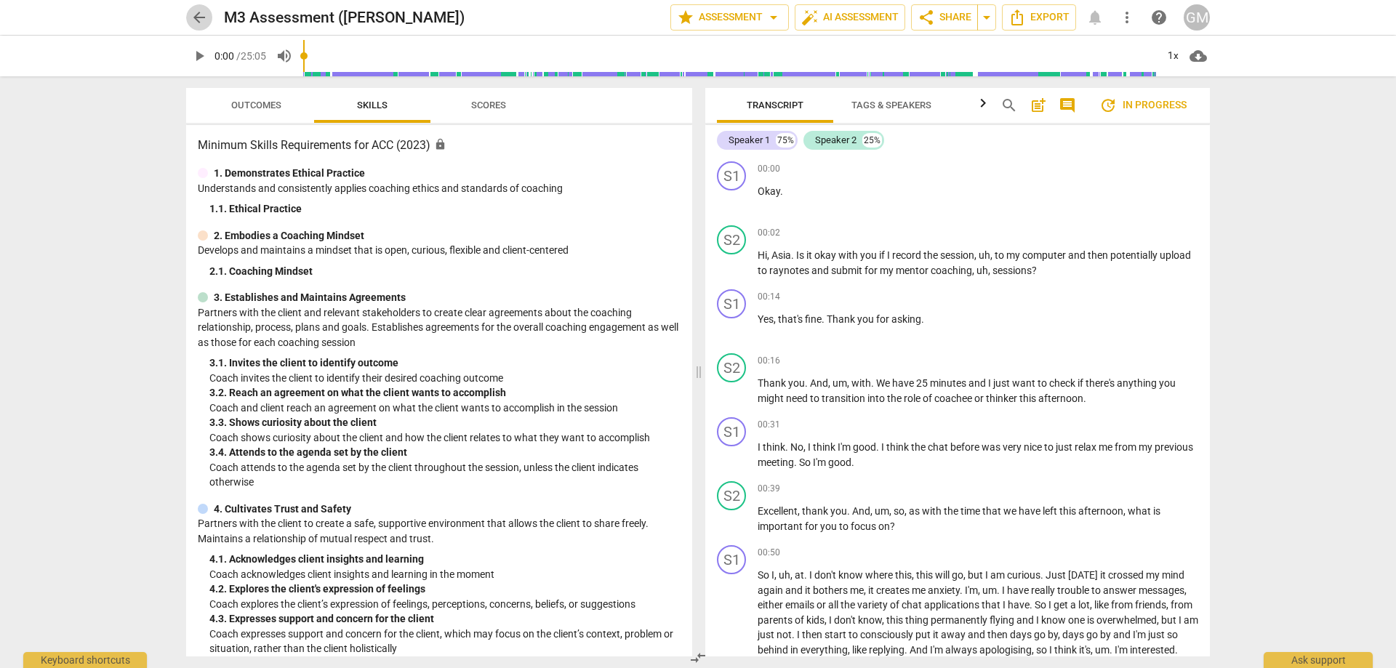
click at [190, 25] on span "arrow_back" at bounding box center [198, 17] width 17 height 17
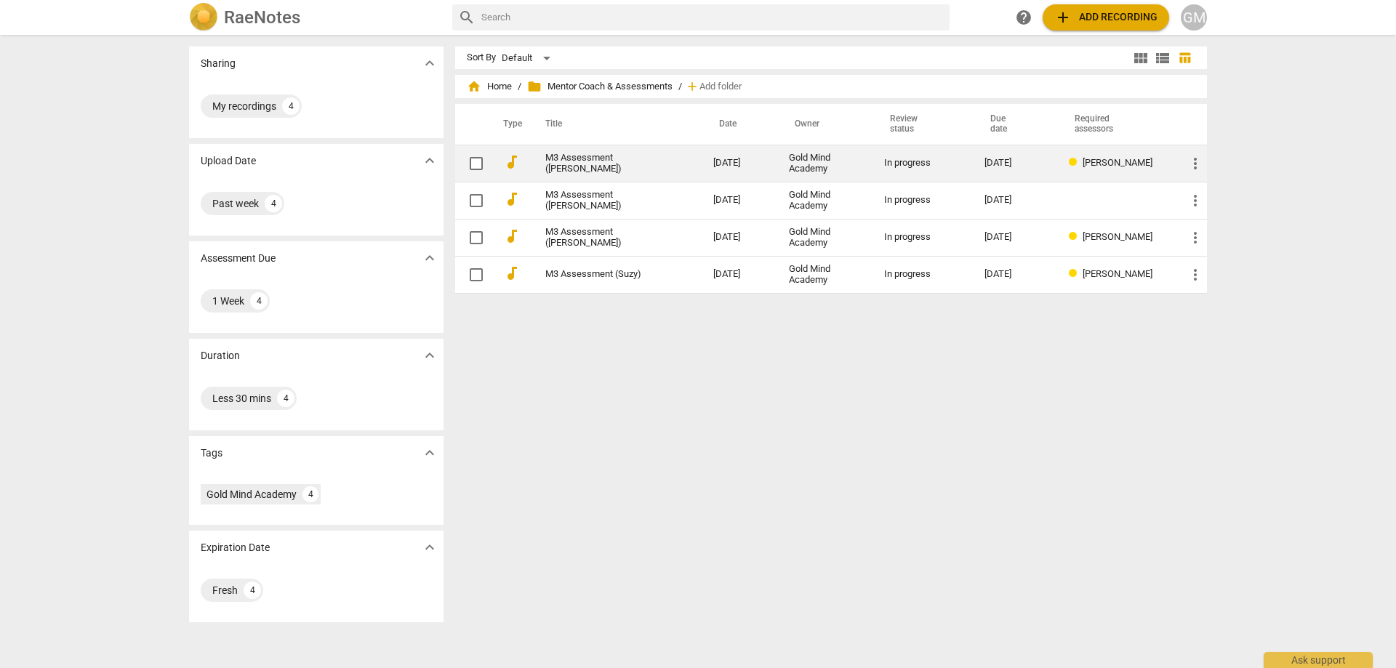
click at [650, 166] on td "M3 Assessment ([PERSON_NAME])" at bounding box center [615, 163] width 174 height 37
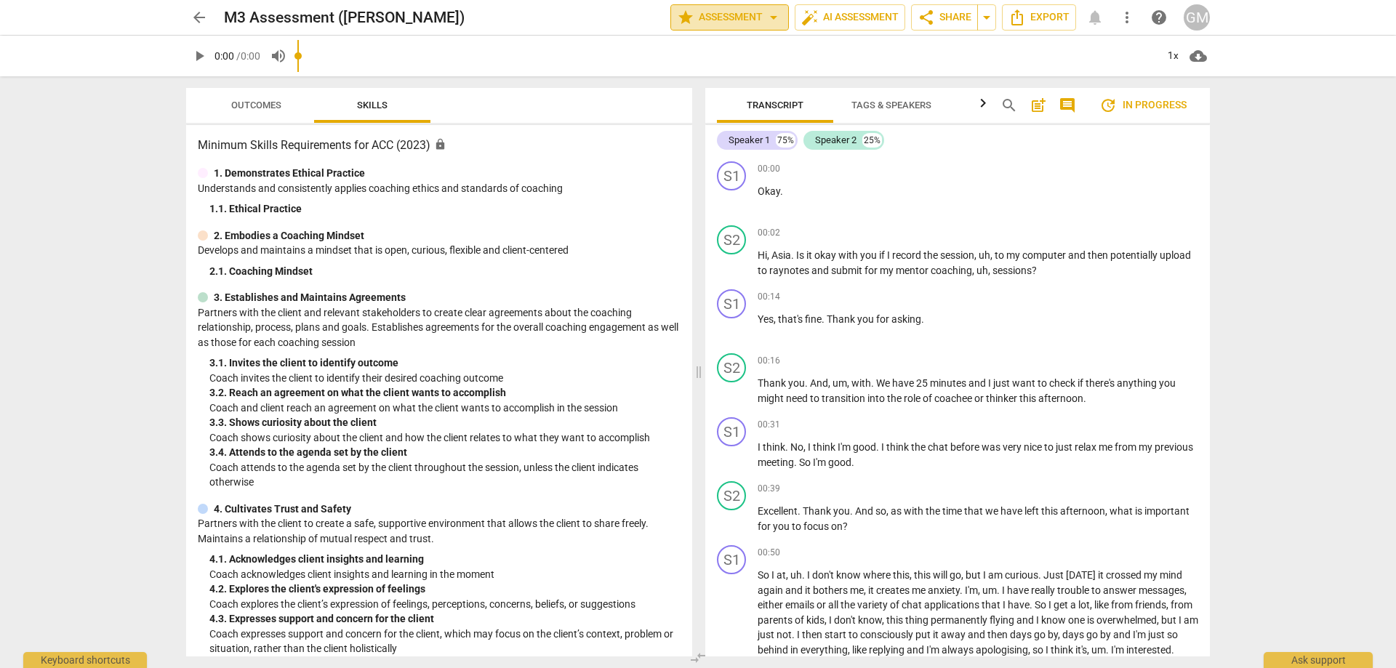
click at [711, 21] on span "star Assessment arrow_drop_down" at bounding box center [729, 17] width 105 height 17
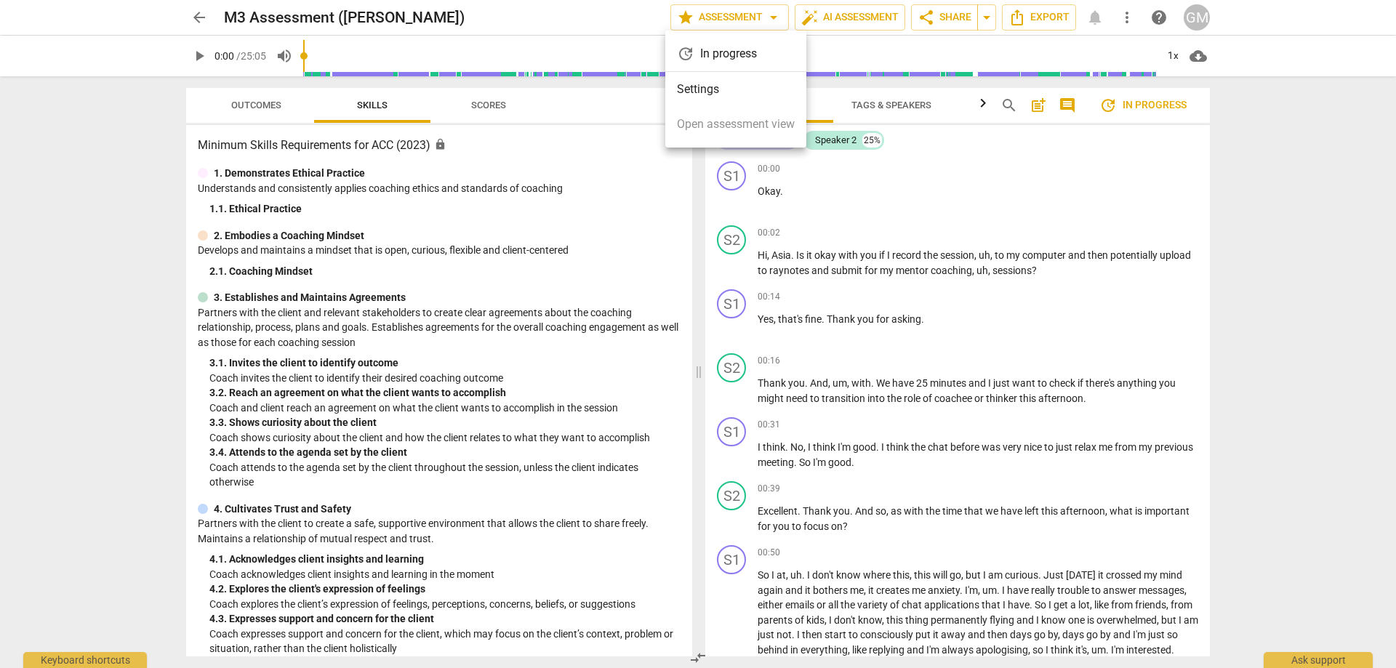
click at [710, 90] on li "Settings" at bounding box center [735, 89] width 141 height 35
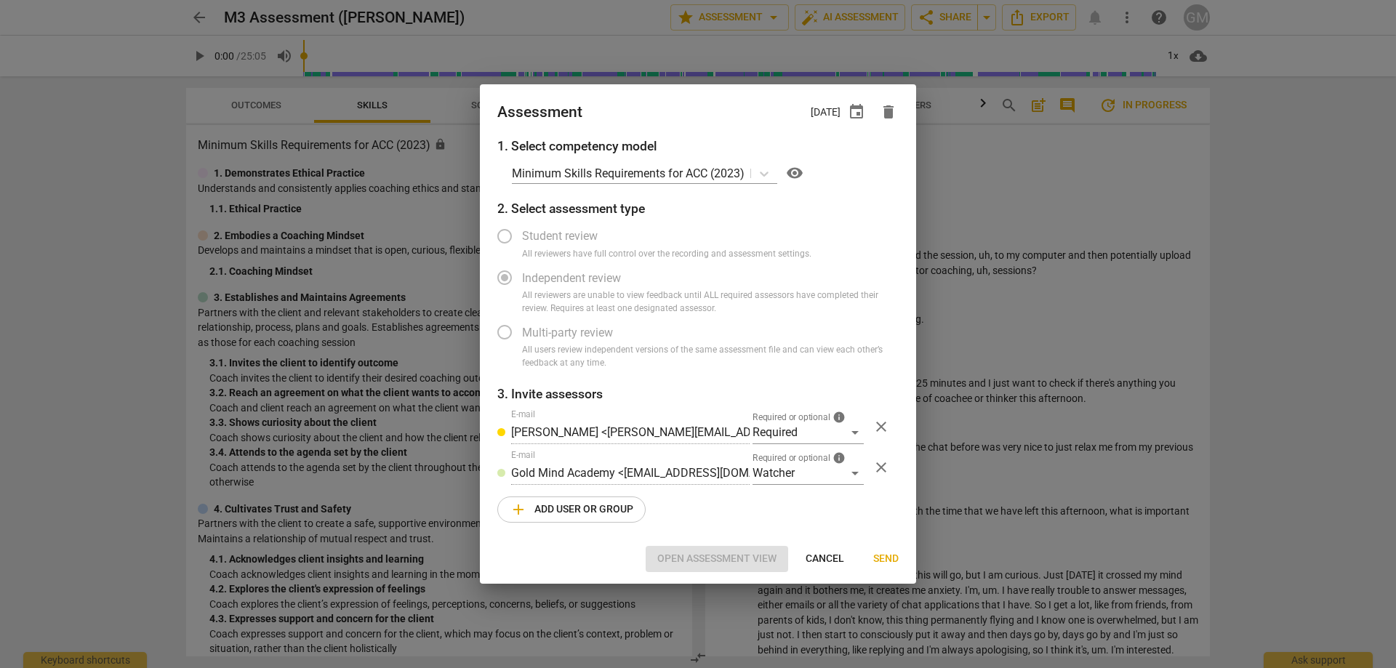
click at [145, 300] on div at bounding box center [698, 334] width 1396 height 668
radio input "false"
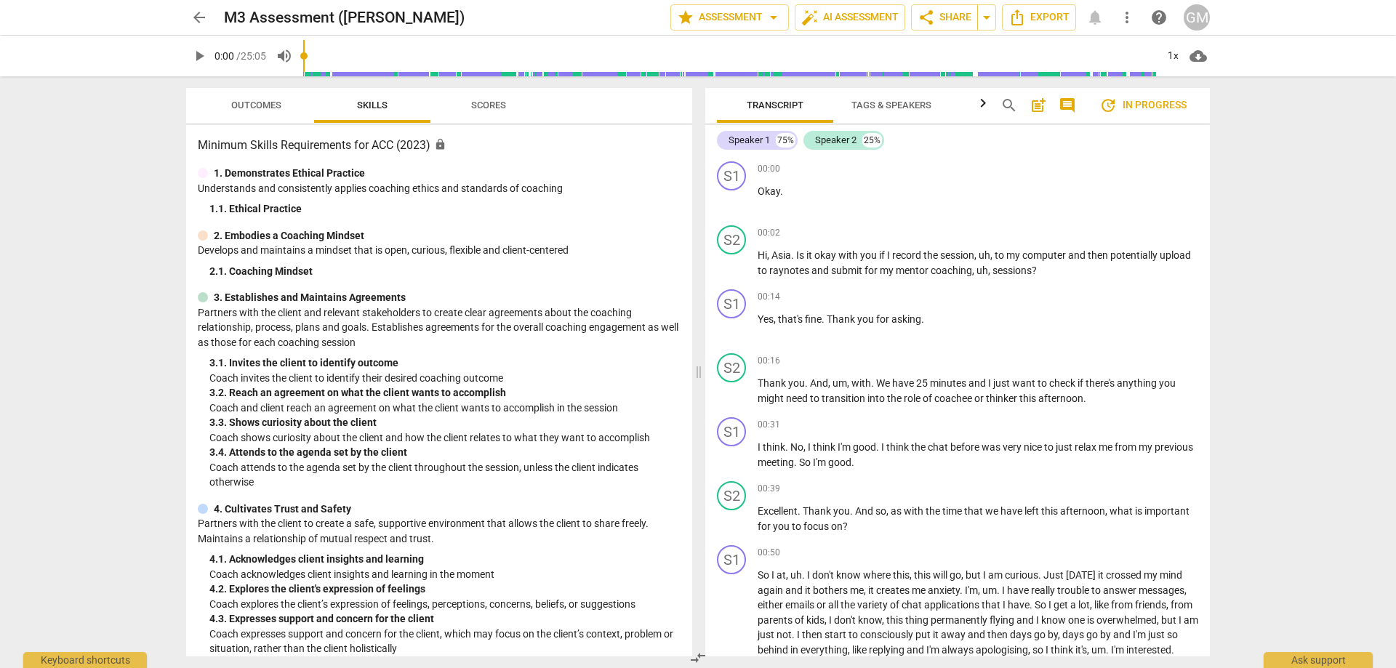
click at [210, 8] on link "arrow_back" at bounding box center [199, 17] width 26 height 26
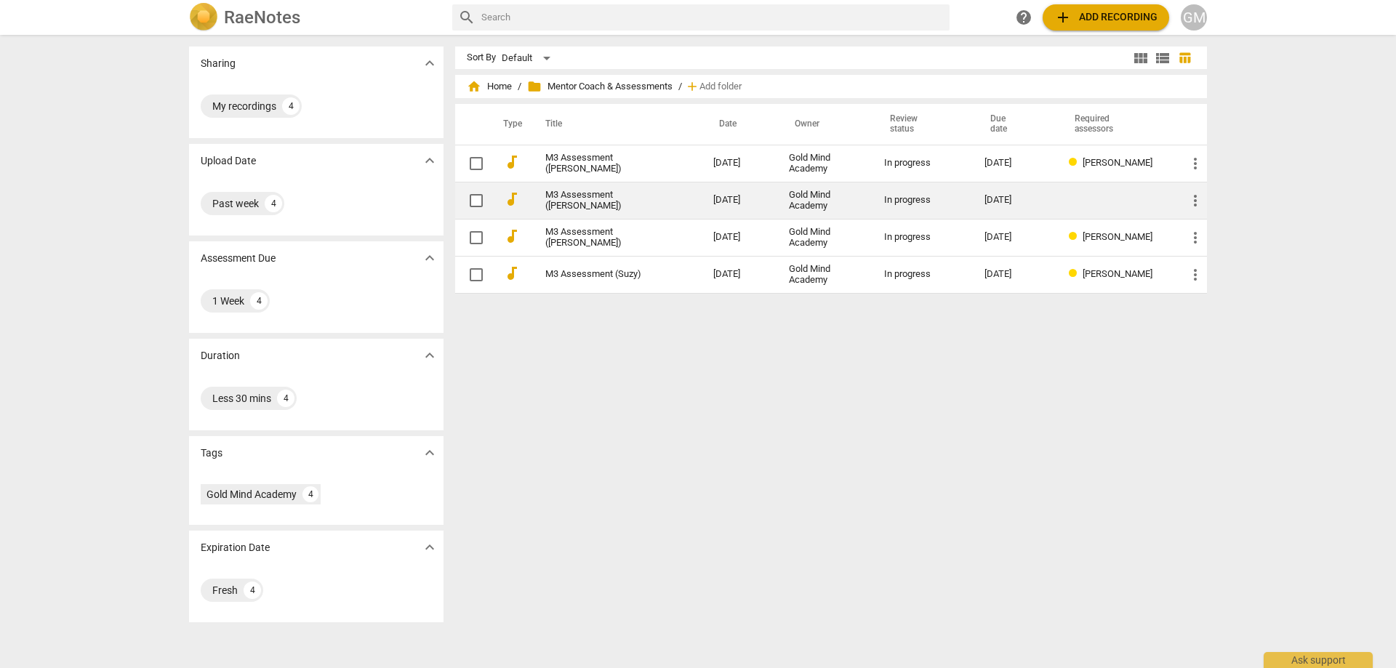
click at [714, 212] on td "[DATE]" at bounding box center [740, 200] width 76 height 37
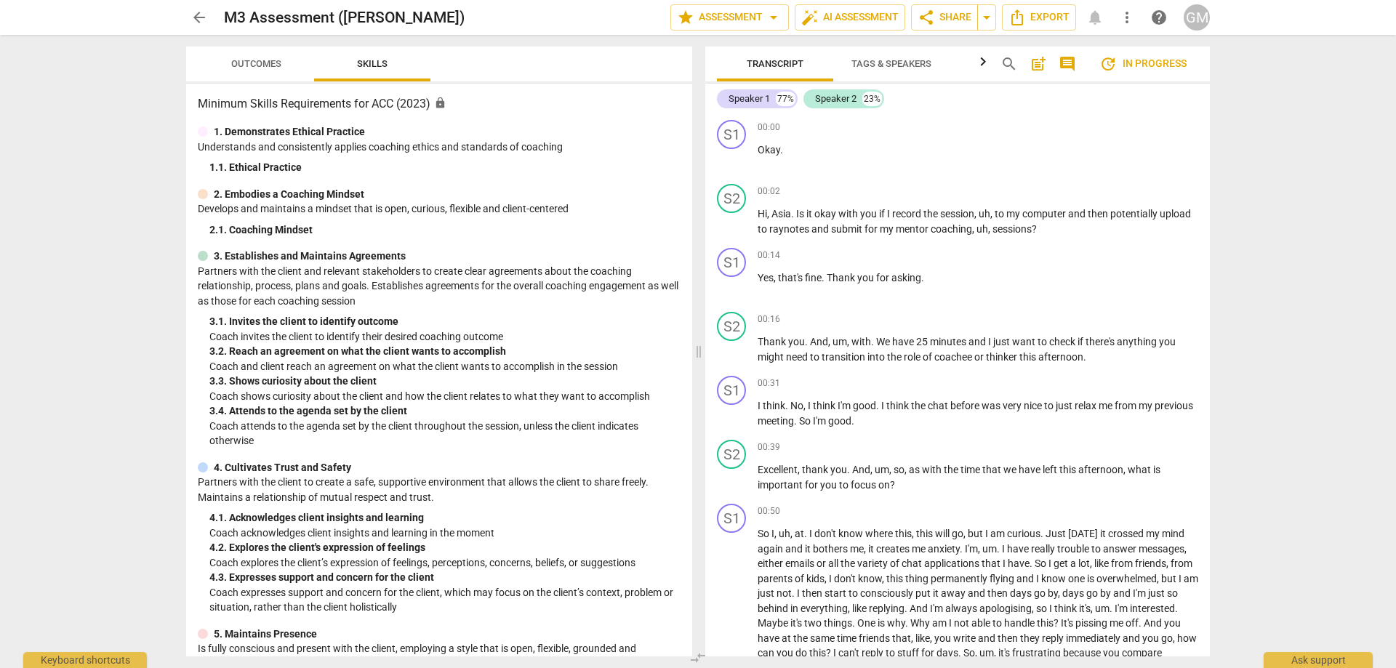
click at [209, 18] on span "arrow_back" at bounding box center [199, 17] width 26 height 17
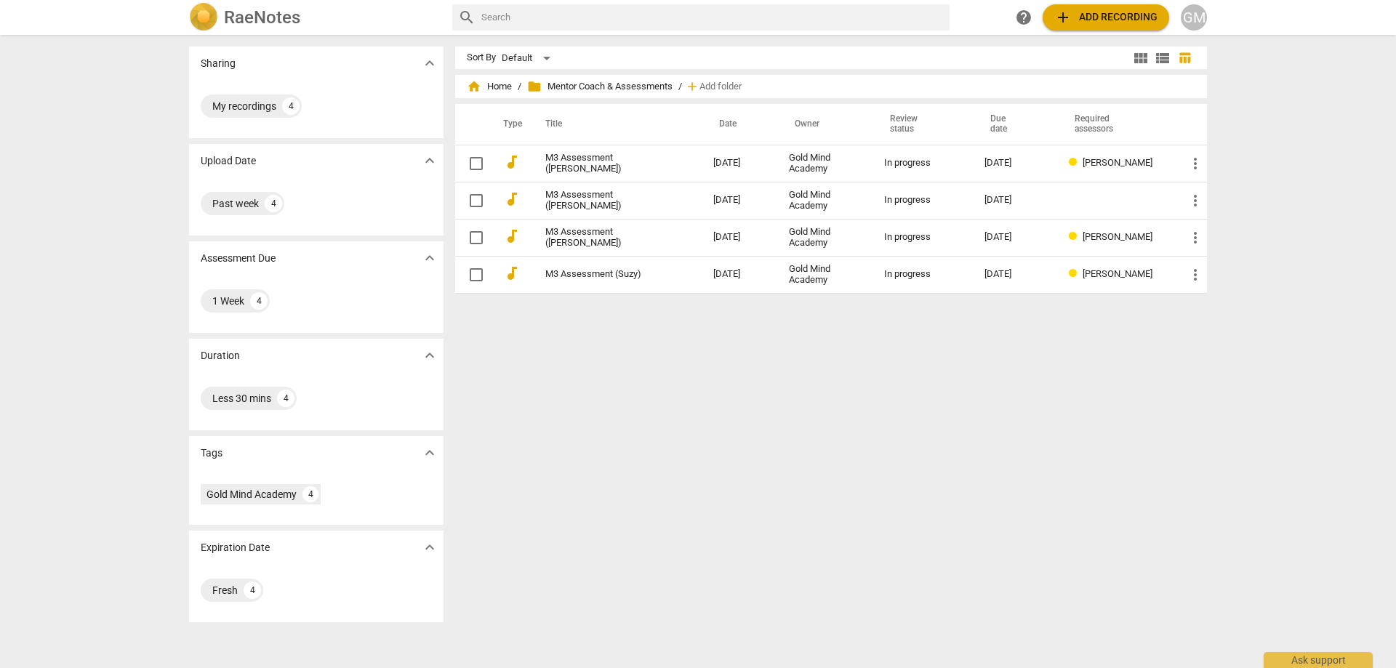
click at [1200, 20] on div "GM" at bounding box center [1194, 17] width 26 height 26
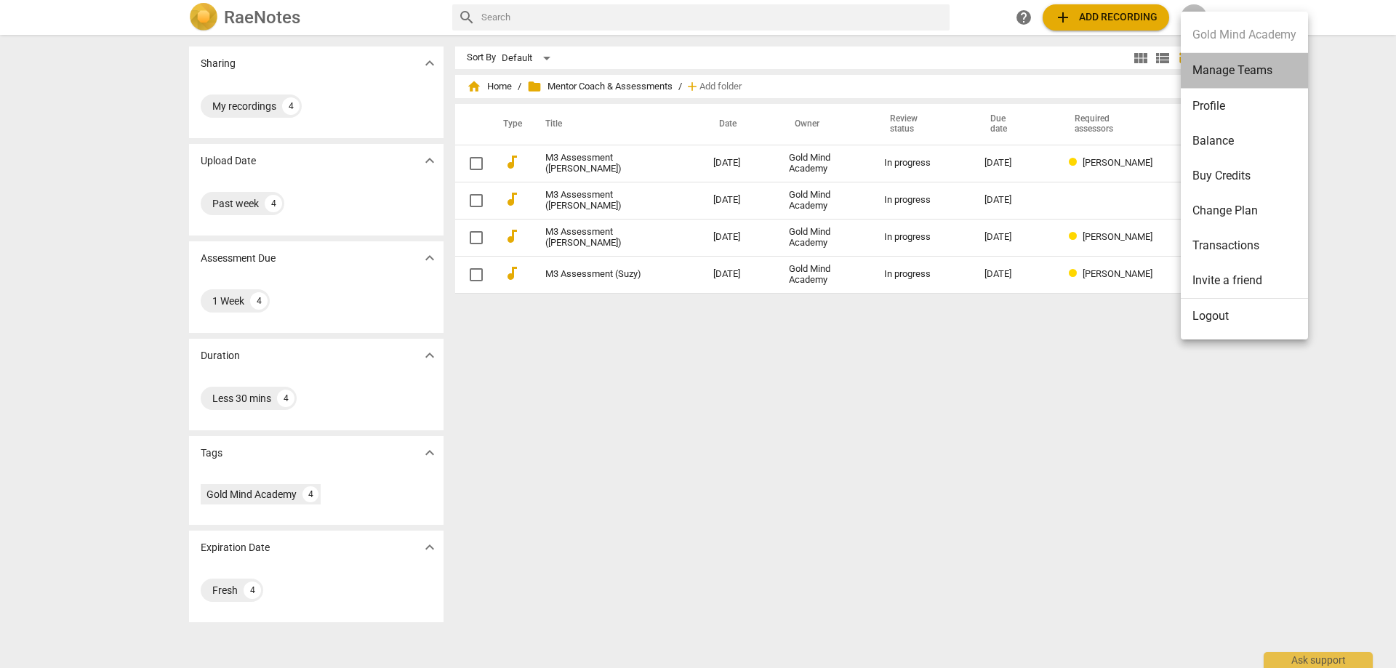
click at [1255, 70] on li "Manage Teams" at bounding box center [1244, 71] width 127 height 36
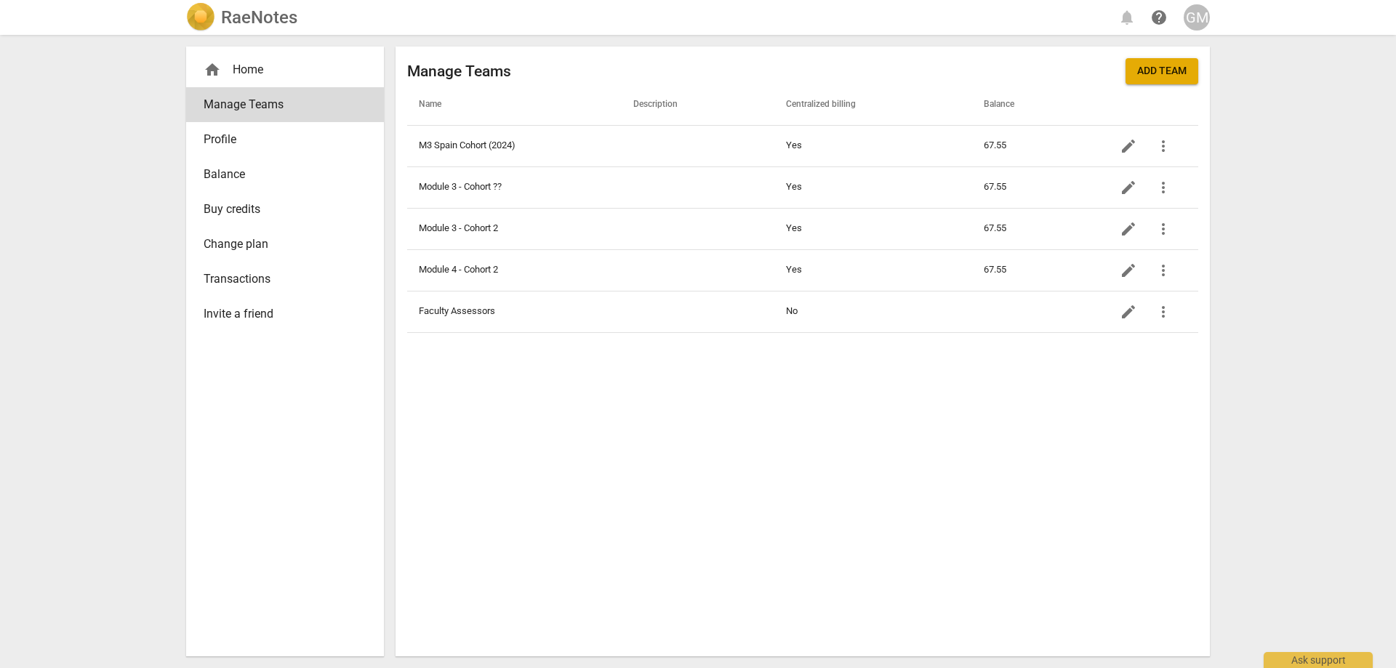
click at [638, 419] on div "Manage Teams Add team Name Description Centralized billing Balance M3 Spain Coh…" at bounding box center [803, 352] width 814 height 610
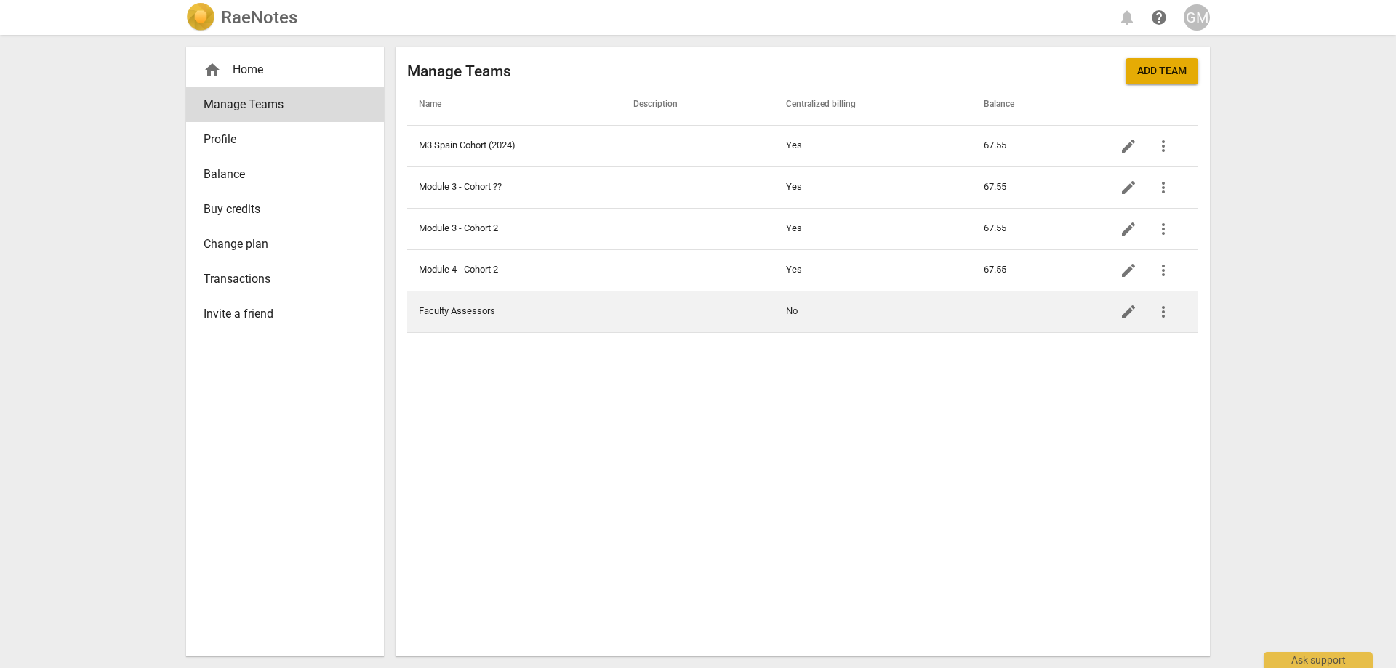
click at [491, 311] on td "Faculty Assessors" at bounding box center [514, 311] width 214 height 41
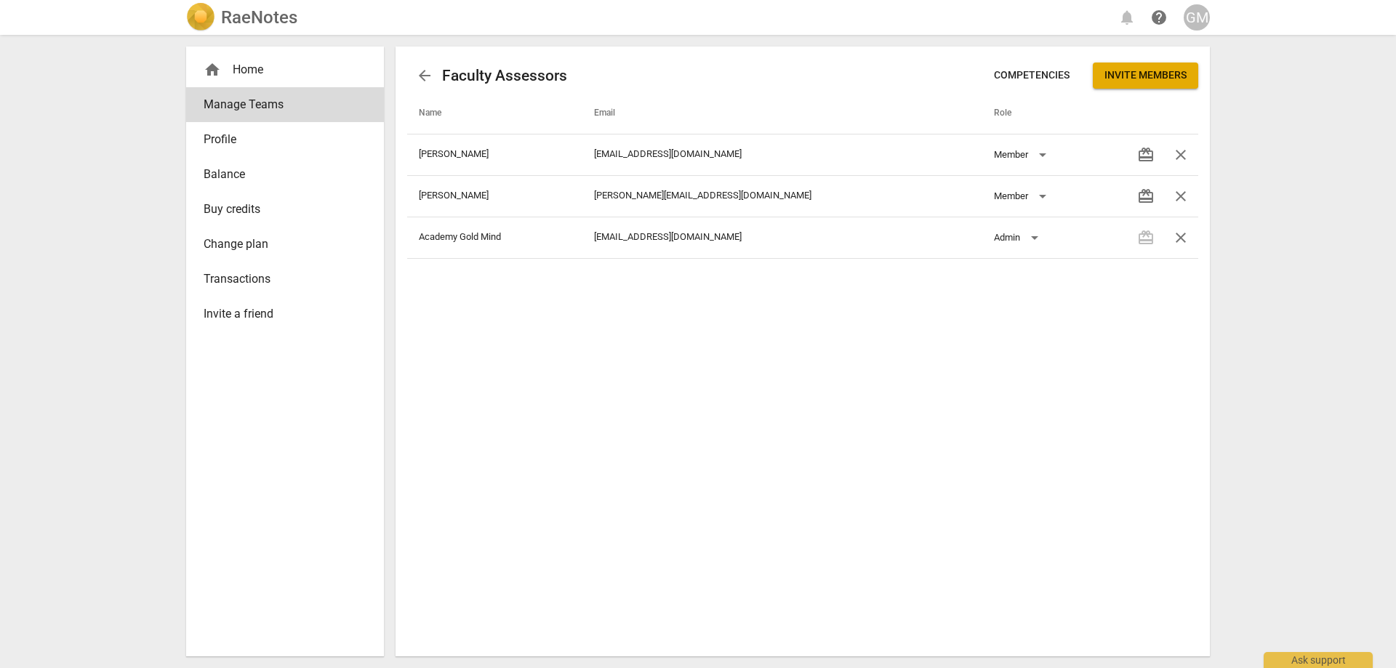
click at [774, 365] on div "arrow_back Faculty Assessors Competencies Invite members Name Email Role Jackso…" at bounding box center [803, 352] width 814 height 610
click at [1167, 75] on span "Invite members" at bounding box center [1145, 75] width 82 height 15
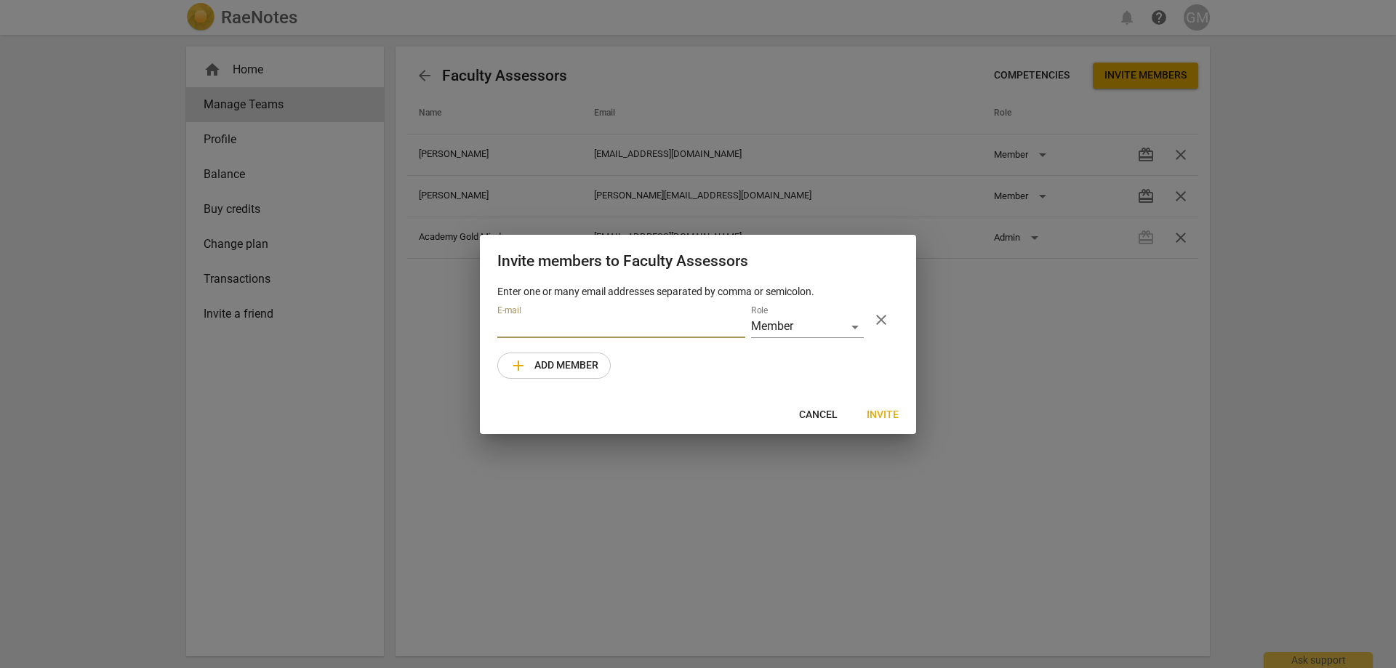
click at [641, 328] on input "email" at bounding box center [621, 327] width 248 height 21
paste input "contact@paulinealberts.com"
type input "contact@paulinealberts.com"
click at [761, 324] on div "Member" at bounding box center [807, 327] width 113 height 21
click at [789, 332] on li "Member" at bounding box center [807, 327] width 113 height 35
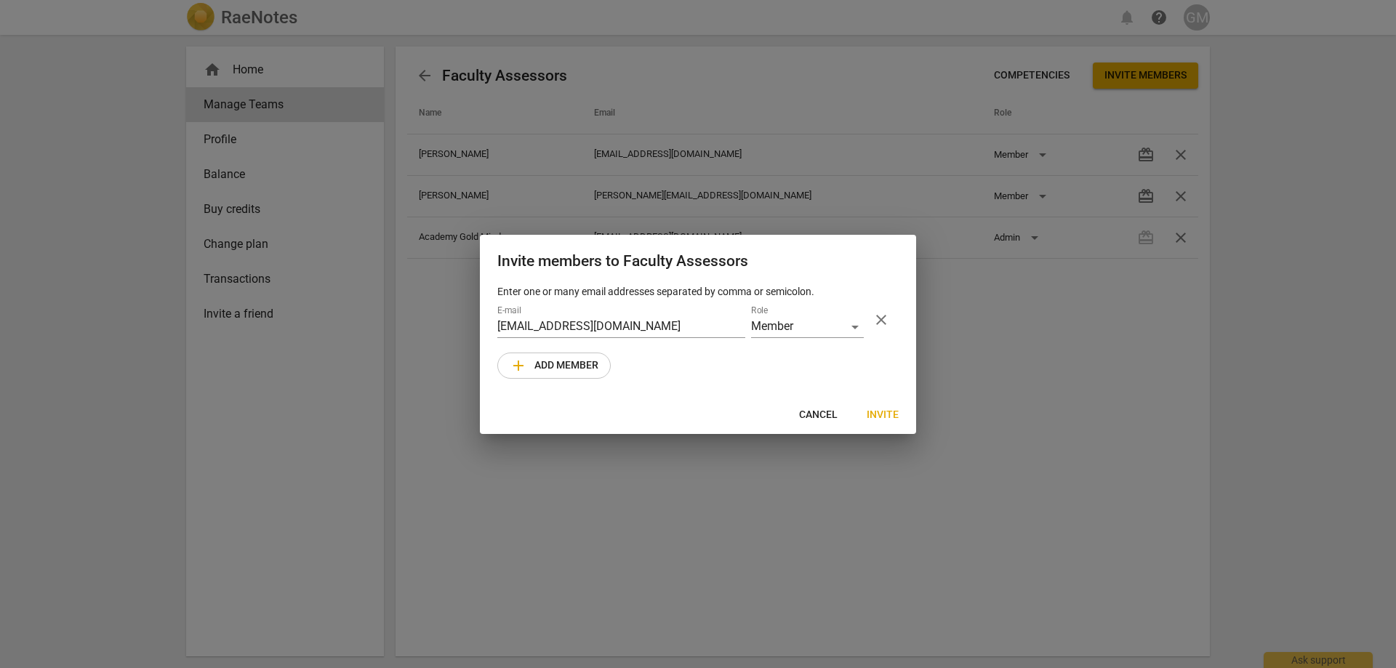
click at [713, 374] on div "Enter one or many email addresses separated by comma or semicolon. E-mail conta…" at bounding box center [698, 340] width 436 height 112
click at [880, 413] on span "Invite" at bounding box center [883, 415] width 32 height 15
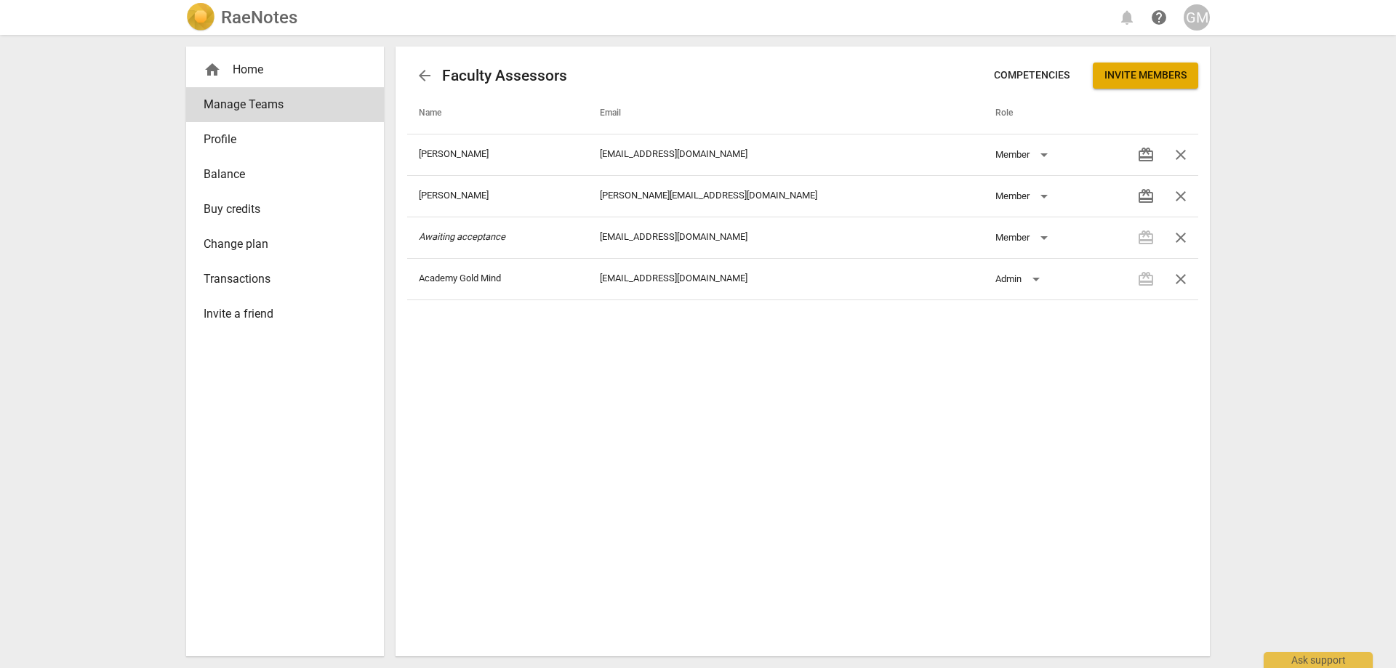
click at [870, 425] on div "arrow_back Faculty Assessors Competencies Invite members Name Email Role Jackso…" at bounding box center [803, 352] width 814 height 610
click at [1144, 87] on button "Invite members" at bounding box center [1145, 76] width 105 height 26
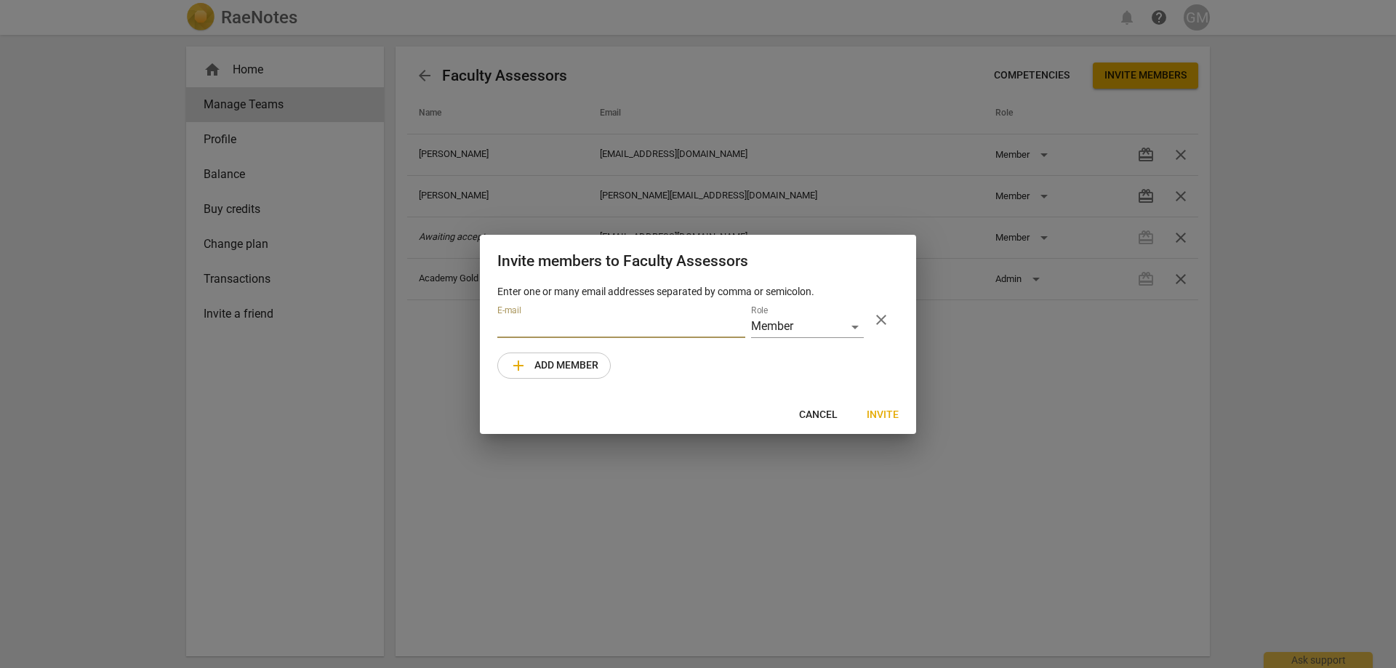
click at [610, 326] on input "email" at bounding box center [621, 327] width 248 height 21
click at [619, 321] on input "email" at bounding box center [621, 327] width 248 height 21
paste input "emma@emmaalexandracoaching.com"
type input "emma@emmaalexandracoaching.com"
click at [728, 357] on div "Enter one or many email addresses separated by comma or semicolon. E-mail emma@…" at bounding box center [698, 340] width 436 height 112
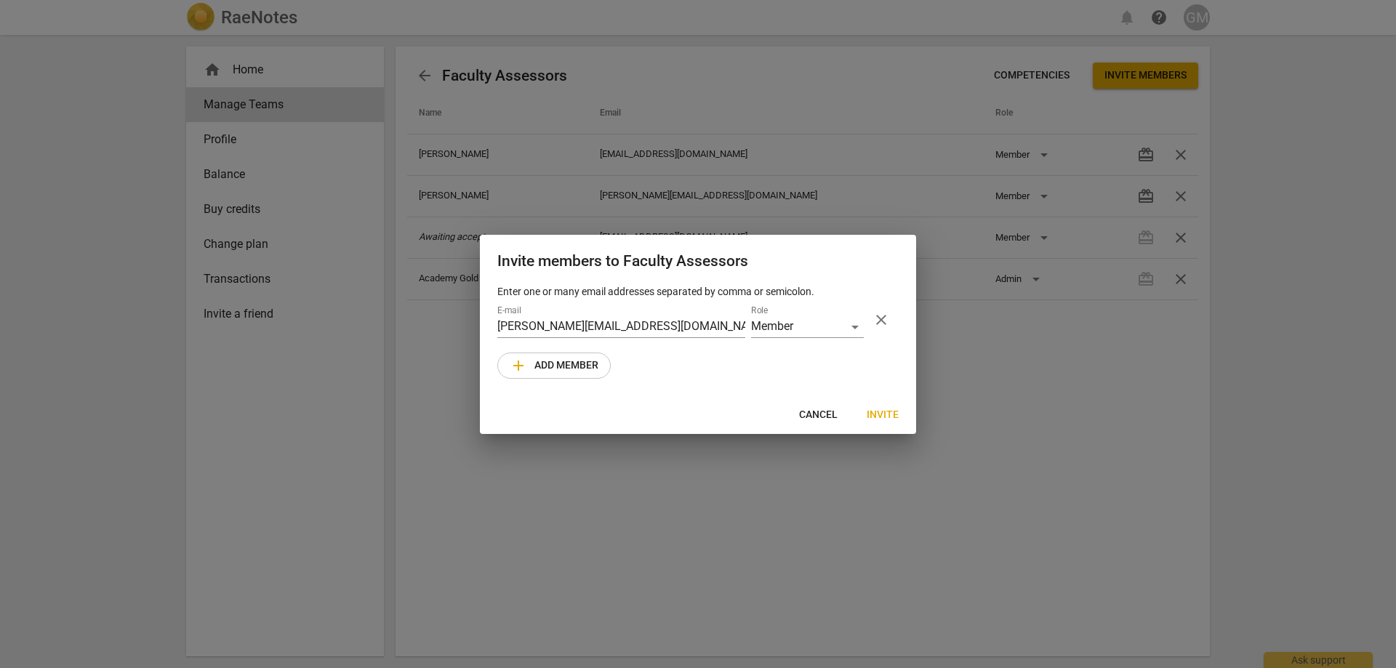
click at [867, 408] on button "Invite" at bounding box center [882, 415] width 55 height 26
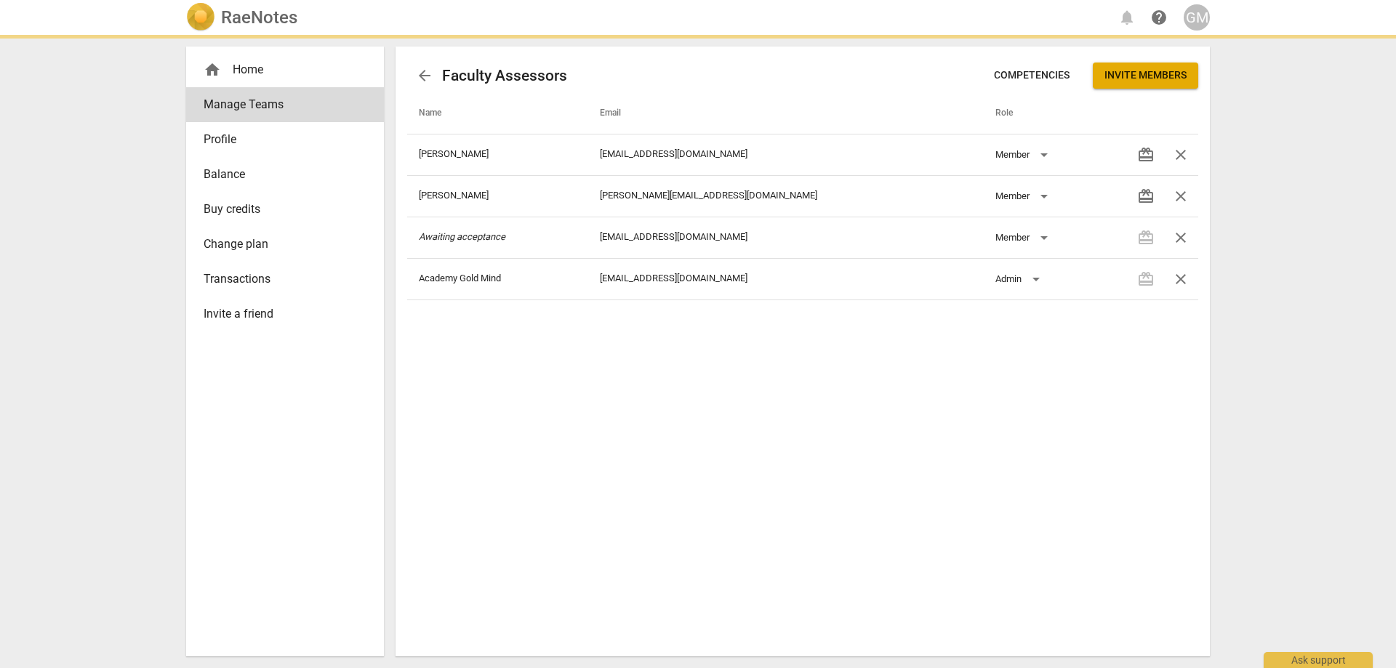
click at [966, 432] on div "arrow_back Faculty Assessors Competencies Invite members Name Email Role Jackso…" at bounding box center [803, 352] width 814 height 610
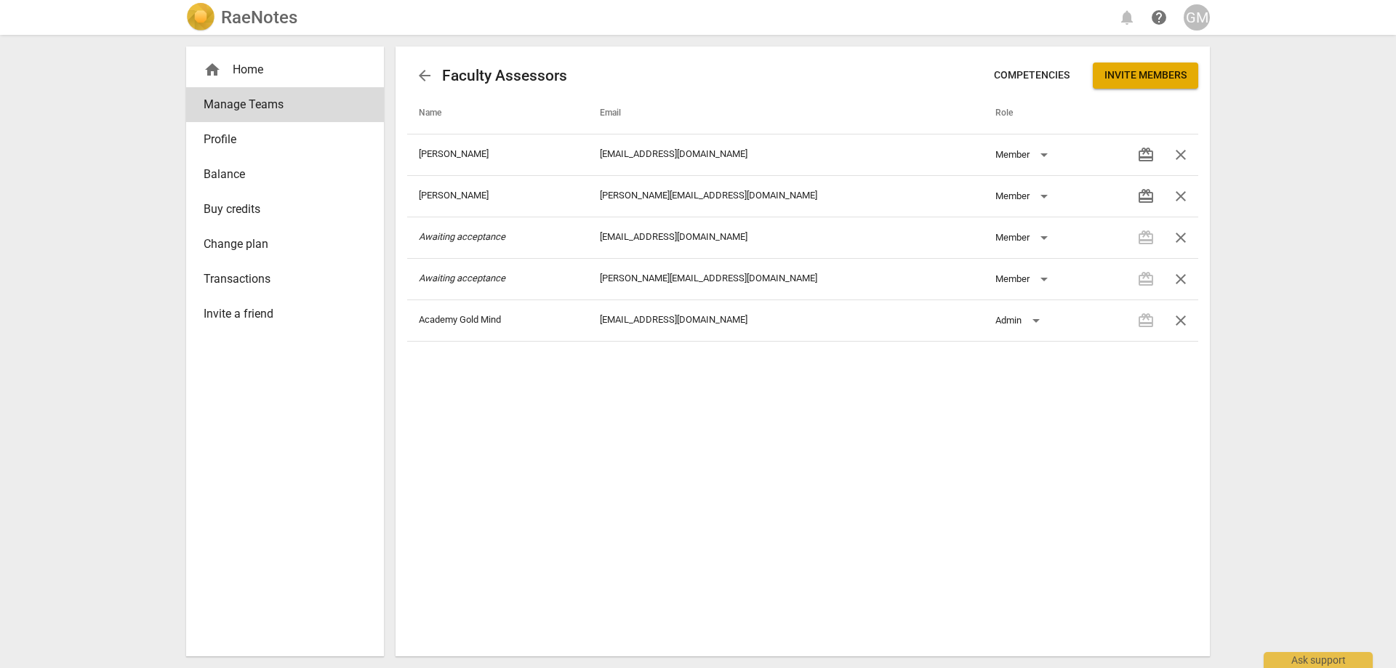
drag, startPoint x: 925, startPoint y: 435, endPoint x: 950, endPoint y: 449, distance: 28.3
click at [925, 435] on div "arrow_back Faculty Assessors Competencies Invite members Name Email Role Jackso…" at bounding box center [803, 352] width 814 height 610
click at [1031, 79] on span "Competencies" at bounding box center [1032, 75] width 76 height 15
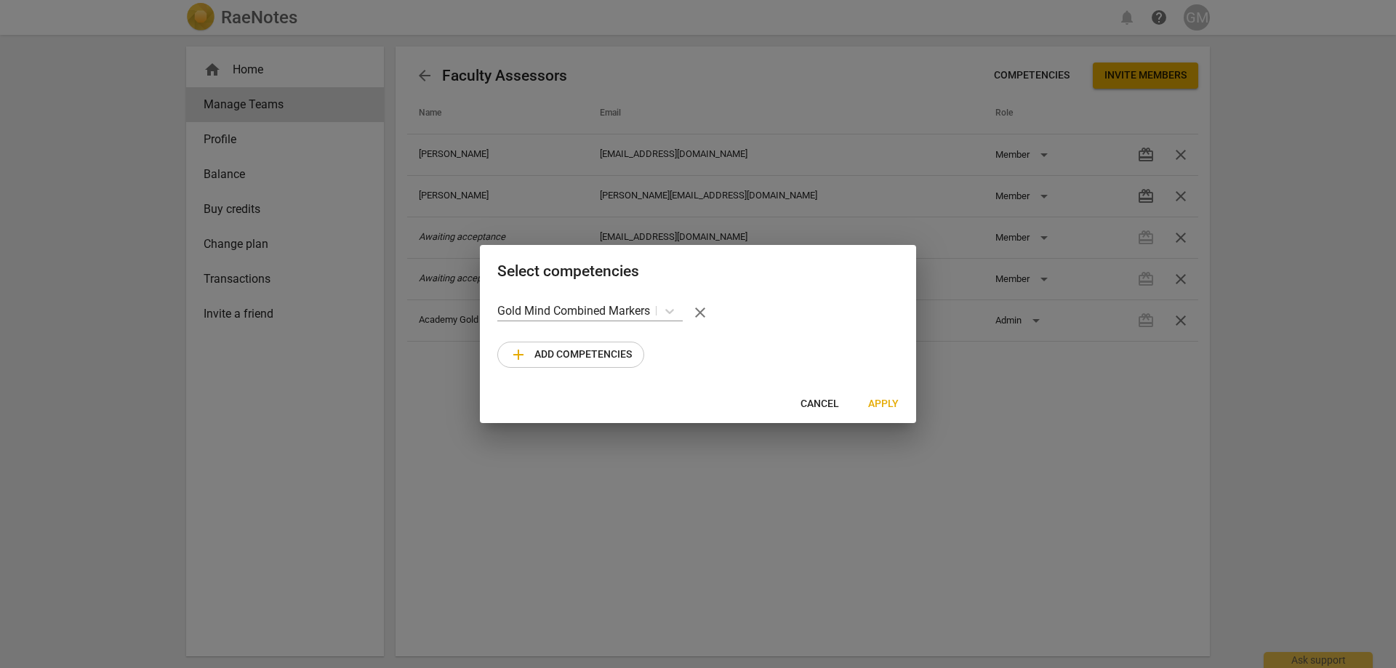
click at [804, 406] on span "Cancel" at bounding box center [819, 404] width 39 height 15
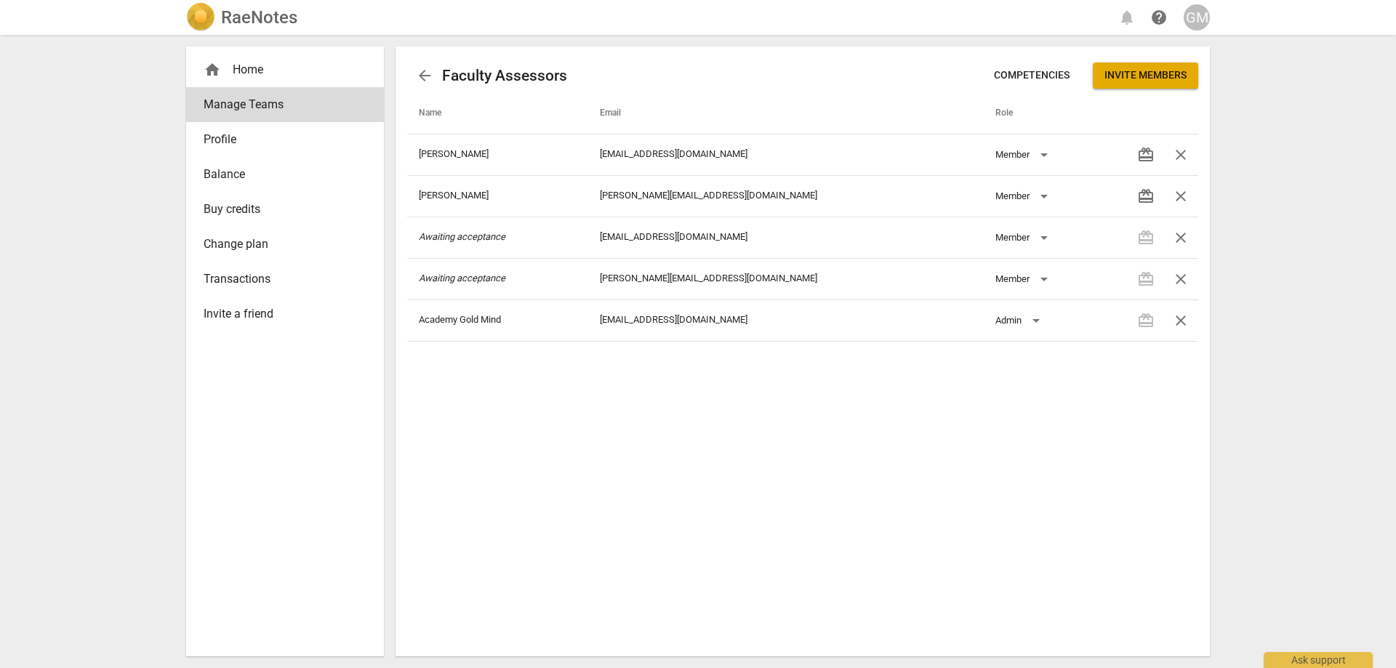
click at [1000, 76] on span "Competencies" at bounding box center [1032, 75] width 76 height 15
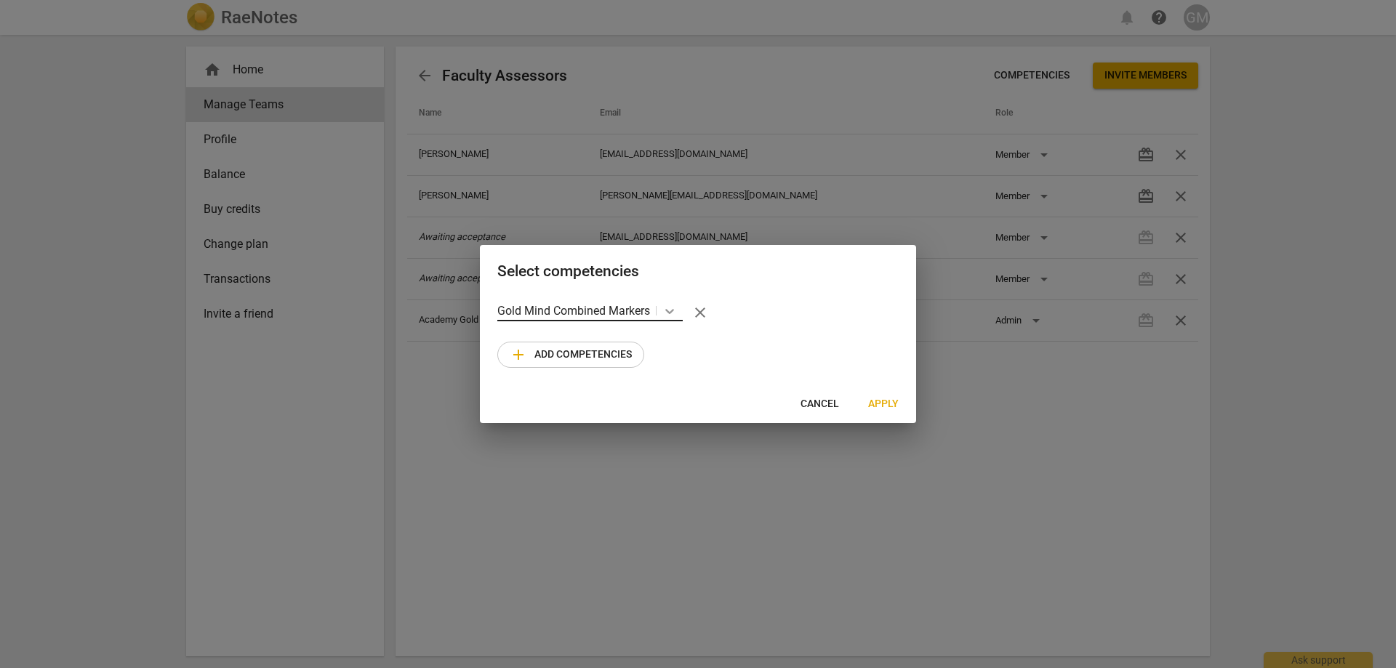
click at [673, 310] on icon at bounding box center [669, 311] width 9 height 5
click at [788, 297] on div "1 result available. Use Up and Down to choose options, press Enter to select th…" at bounding box center [697, 312] width 401 height 35
click at [818, 396] on button "Cancel" at bounding box center [820, 404] width 62 height 26
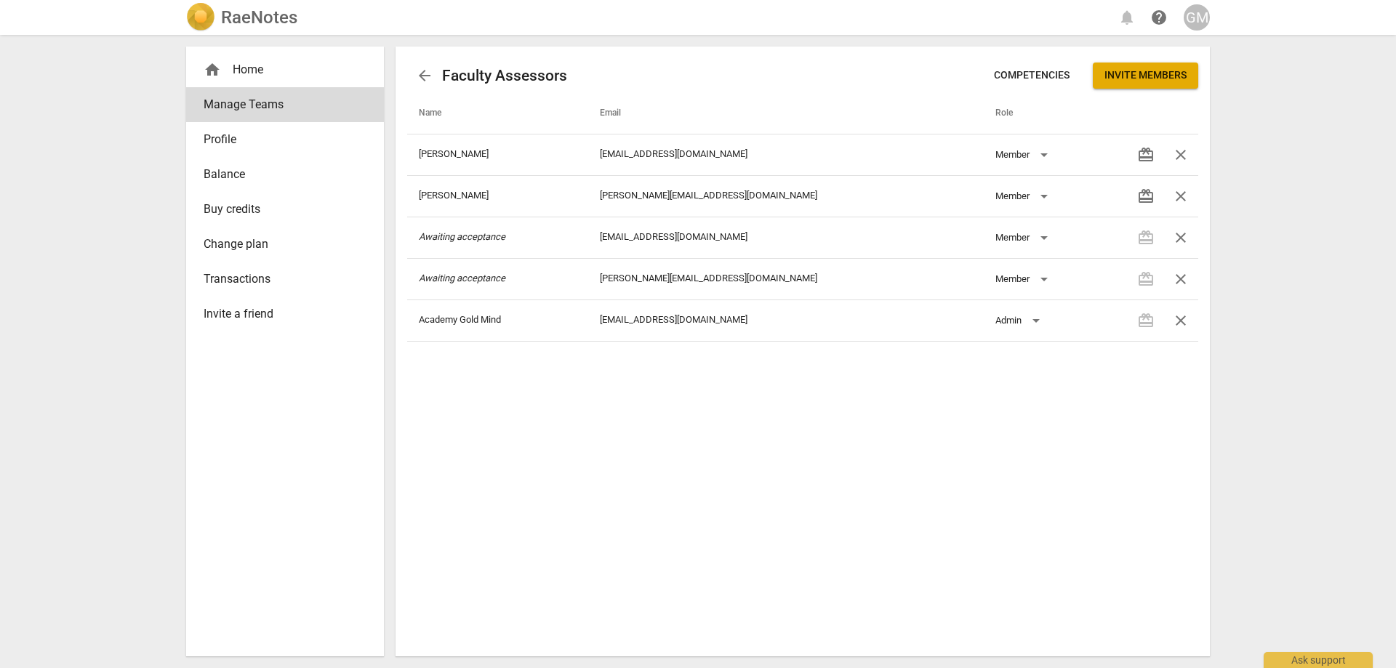
click at [761, 446] on div "arrow_back Faculty Assessors Competencies Invite members Name Email Role Jackso…" at bounding box center [803, 352] width 814 height 610
click at [421, 79] on span "arrow_back" at bounding box center [424, 75] width 17 height 17
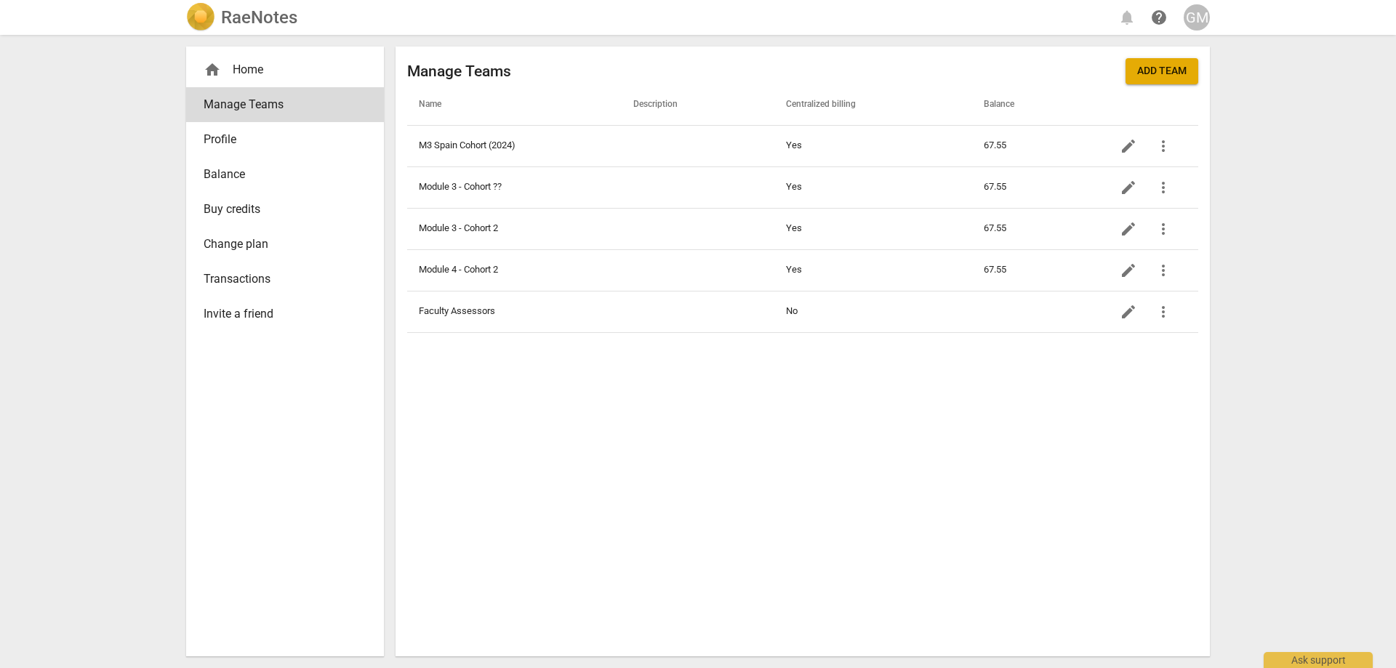
click at [194, 23] on img at bounding box center [200, 17] width 29 height 29
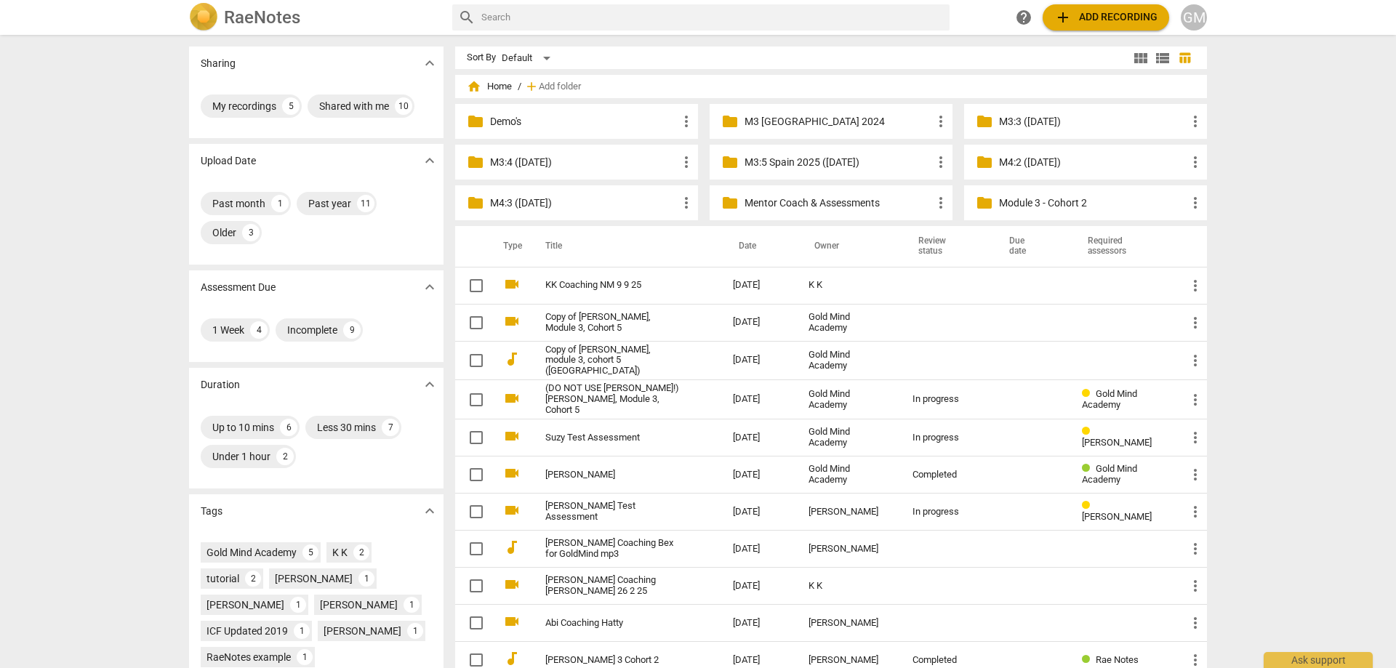
click at [813, 199] on p "Mentor Coach & Assessments" at bounding box center [838, 203] width 188 height 15
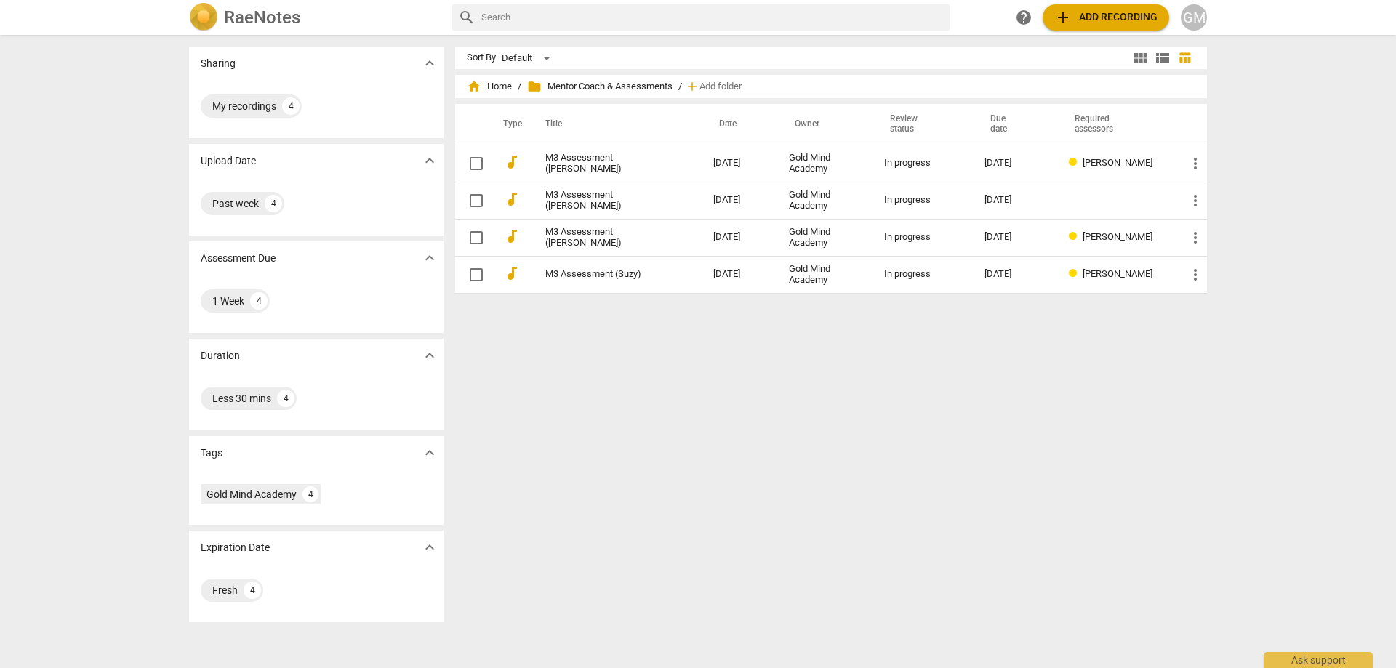
click at [697, 362] on div "Sort By Default view_module view_list table_chart home Home / folder Mentor Coa…" at bounding box center [836, 352] width 763 height 610
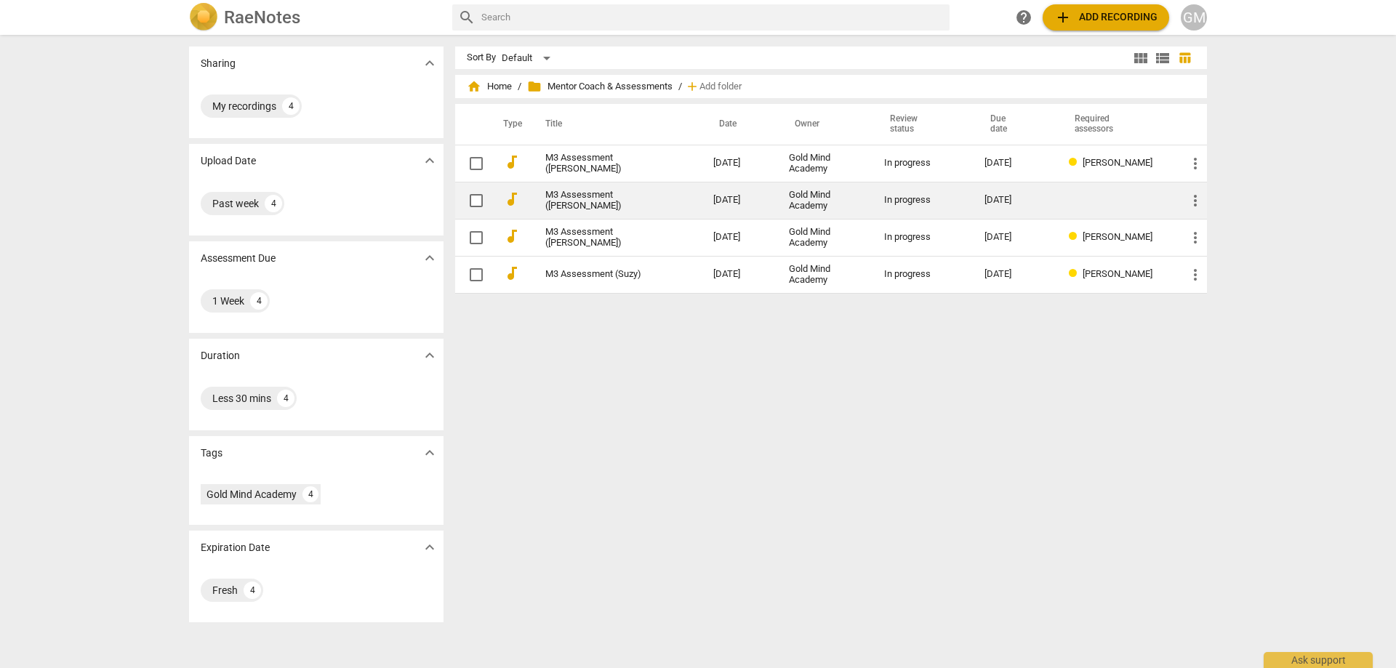
click at [633, 204] on link "M3 Assessment ([PERSON_NAME])" at bounding box center [603, 201] width 116 height 22
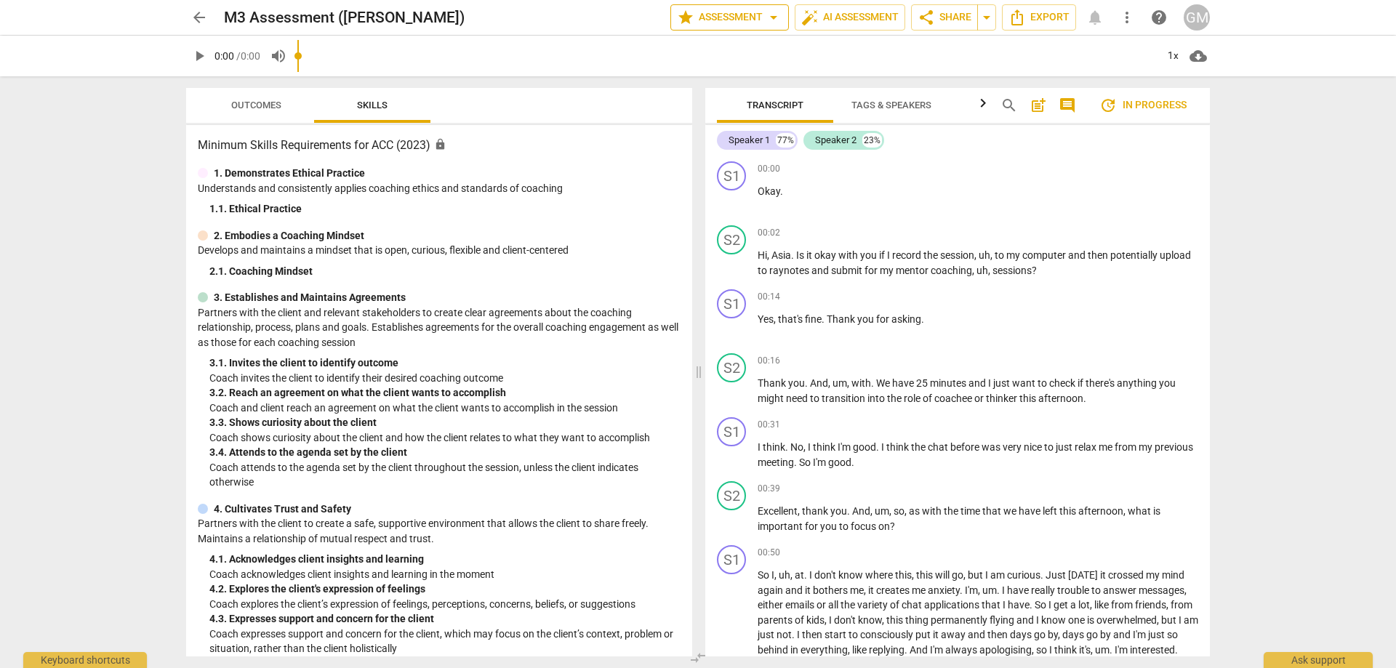
click at [710, 22] on span "star Assessment arrow_drop_down" at bounding box center [729, 17] width 105 height 17
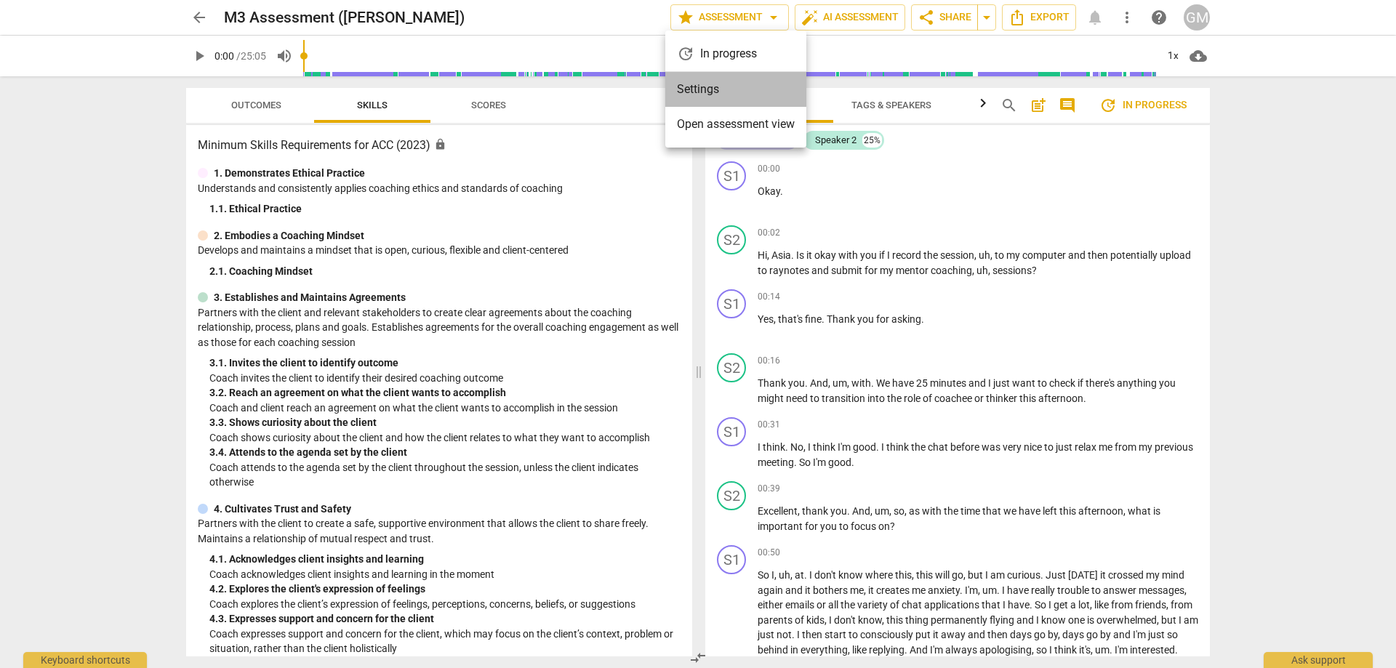
click at [706, 92] on li "Settings" at bounding box center [735, 89] width 141 height 35
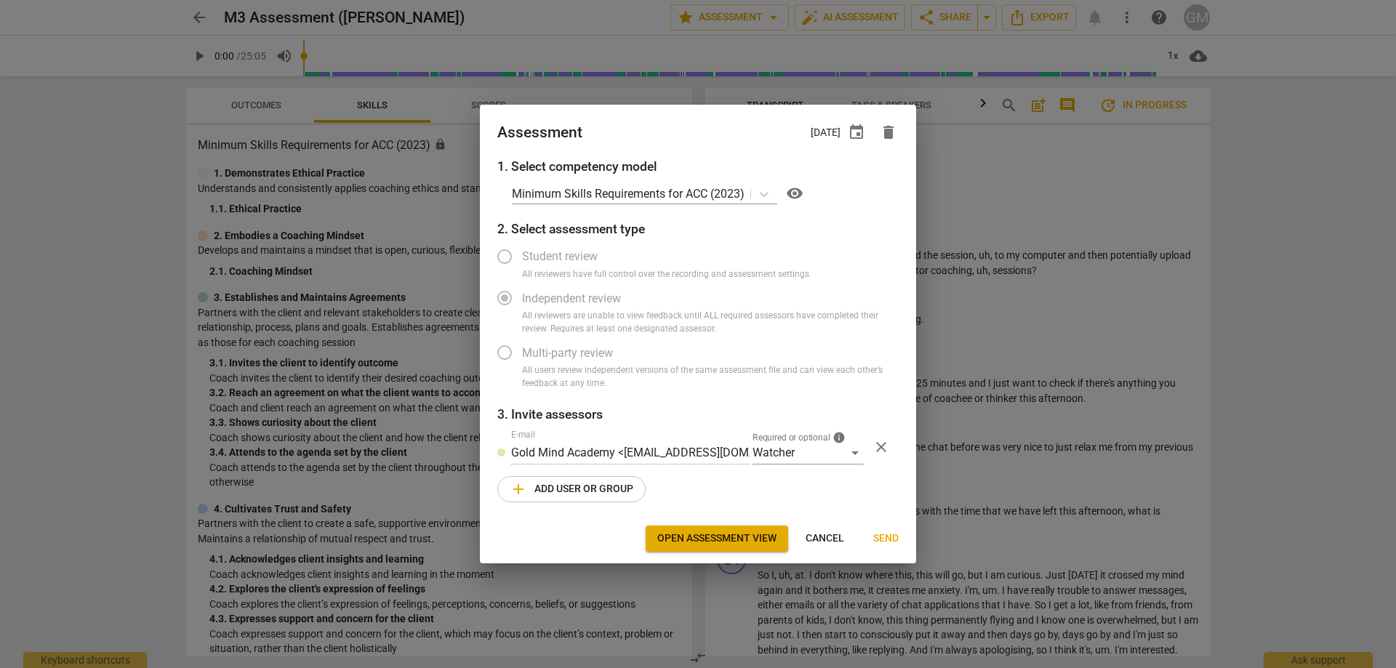
click at [571, 486] on span "add Add user or group" at bounding box center [572, 489] width 124 height 17
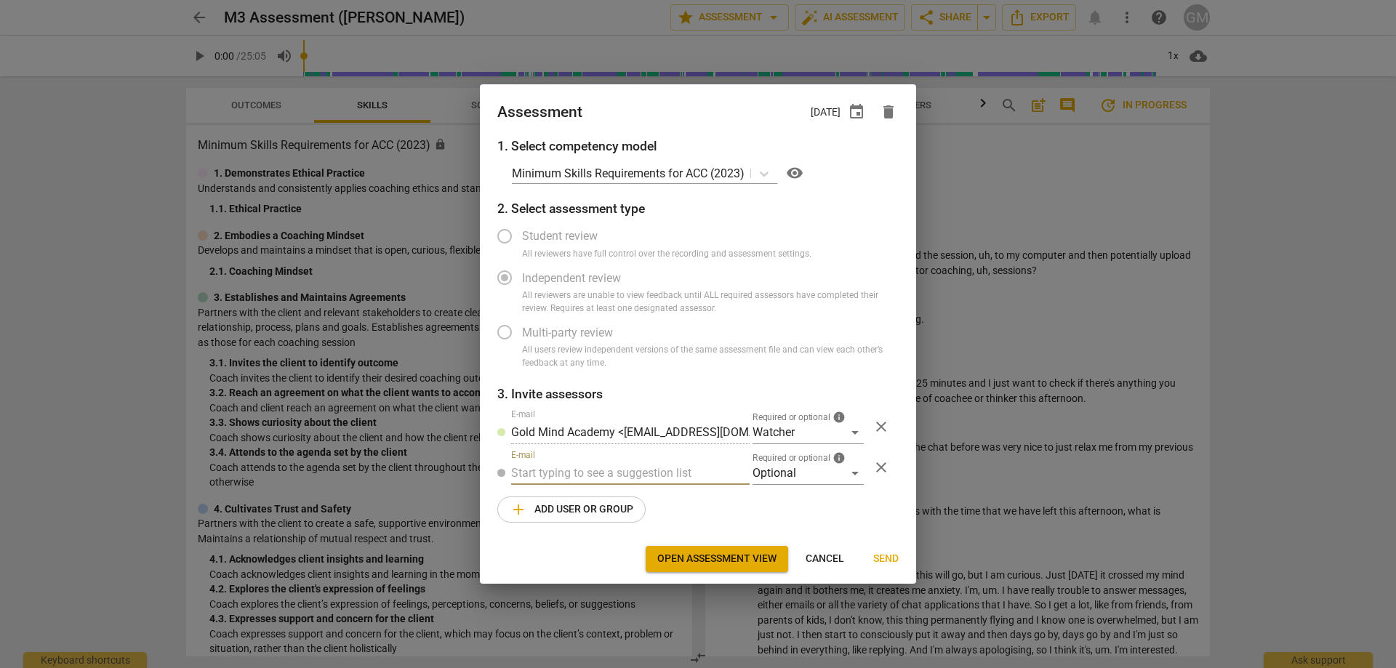
radio input "false"
click at [621, 465] on input "text" at bounding box center [630, 473] width 238 height 23
click at [579, 467] on input "text" at bounding box center [630, 473] width 238 height 23
click at [566, 468] on input "text" at bounding box center [630, 473] width 238 height 23
drag, startPoint x: 723, startPoint y: 469, endPoint x: 518, endPoint y: 462, distance: 205.1
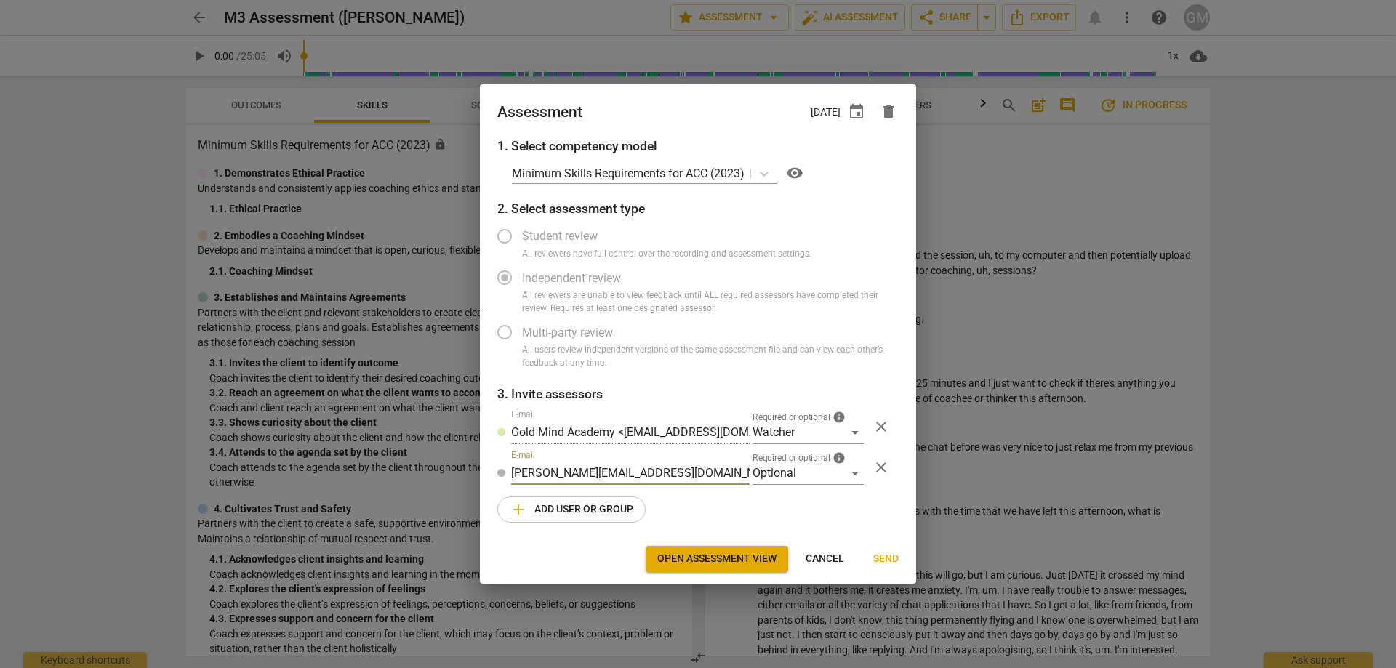
click at [518, 462] on input "emma@emmaalexandracoaching.com" at bounding box center [630, 473] width 238 height 23
type input "e"
radio input "false"
click at [589, 462] on input "text" at bounding box center [630, 473] width 238 height 23
paste input "contact@paulinealberts.com"
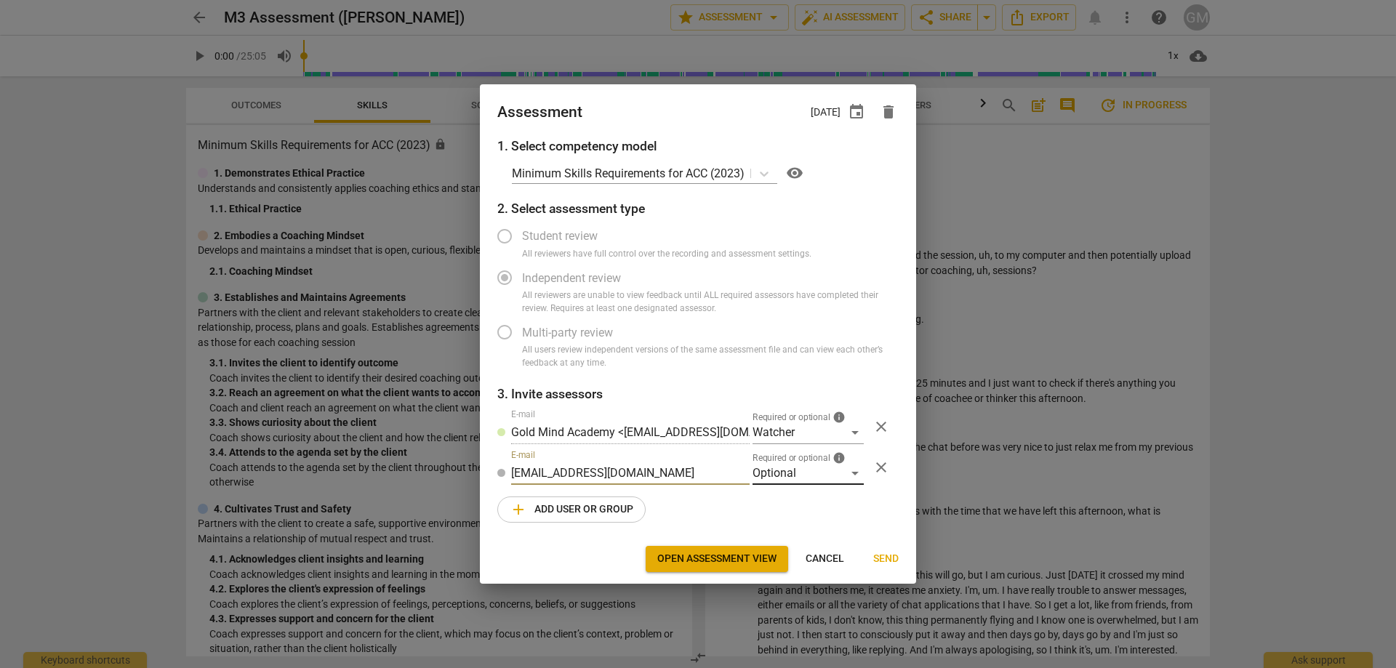
type input "contact@paulinealberts.com"
click at [796, 475] on div "Optional" at bounding box center [807, 473] width 111 height 23
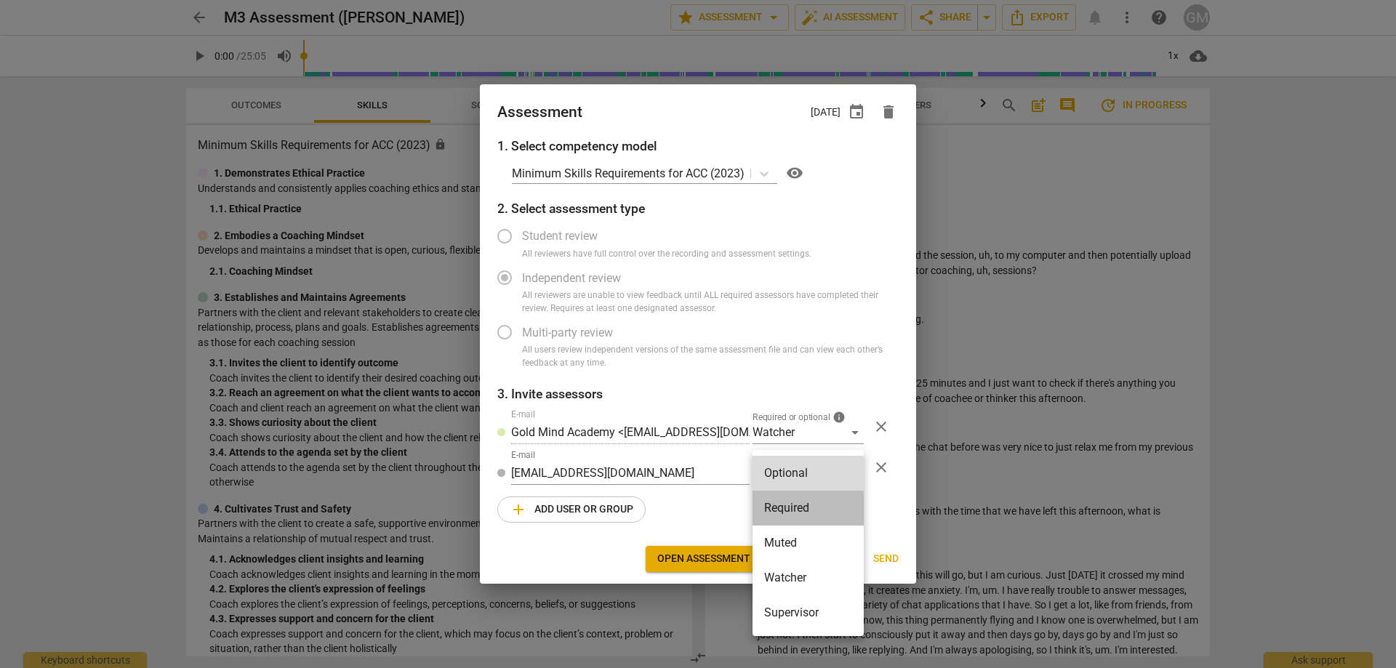
click at [793, 503] on li "Required" at bounding box center [807, 508] width 111 height 35
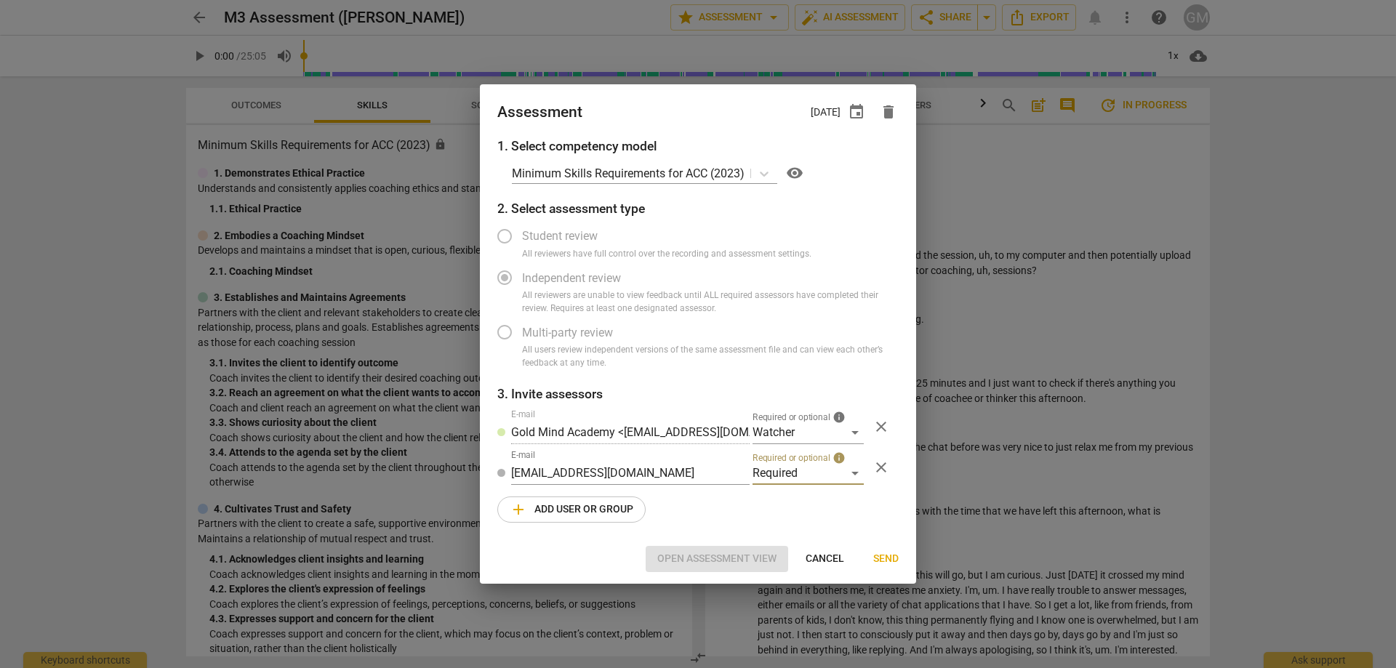
click at [711, 502] on div "1. Select competency model Minimum Skills Requirements for ACC (2023) visibilit…" at bounding box center [698, 339] width 436 height 404
click at [886, 560] on span "Send" at bounding box center [885, 559] width 25 height 15
radio input "false"
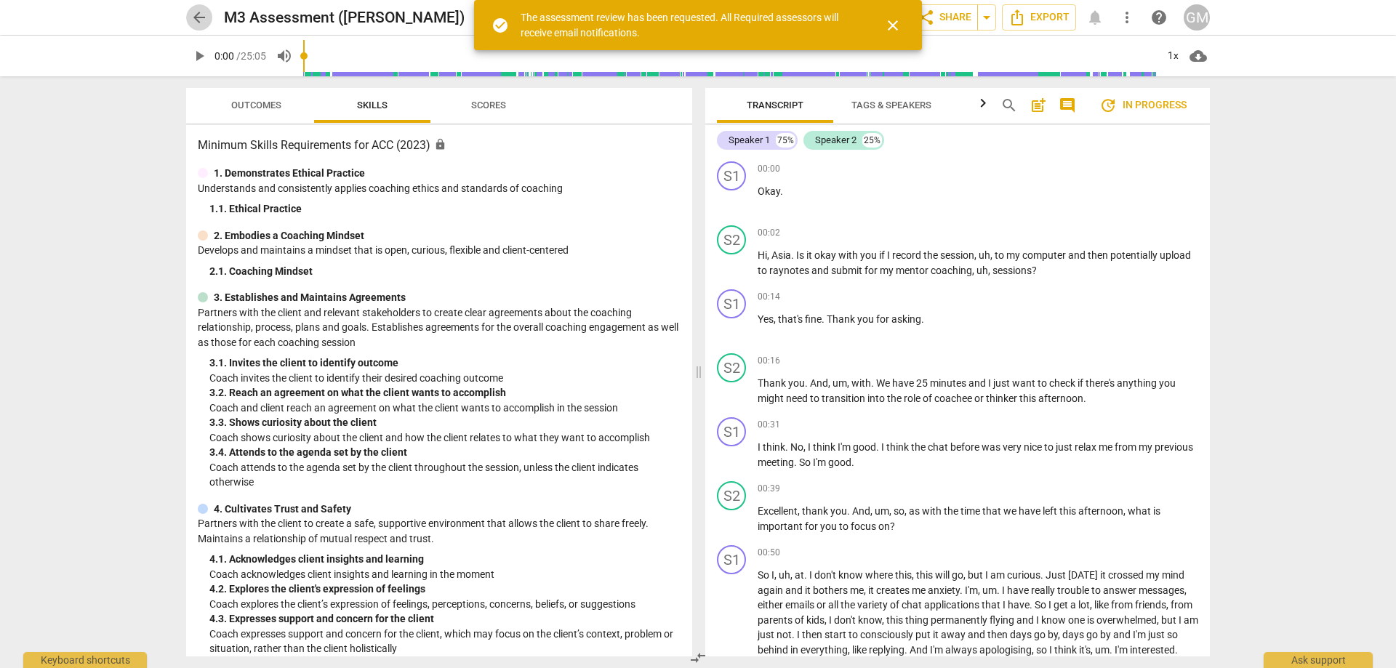
click at [193, 15] on span "arrow_back" at bounding box center [198, 17] width 17 height 17
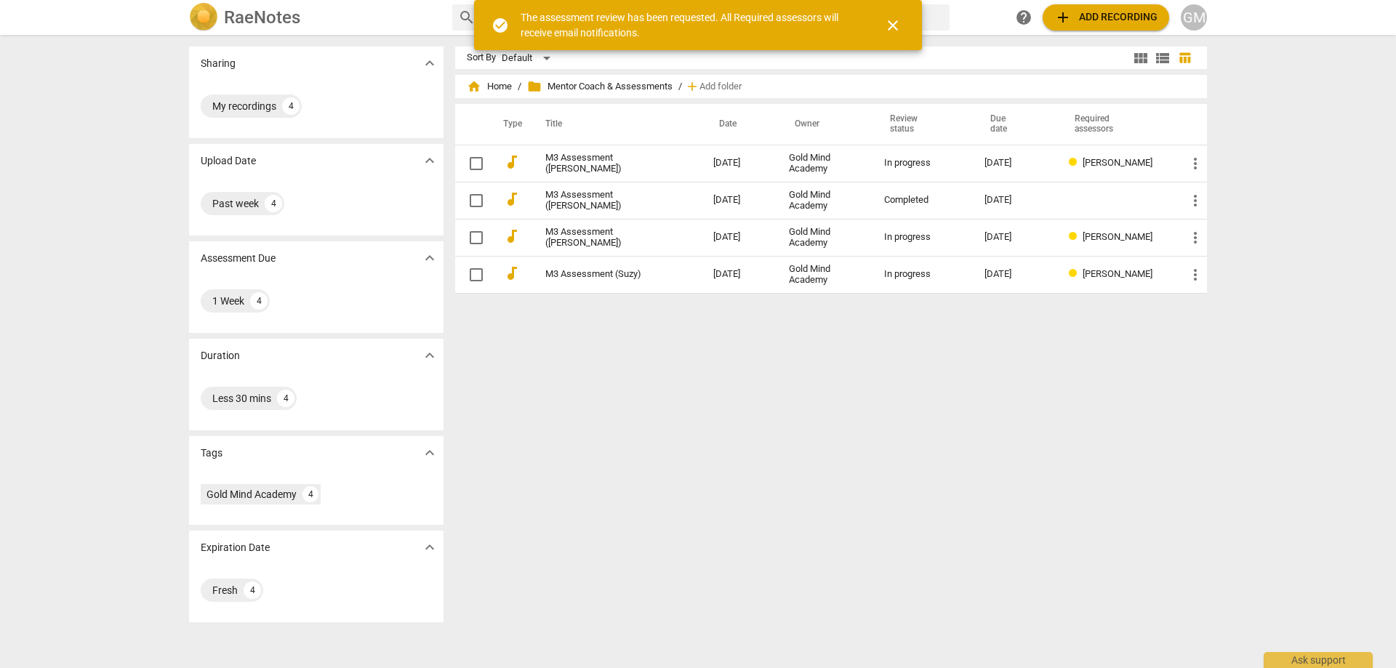
click at [125, 174] on div "Sharing expand_more My recordings 4 Upload Date expand_more Past week 4 Assessm…" at bounding box center [698, 352] width 1396 height 632
click at [121, 169] on div "Sharing expand_more My recordings 4 Upload Date expand_more Past week 4 Assessm…" at bounding box center [698, 352] width 1396 height 632
click at [681, 347] on div "Sort By Default view_module view_list table_chart home Home / folder Mentor Coa…" at bounding box center [836, 352] width 763 height 610
click at [843, 463] on div "Sort By Default view_module view_list table_chart home Home / folder Mentor Coa…" at bounding box center [836, 352] width 763 height 610
click at [774, 459] on div "Sort By Default view_module view_list table_chart home Home / folder Mentor Coa…" at bounding box center [836, 352] width 763 height 610
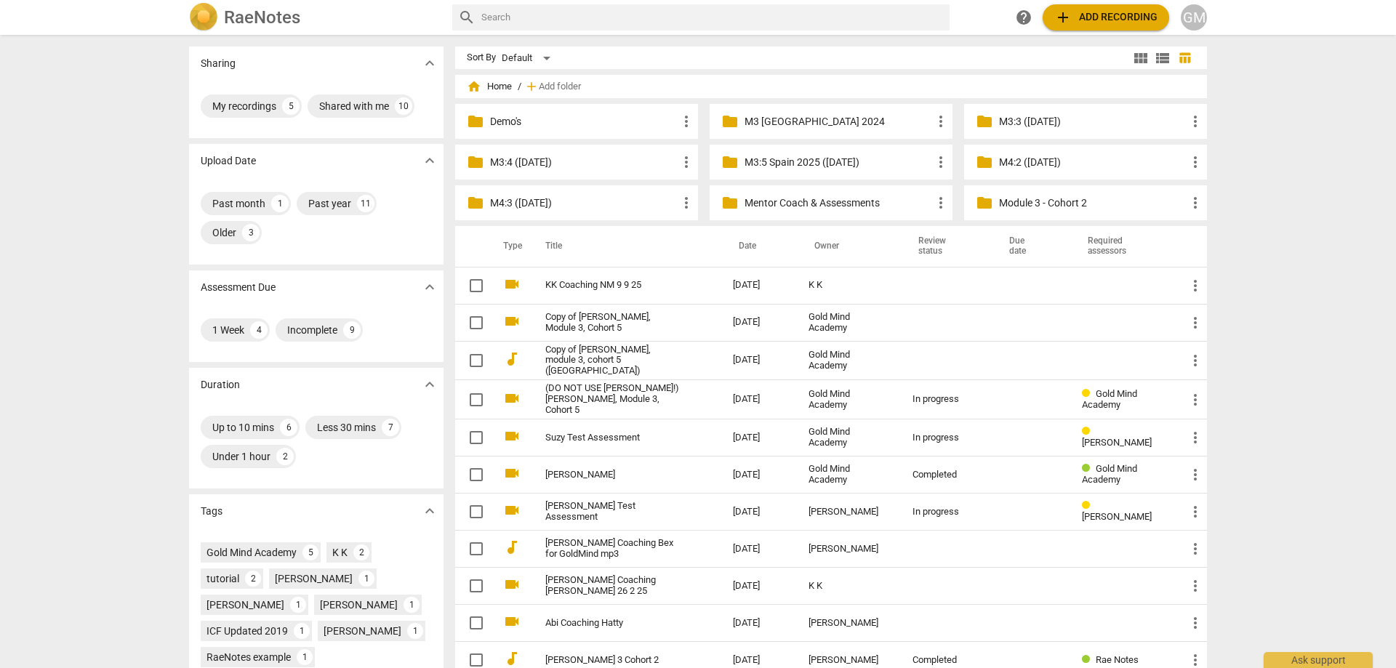
click at [809, 208] on p "Mentor Coach & Assessments" at bounding box center [838, 203] width 188 height 15
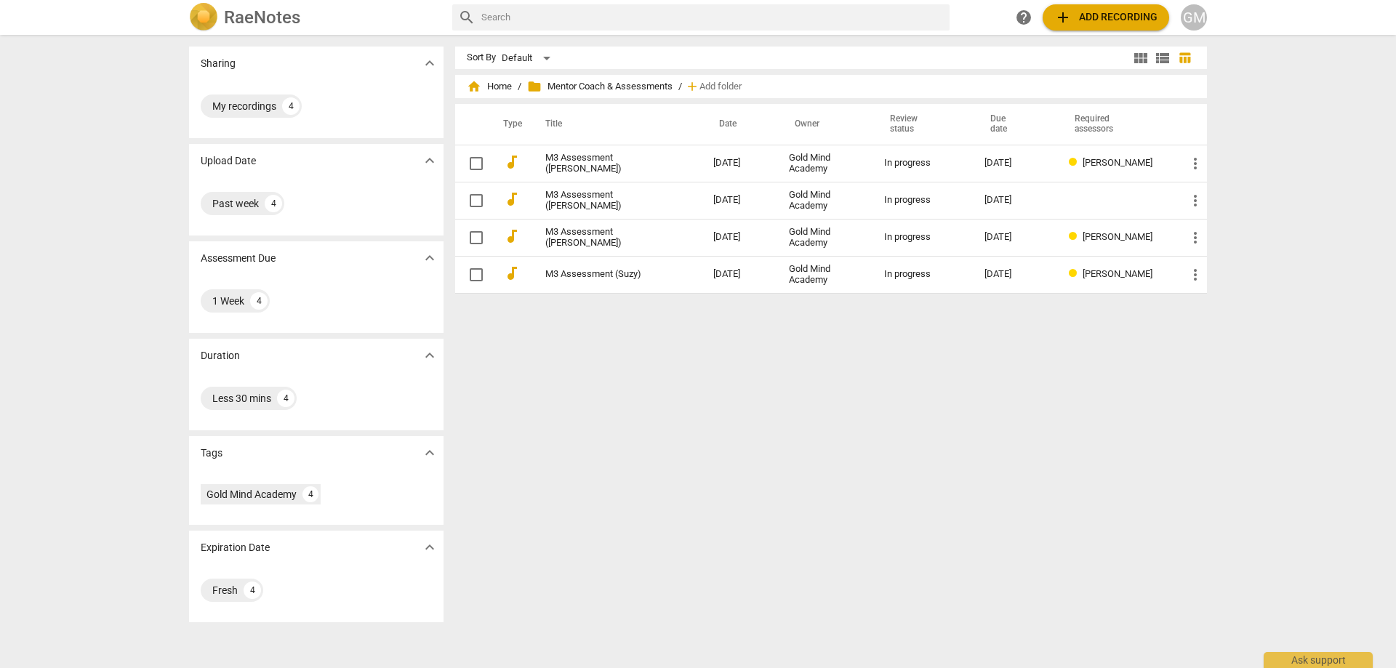
click at [665, 156] on td "M3 Assessment ([PERSON_NAME])" at bounding box center [615, 163] width 174 height 37
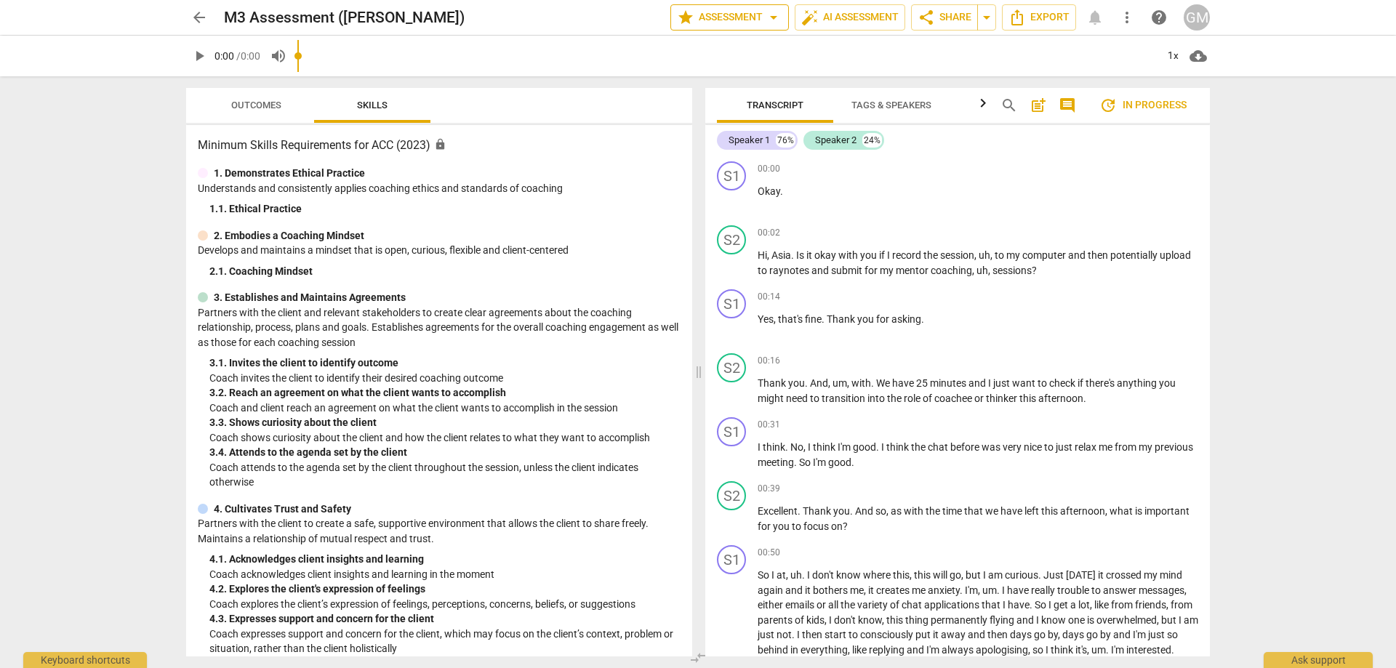
click at [686, 12] on span "star" at bounding box center [685, 17] width 17 height 17
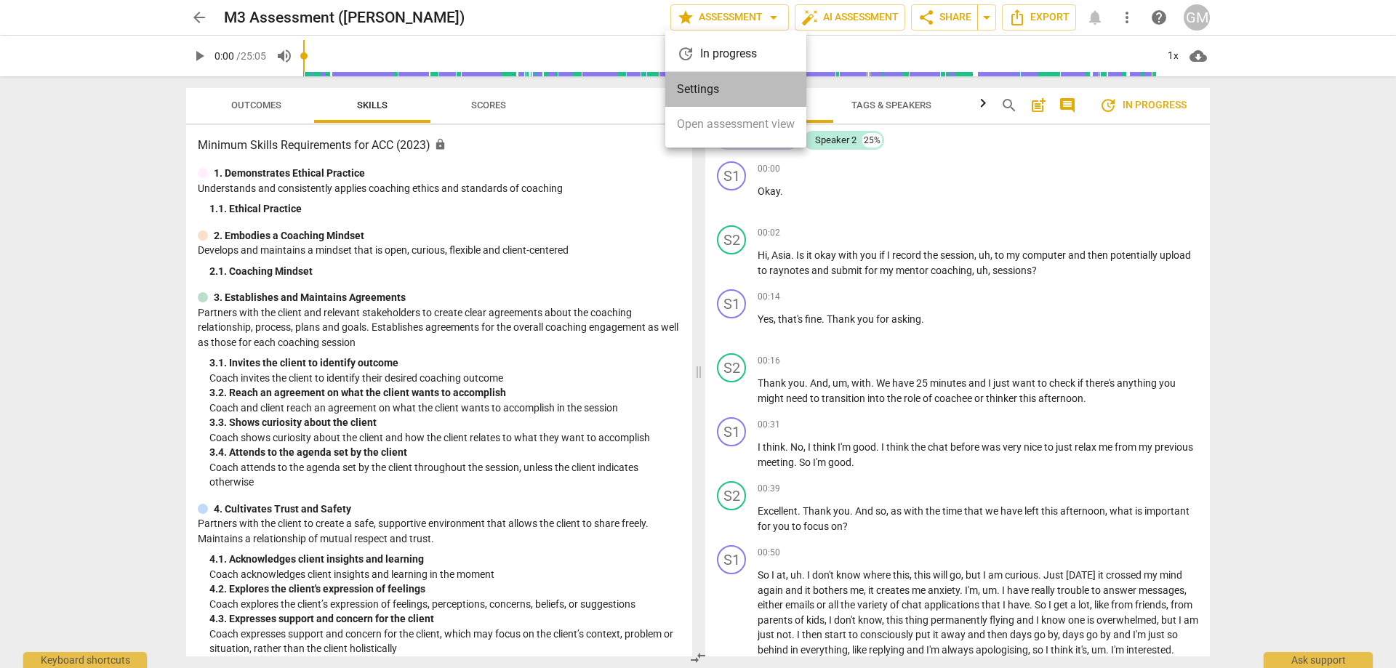
click at [739, 81] on li "Settings" at bounding box center [735, 89] width 141 height 35
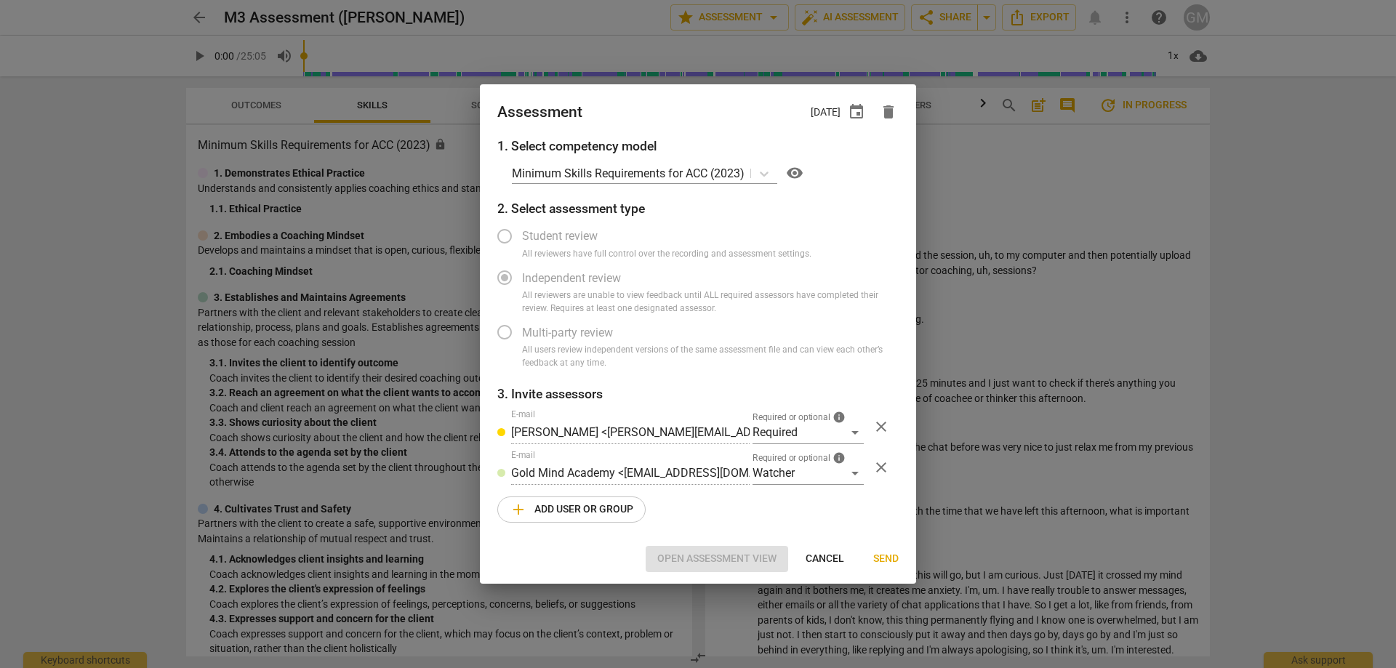
click at [144, 308] on div at bounding box center [698, 334] width 1396 height 668
radio input "false"
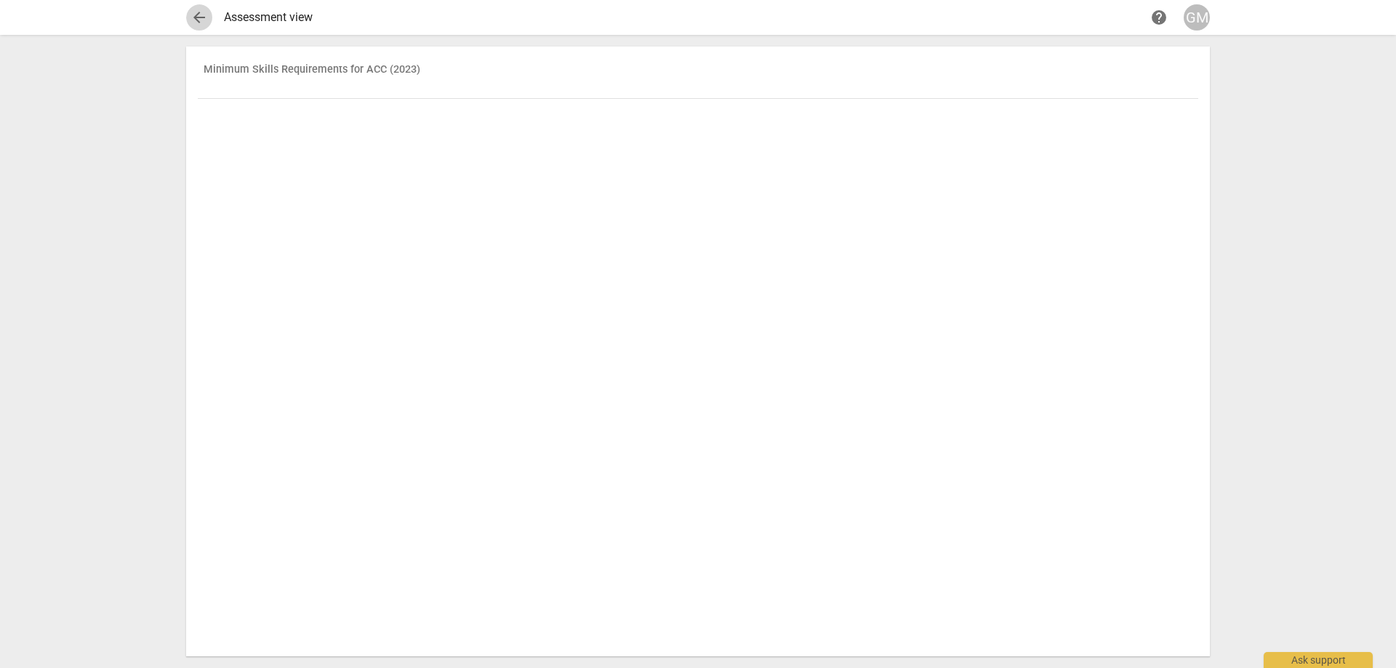
click at [197, 15] on span "arrow_back" at bounding box center [198, 17] width 17 height 17
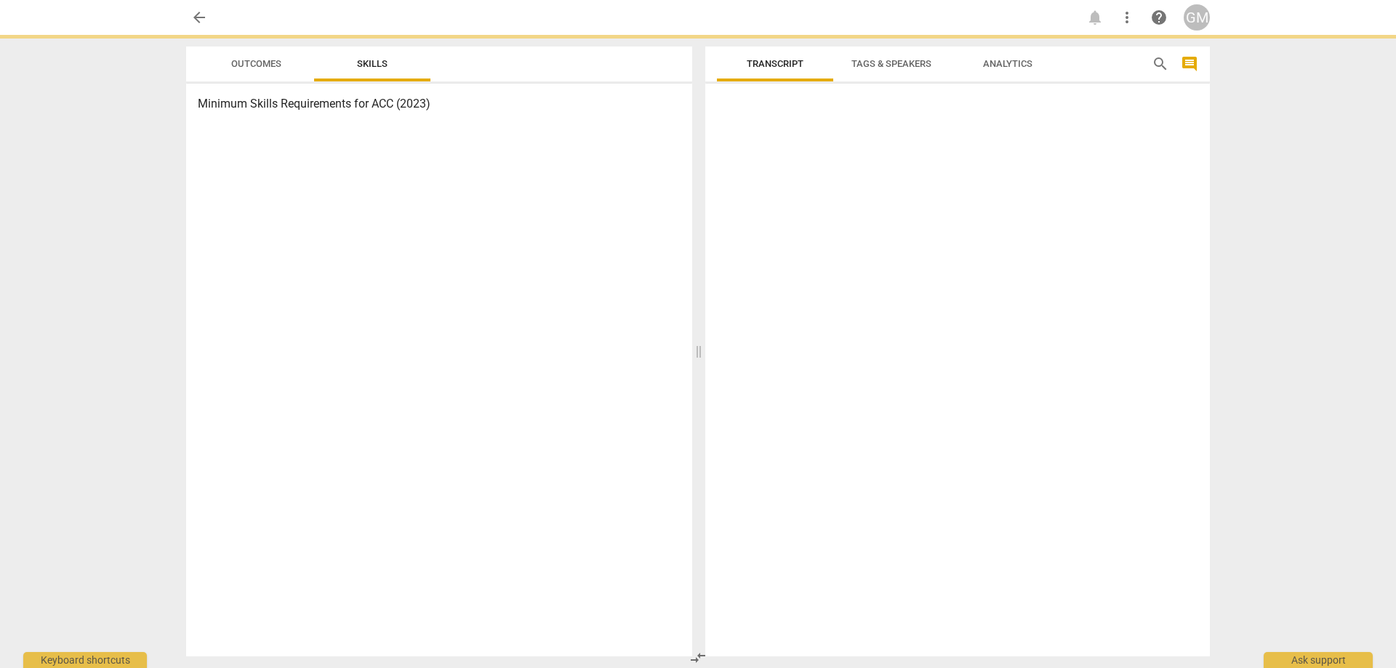
click at [134, 158] on div "arrow_back notifications more_vert help GM Outcomes Skills Minimum Skills Requi…" at bounding box center [698, 334] width 1396 height 668
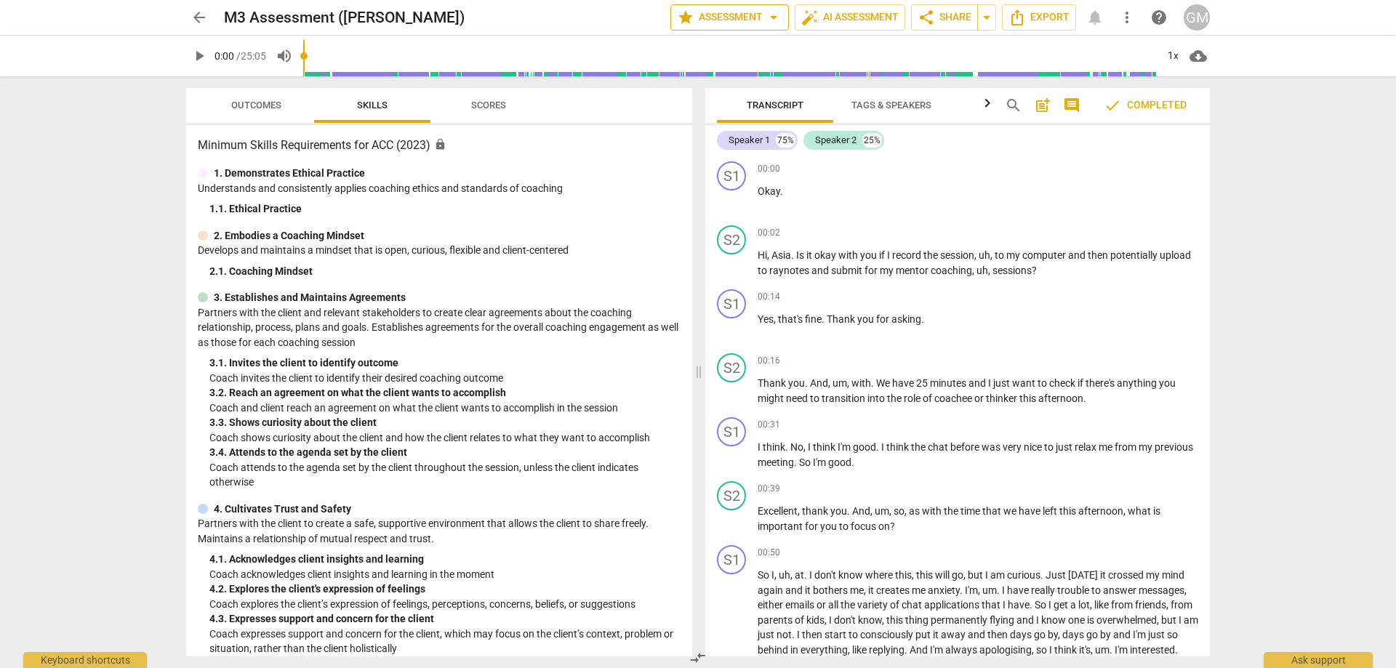
click at [716, 11] on span "star Assessment arrow_drop_down" at bounding box center [729, 17] width 105 height 17
click at [726, 97] on li "Settings" at bounding box center [735, 89] width 141 height 35
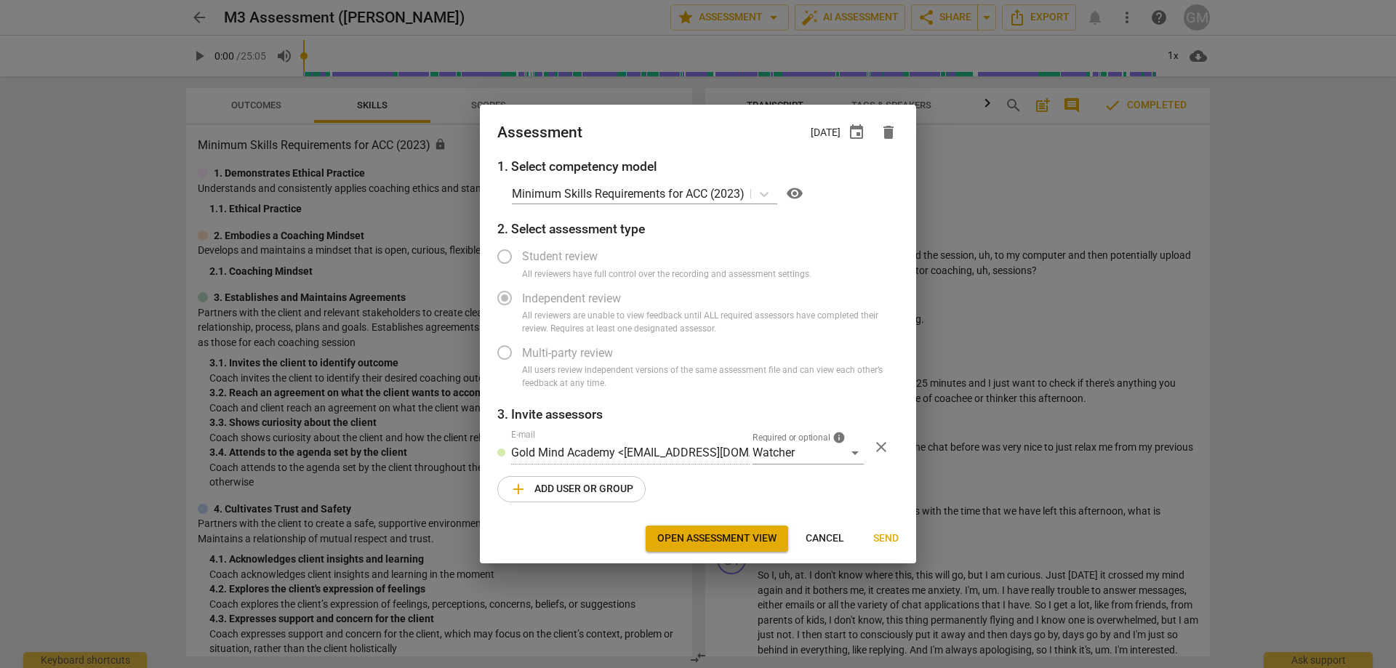
click at [133, 227] on div at bounding box center [698, 334] width 1396 height 668
radio input "false"
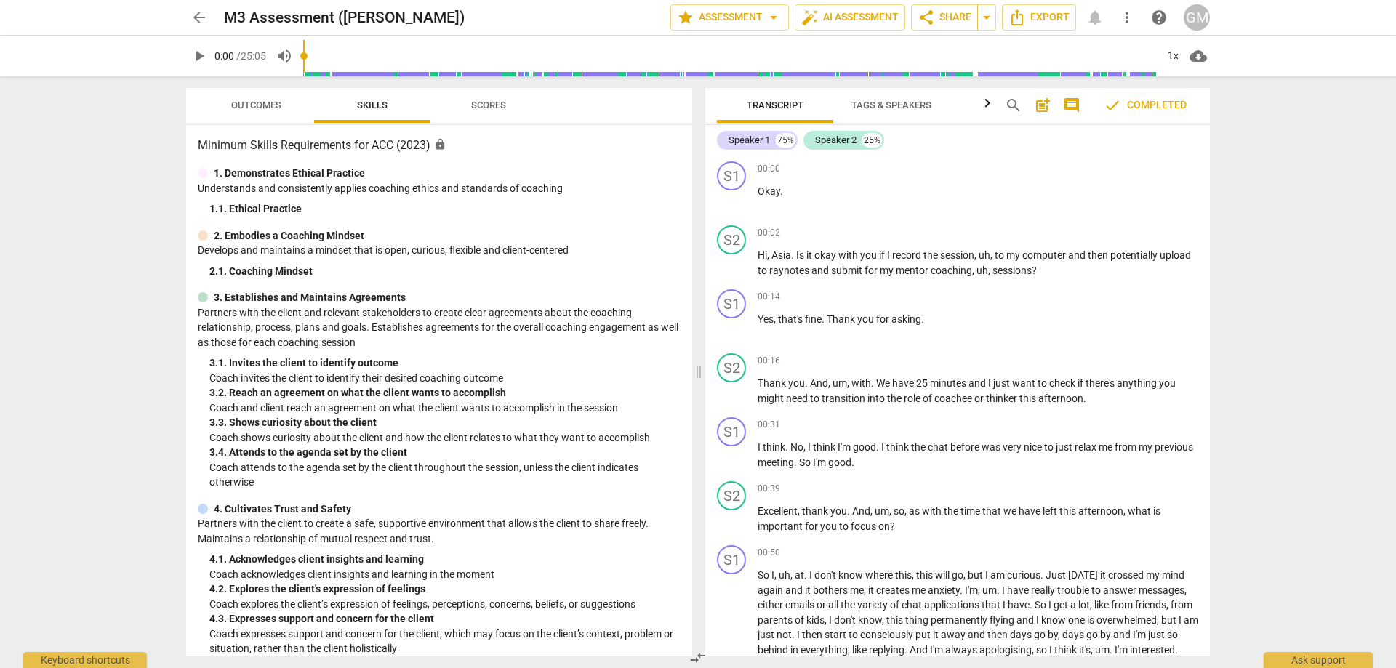
click at [204, 23] on span "arrow_back" at bounding box center [198, 17] width 17 height 17
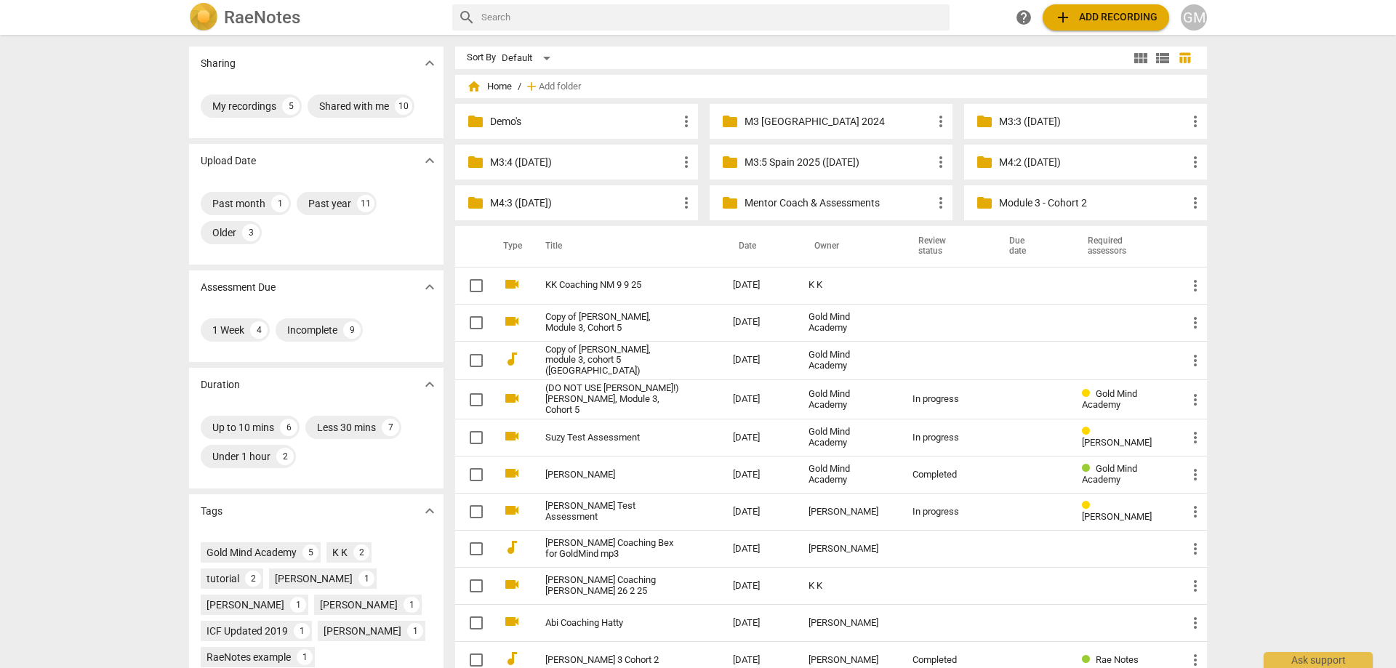
click at [808, 194] on div "folder Mentor Coach & Assessments more_vert" at bounding box center [831, 202] width 243 height 35
click at [843, 214] on div "folder Mentor Coach & Assessments more_vert" at bounding box center [831, 202] width 243 height 35
click at [841, 206] on p "Mentor Coach & Assessments" at bounding box center [838, 203] width 188 height 15
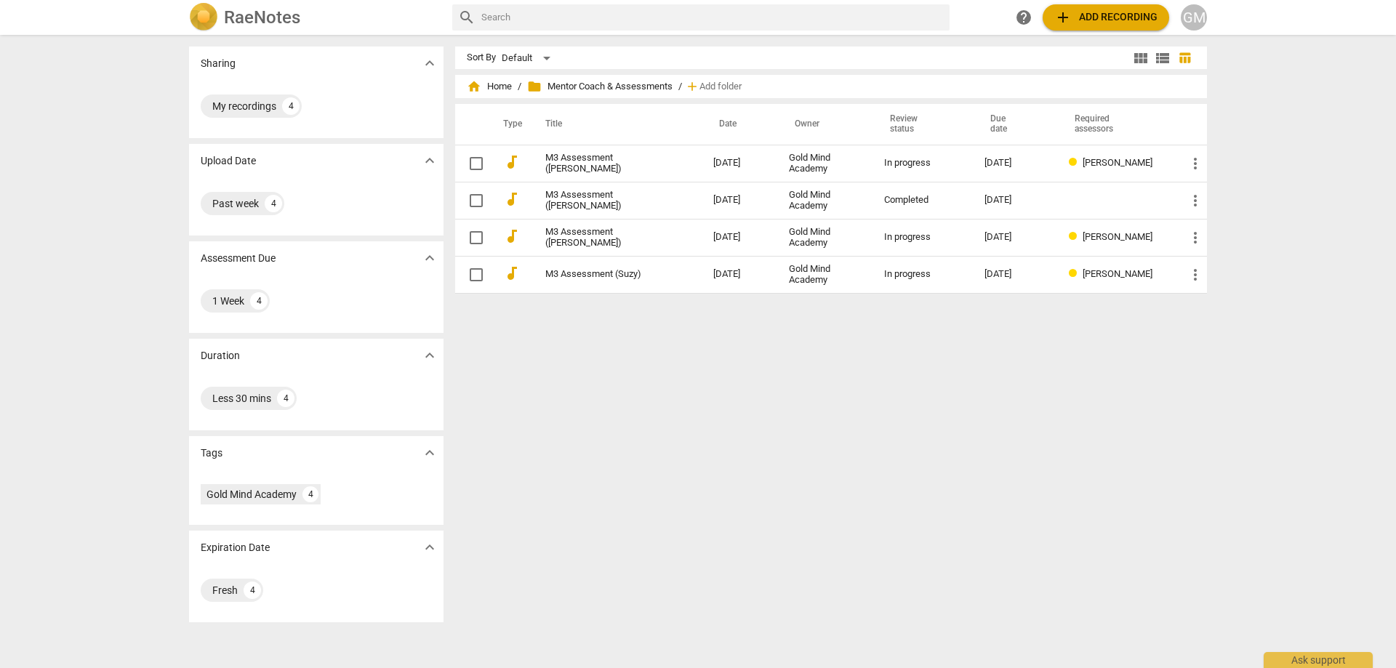
click at [1060, 381] on div "Sort By Default view_module view_list table_chart home Home / folder Mentor Coa…" at bounding box center [836, 352] width 763 height 610
click at [987, 385] on div "Sort By Default view_module view_list table_chart home Home / folder Mentor Coa…" at bounding box center [836, 352] width 763 height 610
